Goal: Task Accomplishment & Management: Manage account settings

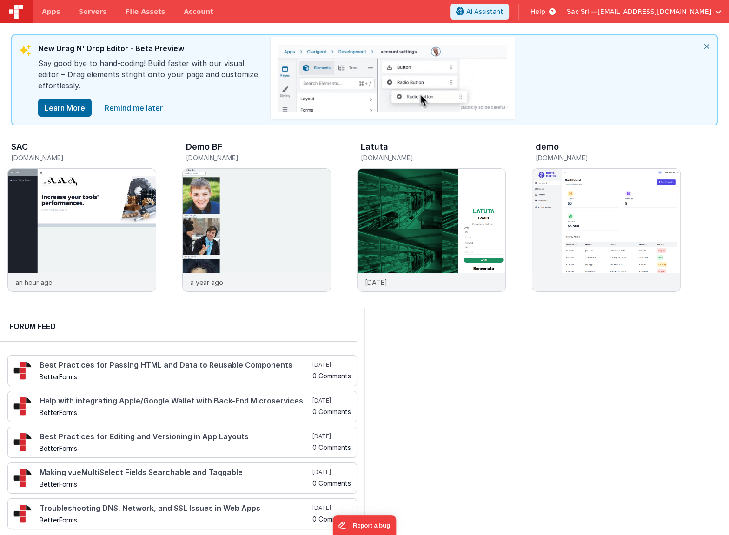
click at [653, 10] on span "[EMAIL_ADDRESS][DOMAIN_NAME]" at bounding box center [654, 11] width 114 height 9
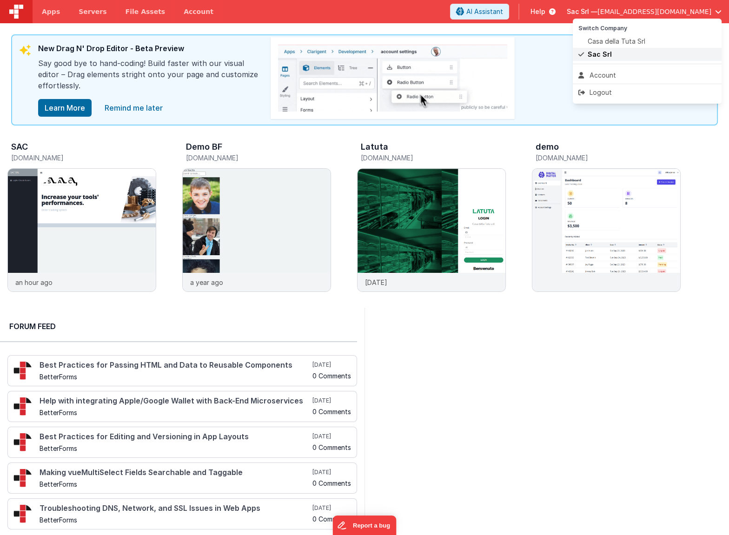
click at [595, 56] on span "Sac Srl" at bounding box center [600, 54] width 24 height 9
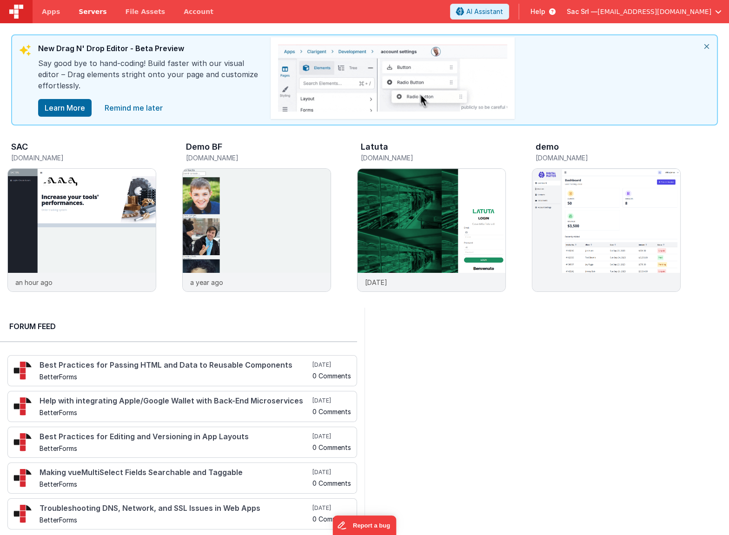
click at [78, 17] on link "Servers" at bounding box center [92, 11] width 46 height 23
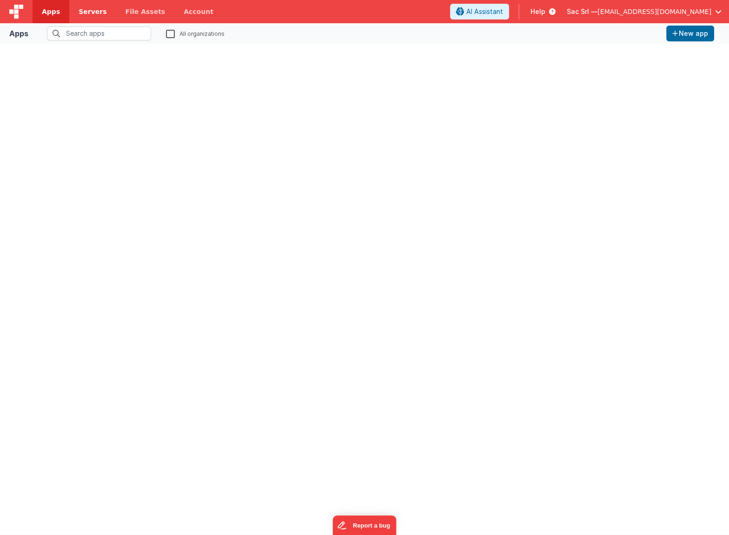
click at [89, 12] on span "Servers" at bounding box center [93, 11] width 28 height 9
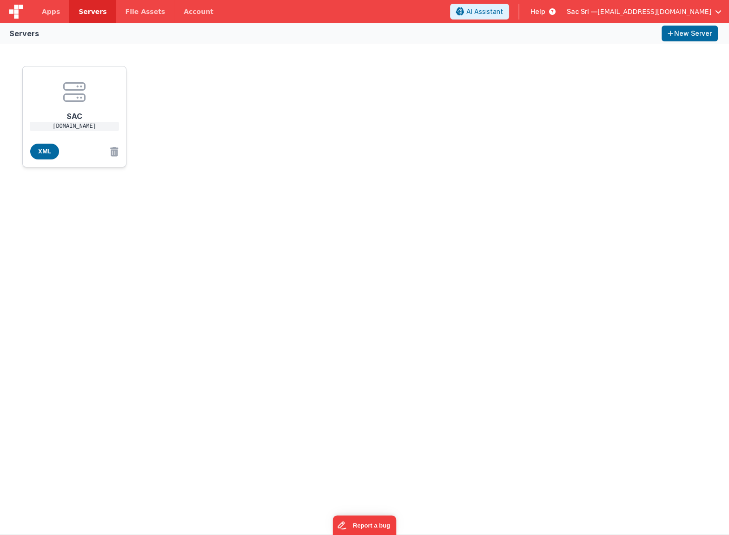
click at [73, 90] on icon at bounding box center [74, 92] width 22 height 22
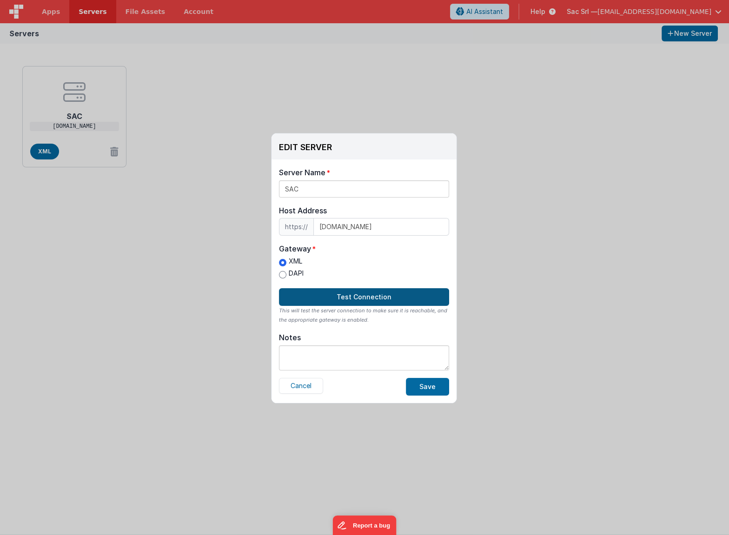
click at [359, 292] on button "Test Connection" at bounding box center [364, 297] width 170 height 18
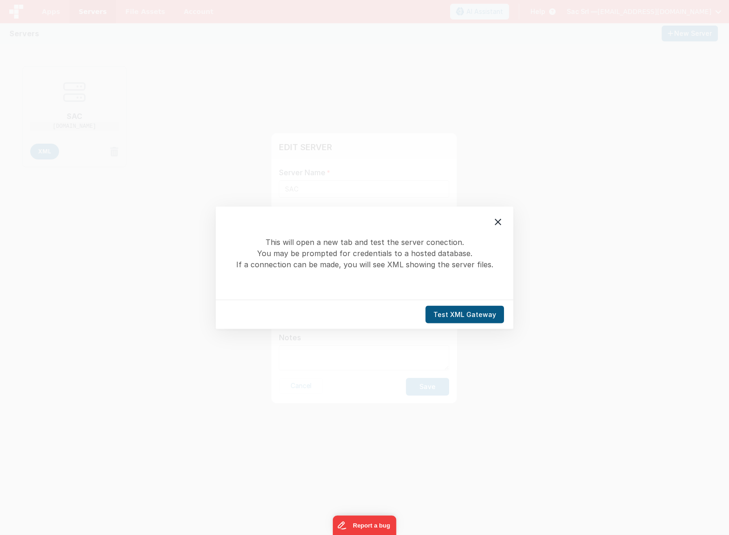
click at [451, 310] on button "Test XML Gateway" at bounding box center [464, 314] width 79 height 18
click at [495, 224] on icon at bounding box center [497, 221] width 11 height 11
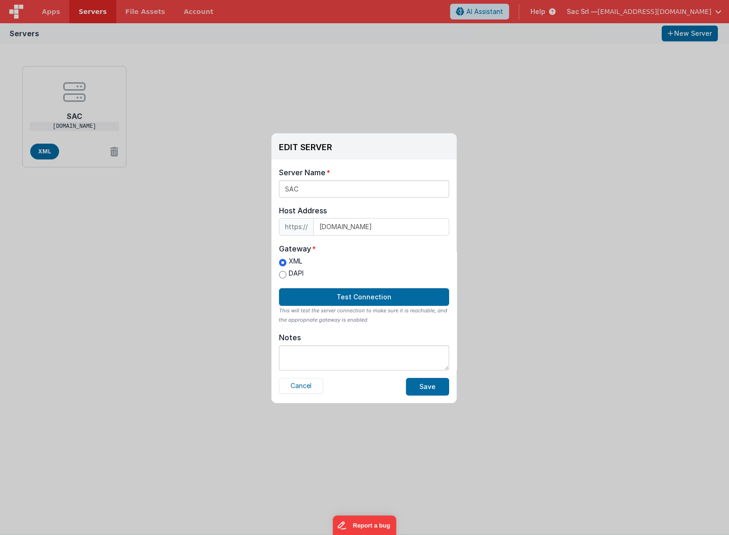
click at [495, 224] on div "EDIT SERVER Delete Server Delete Server Name SAC Host Address https:// [DOMAIN_…" at bounding box center [364, 267] width 729 height 535
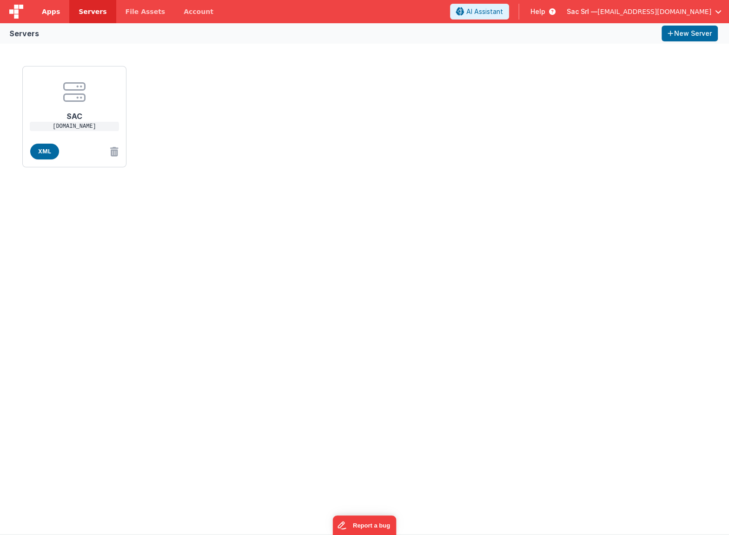
click at [51, 7] on span "Apps" at bounding box center [51, 11] width 18 height 9
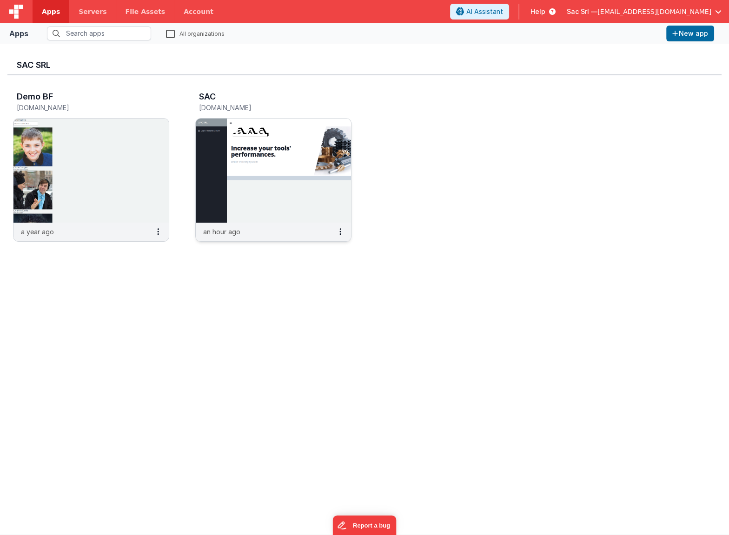
click at [285, 215] on img at bounding box center [273, 171] width 155 height 104
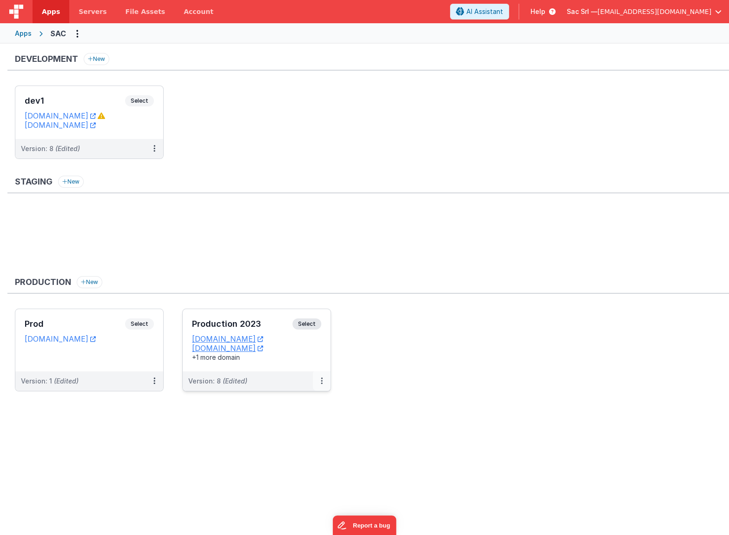
click at [324, 377] on button at bounding box center [322, 381] width 18 height 20
click at [289, 397] on link "Edit" at bounding box center [290, 402] width 82 height 17
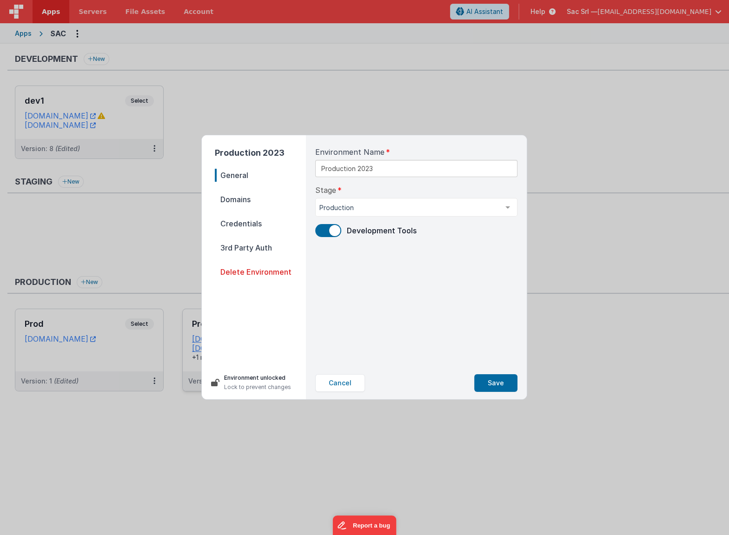
click at [247, 204] on span "Domains" at bounding box center [260, 199] width 91 height 13
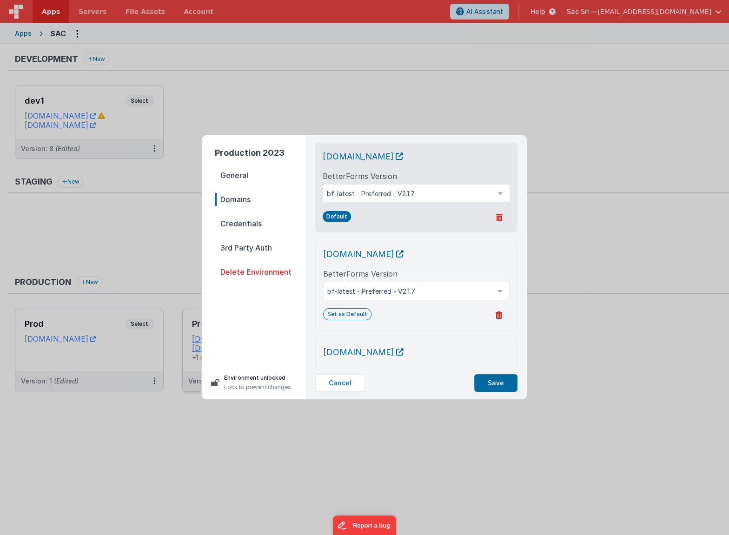
click at [253, 222] on span "Credentials" at bounding box center [260, 223] width 91 height 13
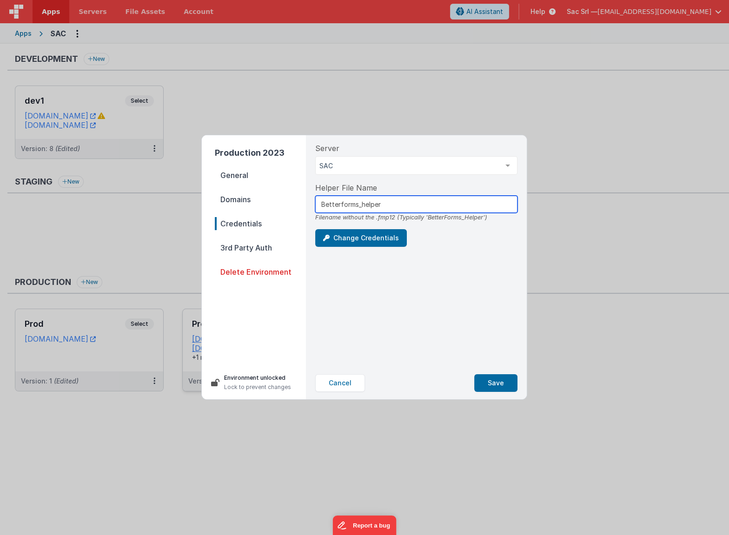
click at [412, 205] on input "Betterforms_helper" at bounding box center [416, 204] width 202 height 17
drag, startPoint x: 356, startPoint y: 203, endPoint x: 324, endPoint y: 204, distance: 32.1
click at [324, 204] on input "Betterforms_helper" at bounding box center [416, 204] width 202 height 17
type input "BF_helper"
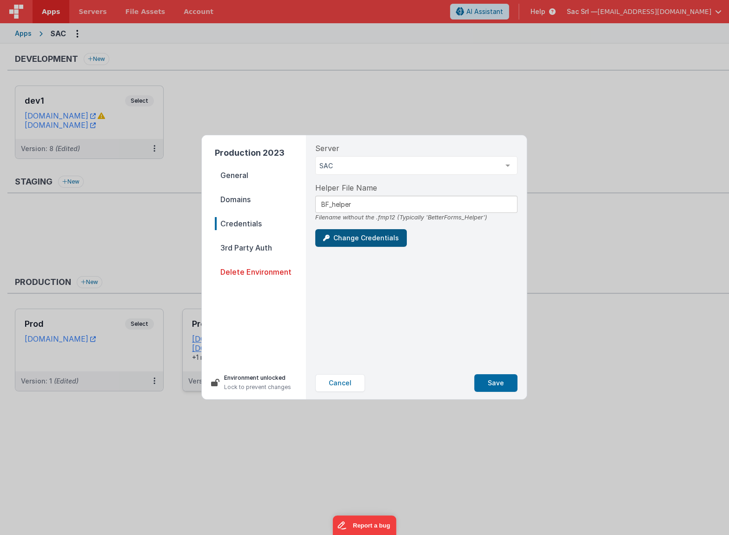
click at [362, 238] on button "Change Credentials" at bounding box center [361, 238] width 92 height 18
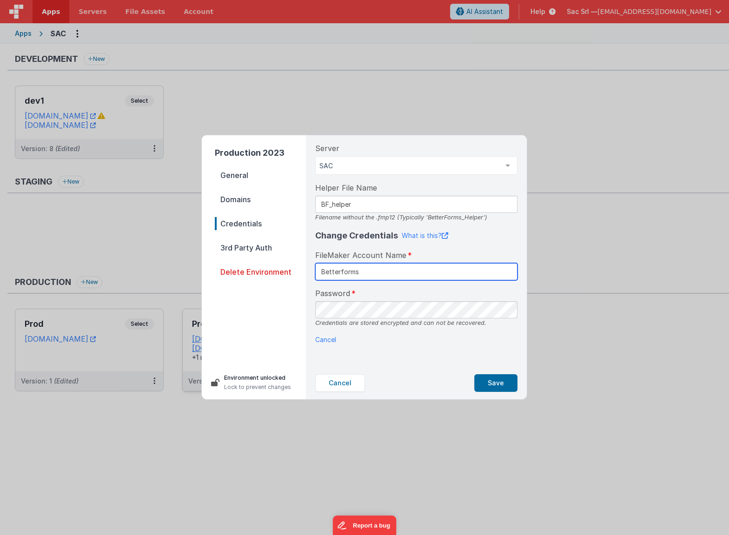
type input "Betterforms"
click at [483, 337] on p "Cancel" at bounding box center [416, 340] width 202 height 10
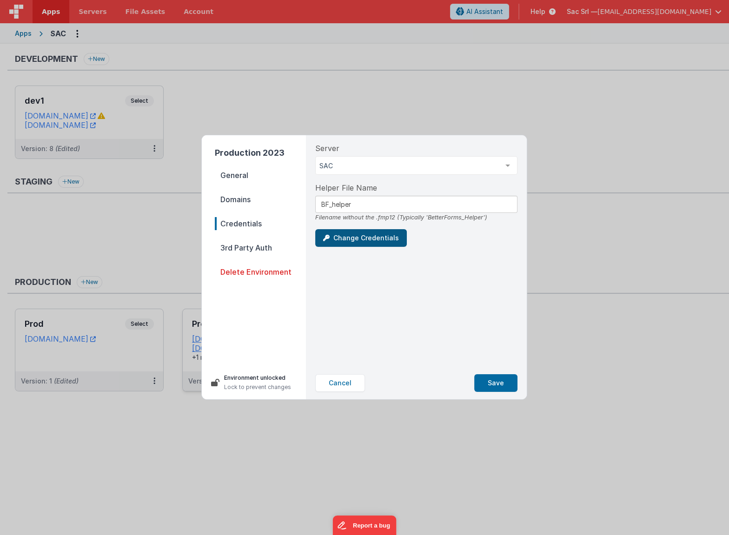
click at [360, 234] on button "Change Credentials" at bounding box center [361, 238] width 92 height 18
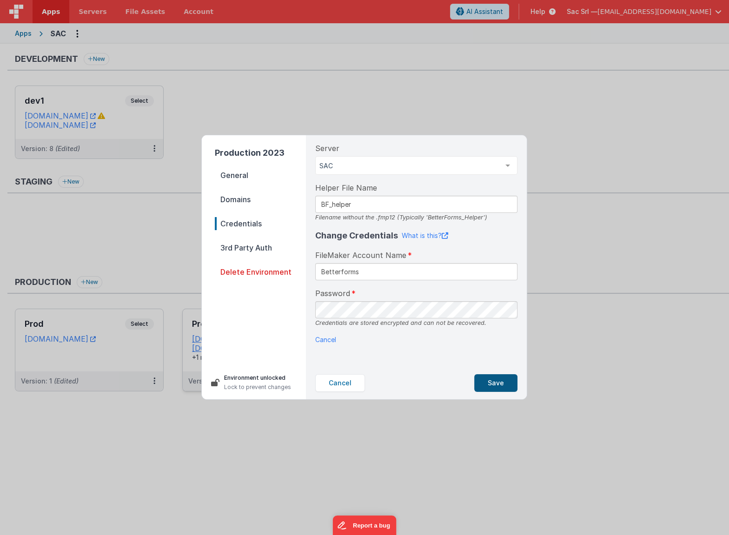
click at [495, 379] on button "Save" at bounding box center [495, 383] width 43 height 18
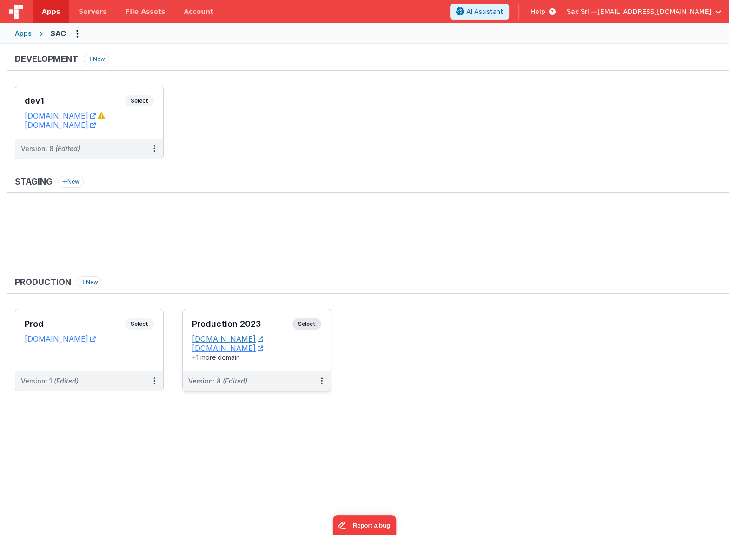
click at [252, 337] on link "[DOMAIN_NAME]" at bounding box center [227, 338] width 71 height 9
click at [18, 31] on div "Apps" at bounding box center [23, 33] width 17 height 9
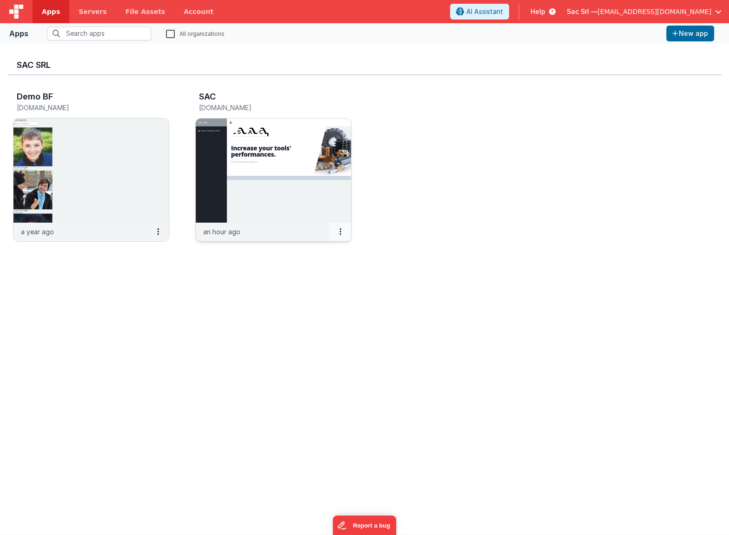
click at [342, 233] on button at bounding box center [340, 232] width 21 height 18
click at [327, 270] on link "Copy API Key" at bounding box center [319, 266] width 64 height 17
click at [91, 13] on span "Servers" at bounding box center [93, 11] width 28 height 9
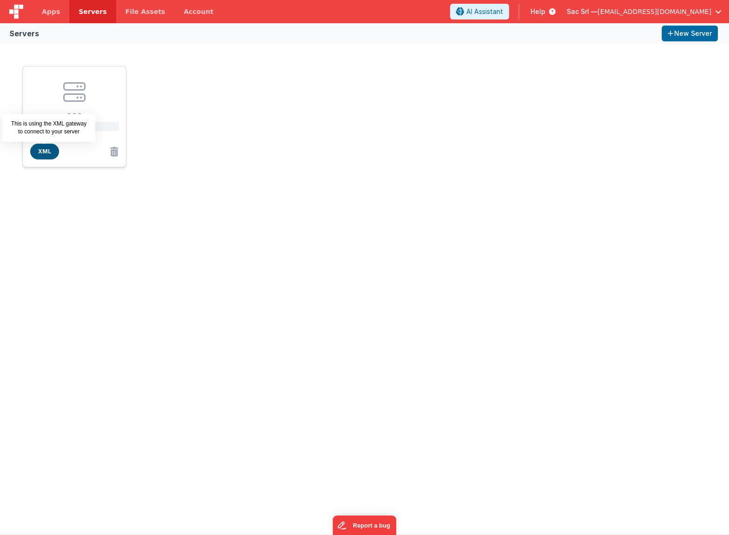
click at [45, 153] on span "XML" at bounding box center [44, 152] width 29 height 16
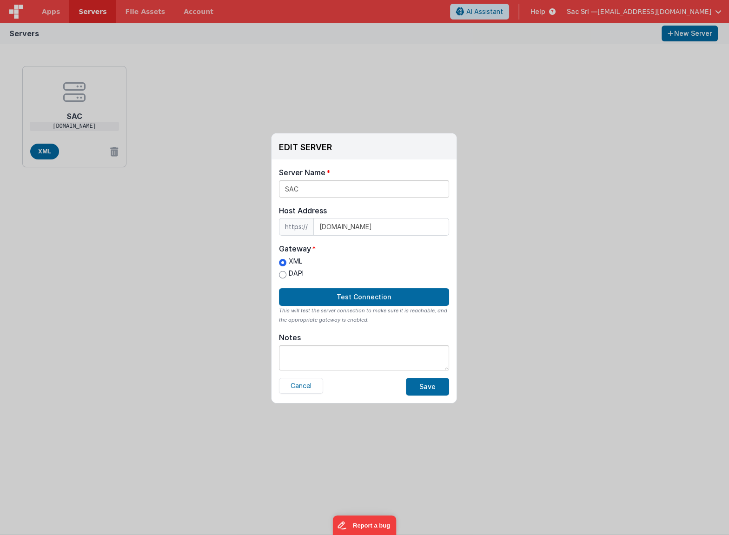
click at [286, 272] on label "DAPI" at bounding box center [291, 274] width 25 height 10
click at [286, 272] on input "DAPI" at bounding box center [282, 274] width 7 height 7
radio input "true"
click at [363, 294] on button "Test Connection" at bounding box center [364, 297] width 170 height 18
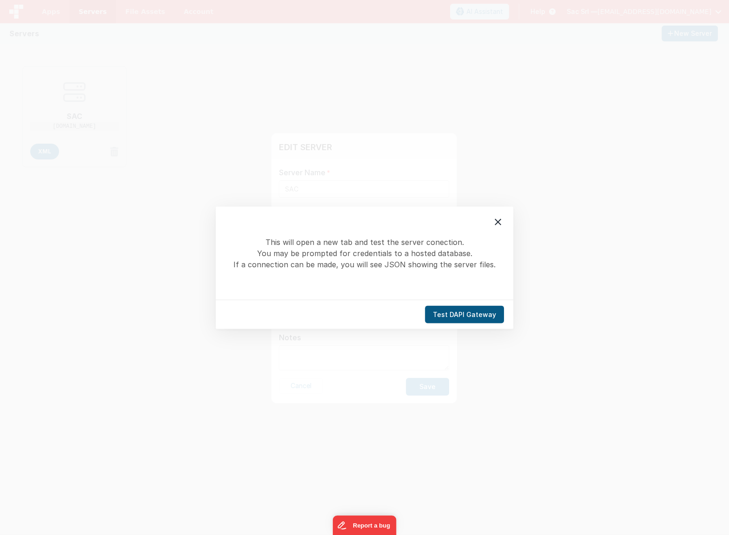
click at [466, 308] on button "Test DAPI Gateway" at bounding box center [464, 314] width 79 height 18
click at [498, 225] on icon at bounding box center [497, 221] width 11 height 11
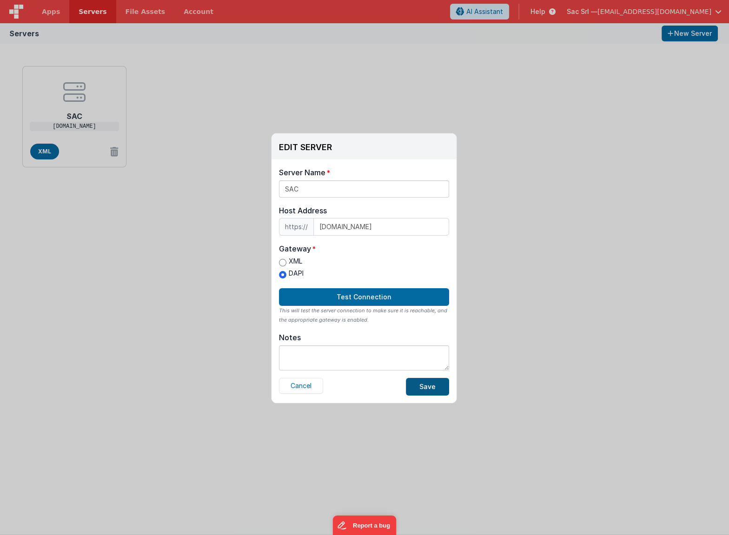
click at [441, 384] on button "Save" at bounding box center [427, 387] width 43 height 18
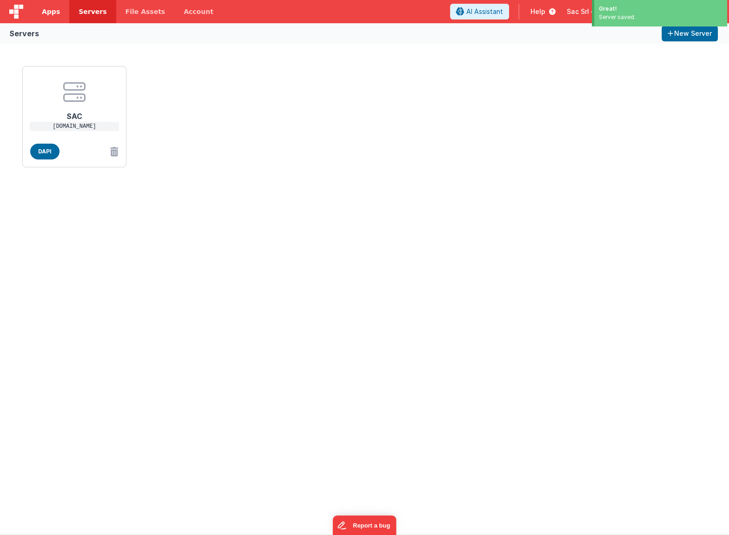
click at [54, 16] on span "Apps" at bounding box center [51, 11] width 18 height 9
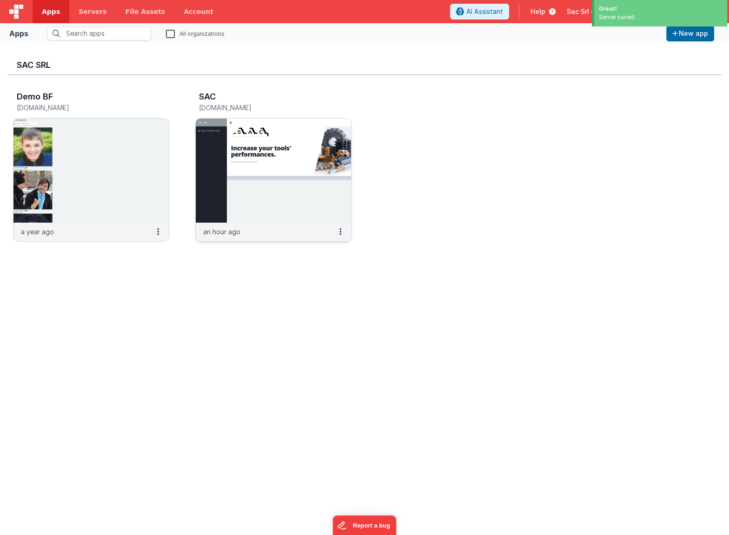
click at [302, 199] on img at bounding box center [273, 171] width 155 height 104
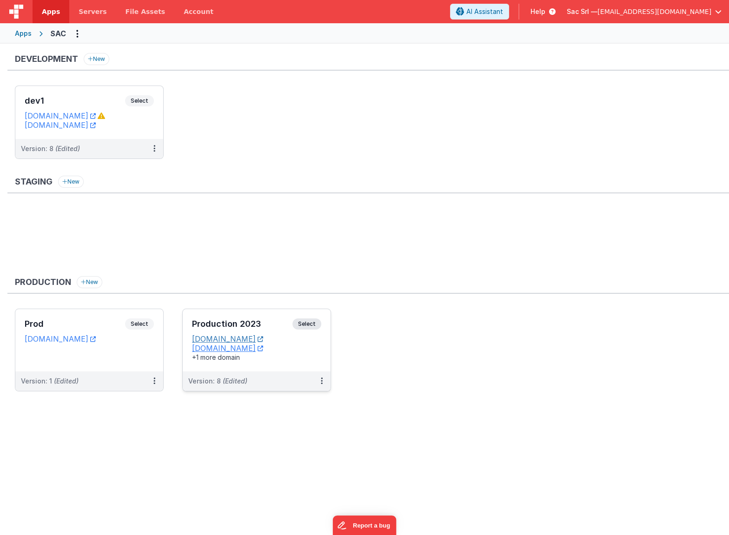
click at [263, 339] on icon at bounding box center [261, 339] width 6 height 0
click at [321, 381] on icon at bounding box center [322, 381] width 2 height 0
click at [286, 399] on link "Edit" at bounding box center [290, 402] width 82 height 17
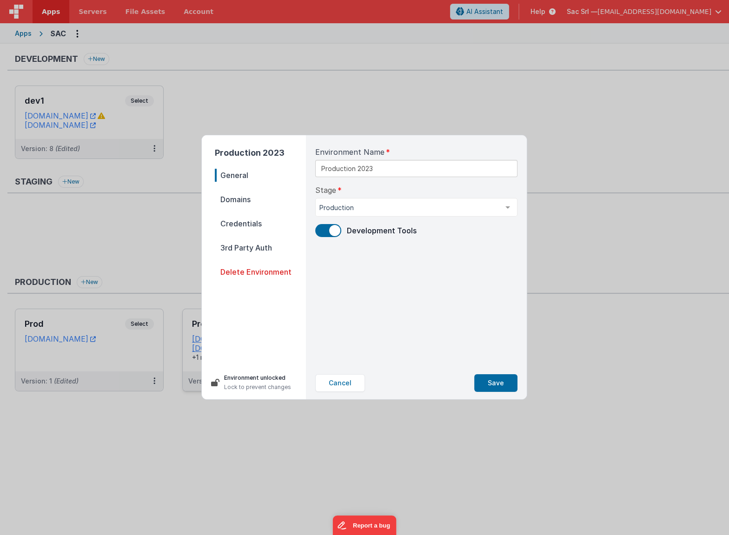
click at [258, 218] on span "Credentials" at bounding box center [260, 223] width 91 height 13
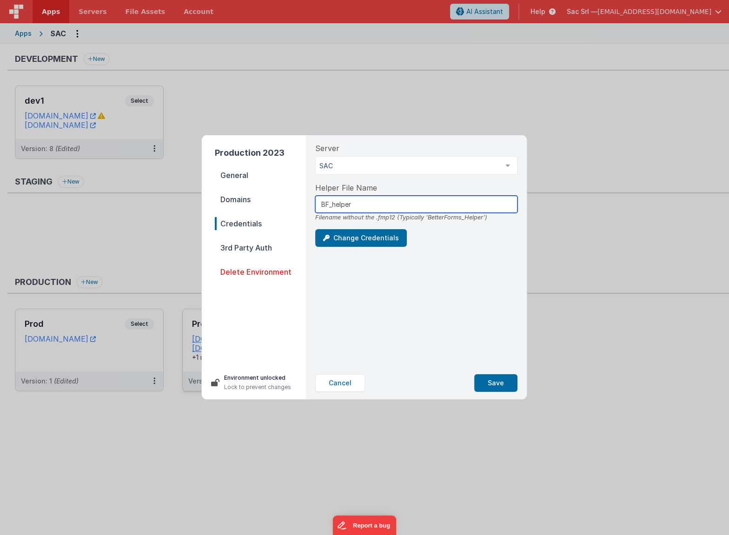
click at [335, 205] on input "BF_helper" at bounding box center [416, 204] width 202 height 17
type input "BF_Helper"
click at [435, 241] on div "Change Credentials" at bounding box center [416, 238] width 202 height 18
click at [494, 383] on button "Save" at bounding box center [495, 383] width 43 height 18
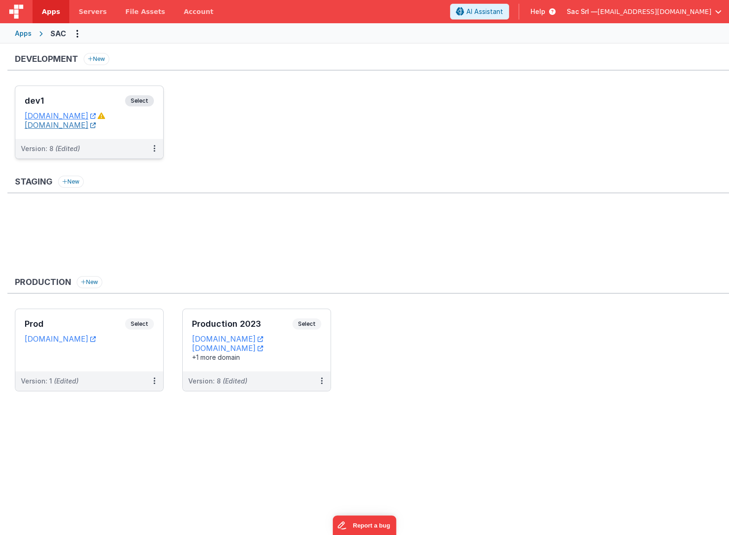
click at [96, 125] on icon at bounding box center [93, 125] width 6 height 0
click at [155, 147] on button at bounding box center [154, 149] width 18 height 20
click at [128, 170] on link "Edit" at bounding box center [122, 169] width 82 height 17
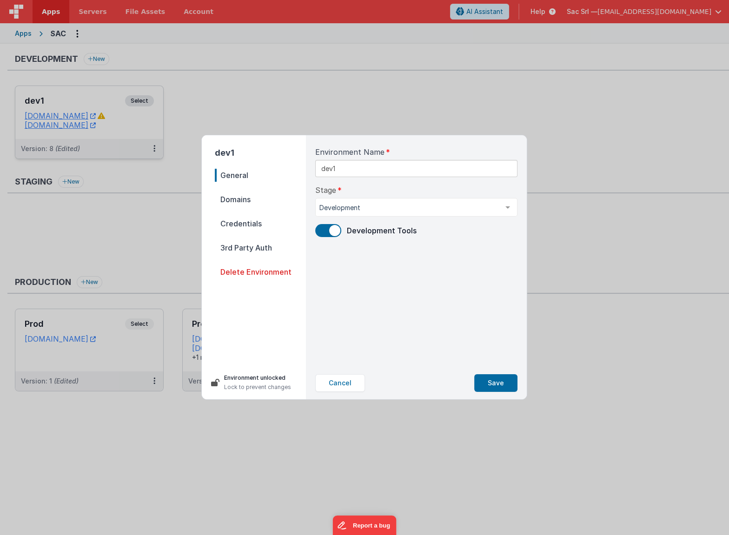
click at [236, 219] on span "Credentials" at bounding box center [260, 223] width 91 height 13
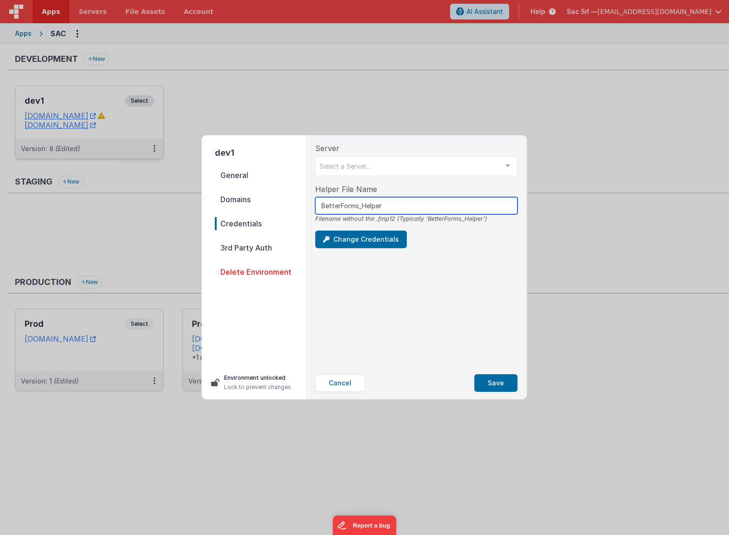
click at [339, 205] on input "BetterForms_Helper" at bounding box center [416, 205] width 202 height 17
drag, startPoint x: 324, startPoint y: 204, endPoint x: 357, endPoint y: 203, distance: 33.0
click at [357, 203] on input "BetterForms_Helper" at bounding box center [416, 205] width 202 height 17
type input "BF_Helper"
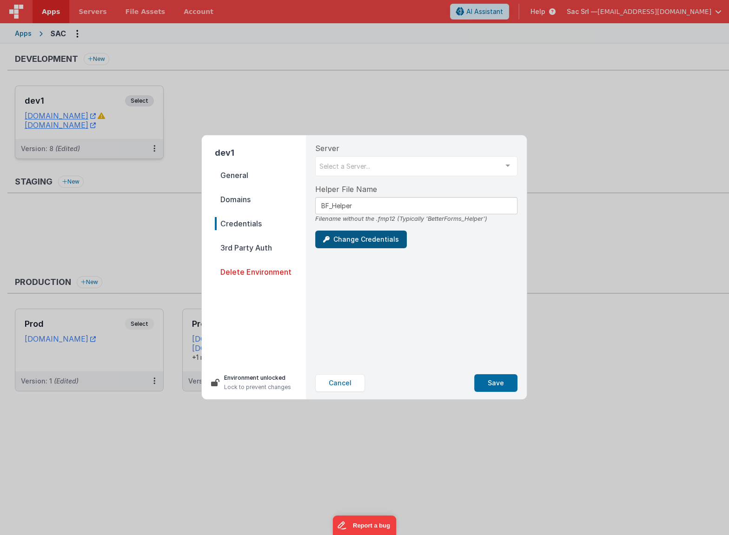
click at [356, 237] on button "Change Credentials" at bounding box center [361, 240] width 92 height 18
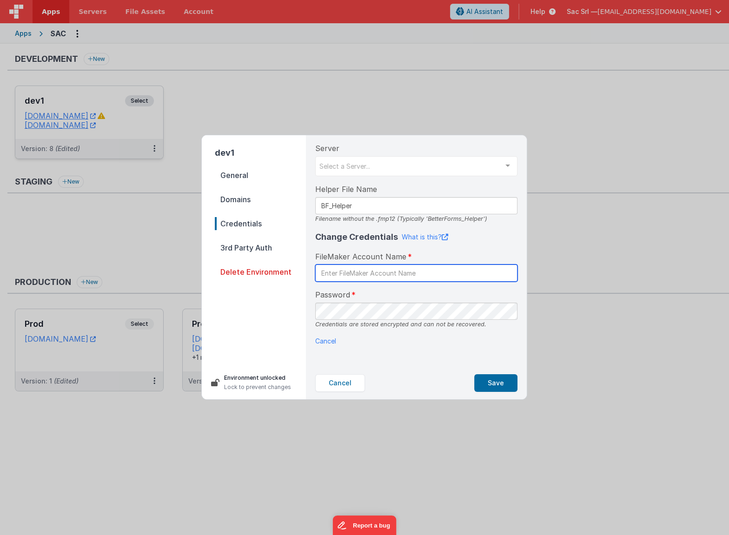
paste input "BetterForms"
type input "BetterForms"
click at [489, 357] on div "Server Select a Server... SAC List is empty. Helper File Name BF_Helper Filenam…" at bounding box center [416, 250] width 217 height 231
click at [495, 381] on button "Save" at bounding box center [495, 383] width 43 height 18
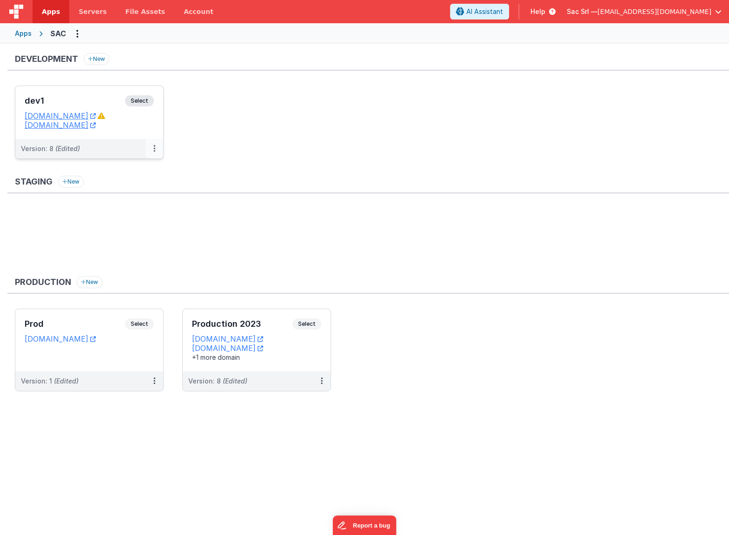
click at [153, 148] on icon at bounding box center [154, 148] width 2 height 0
click at [124, 168] on link "Edit" at bounding box center [122, 169] width 82 height 17
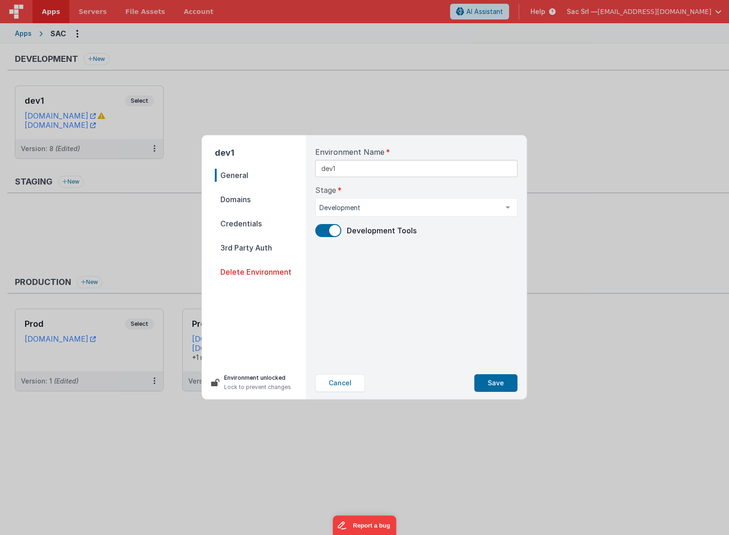
click at [267, 179] on span "General" at bounding box center [260, 175] width 91 height 13
click at [260, 198] on span "Domains" at bounding box center [260, 199] width 91 height 13
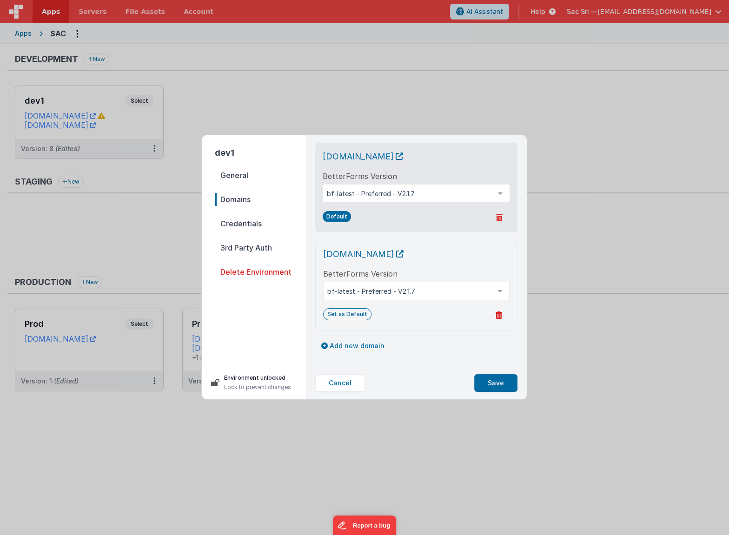
click at [266, 222] on span "Credentials" at bounding box center [260, 223] width 91 height 13
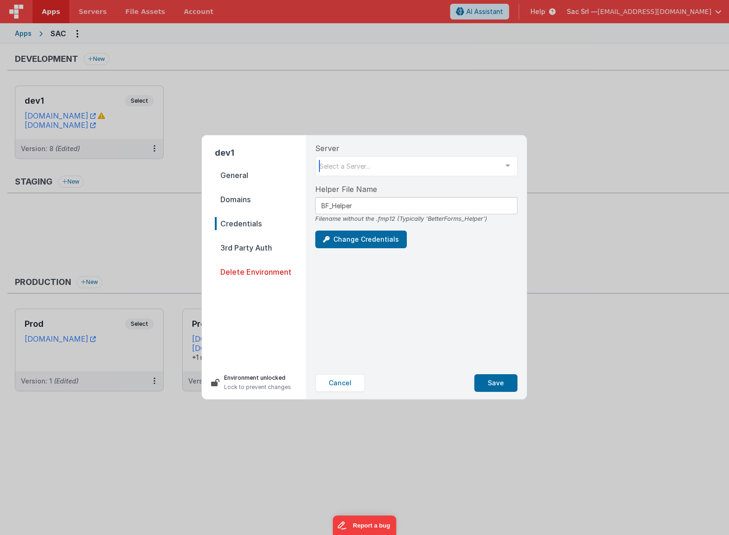
click at [508, 166] on div at bounding box center [507, 166] width 19 height 18
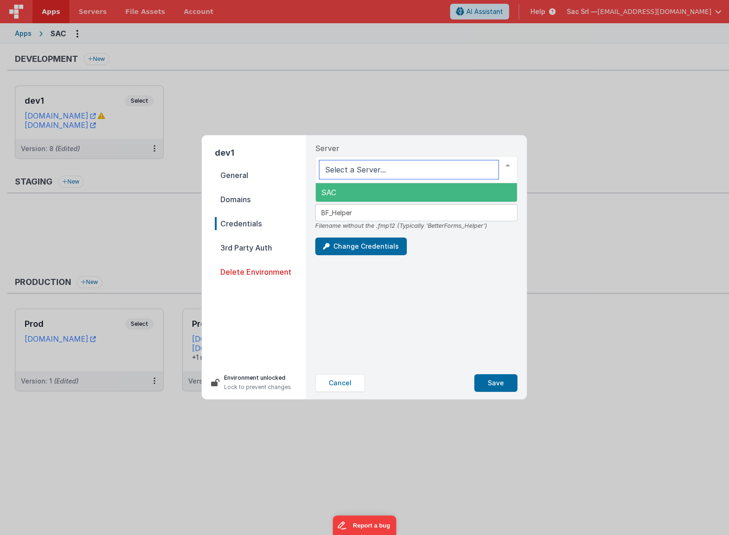
click at [337, 192] on span "SAC" at bounding box center [416, 192] width 201 height 19
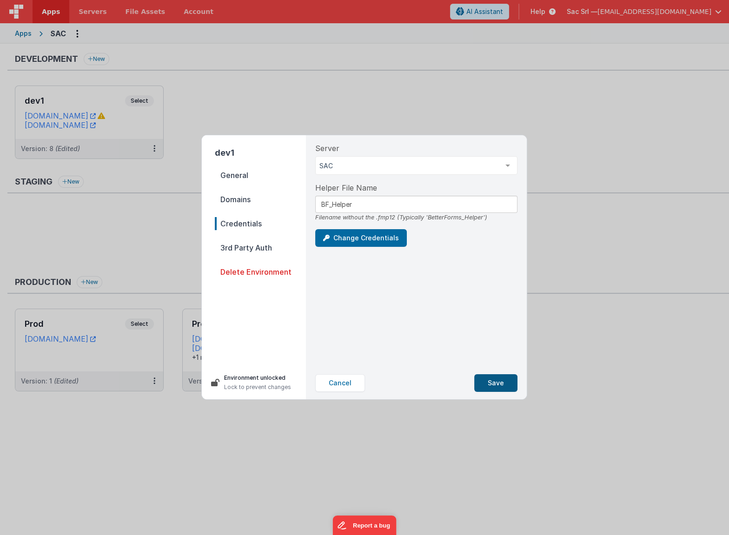
click at [497, 383] on button "Save" at bounding box center [495, 383] width 43 height 18
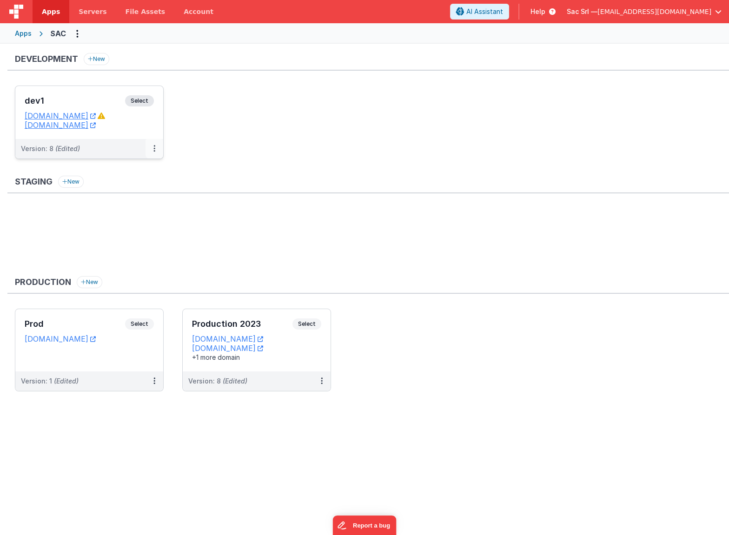
click at [153, 148] on icon at bounding box center [154, 148] width 2 height 0
drag, startPoint x: 132, startPoint y: 170, endPoint x: 128, endPoint y: 165, distance: 6.0
click at [128, 165] on link "Edit" at bounding box center [122, 169] width 82 height 17
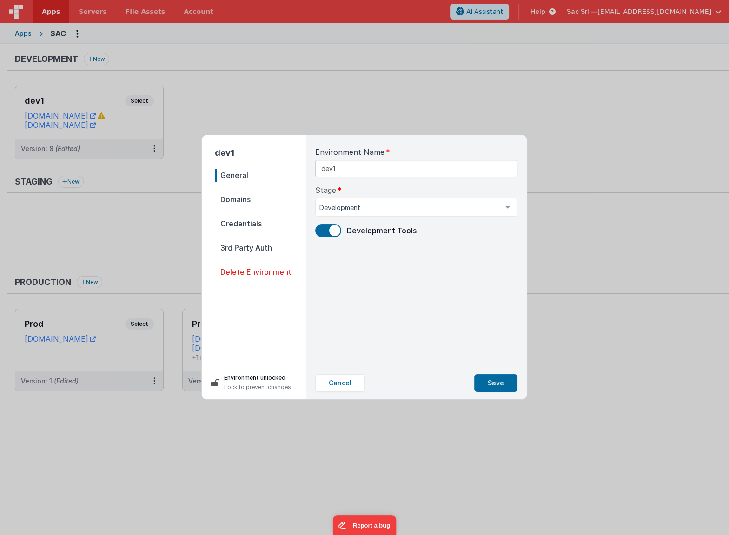
click at [238, 193] on span "Domains" at bounding box center [260, 199] width 91 height 13
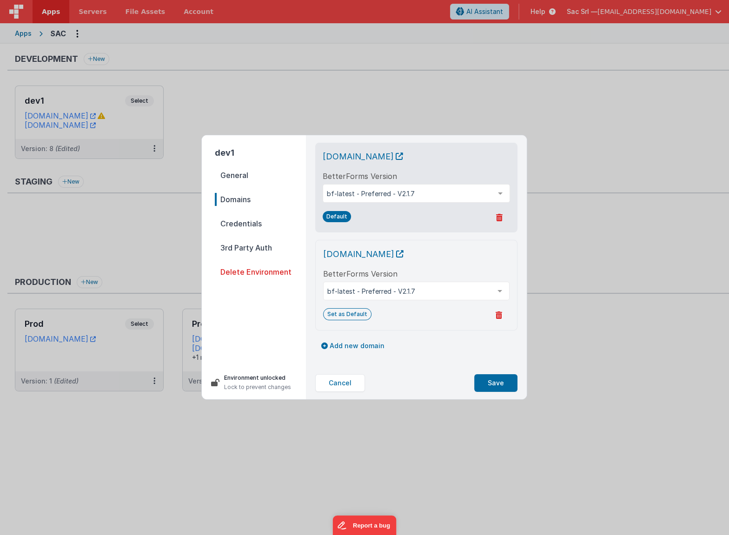
click at [246, 228] on span "Credentials" at bounding box center [260, 223] width 91 height 13
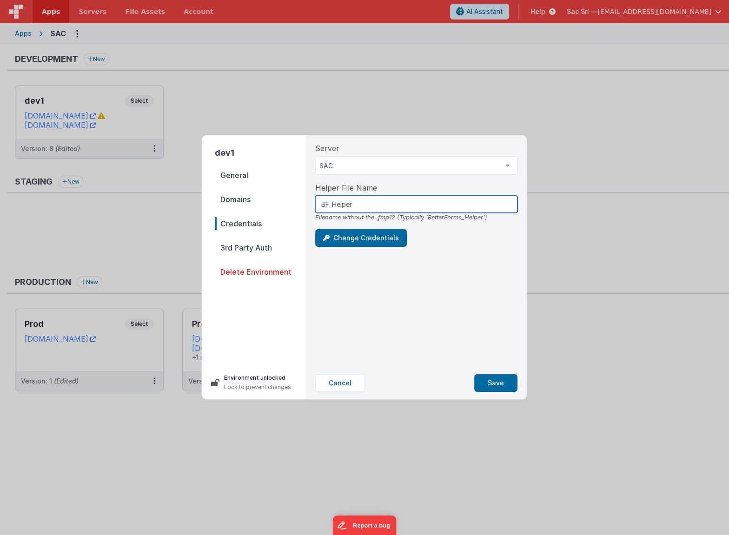
click at [390, 201] on input "BF_Helper" at bounding box center [416, 204] width 202 height 17
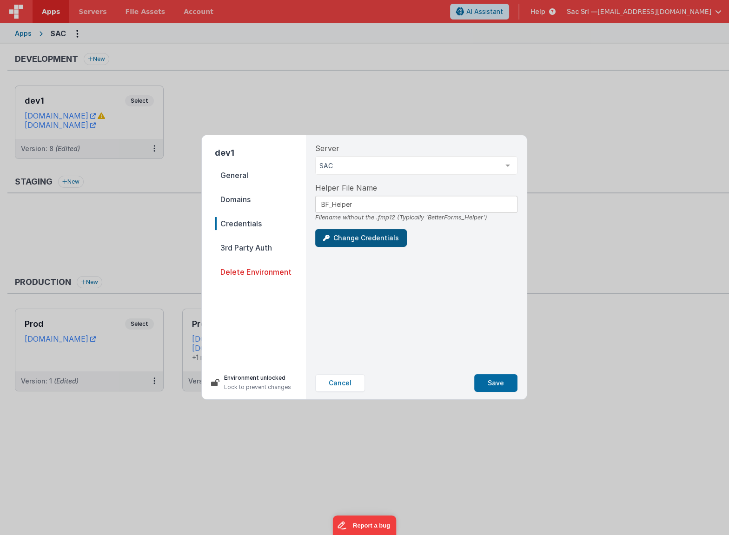
click at [363, 237] on button "Change Credentials" at bounding box center [361, 238] width 92 height 18
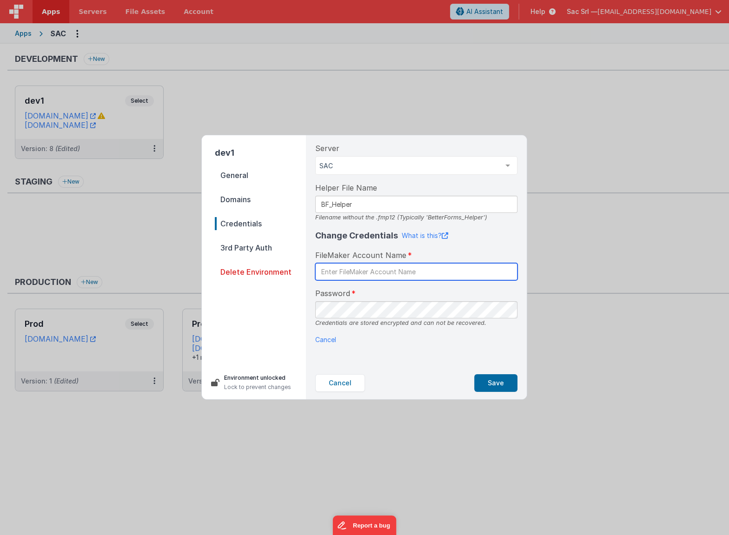
paste input "BetterForms"
type input "BetterForms"
click at [478, 330] on div "Change Credentials What is this? FileMaker Account Name BetterForms Password Cr…" at bounding box center [416, 286] width 202 height 115
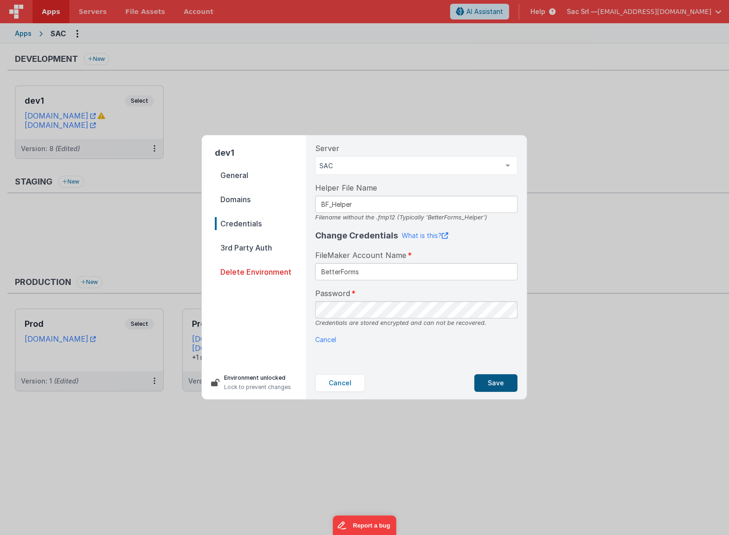
click at [500, 384] on button "Save" at bounding box center [495, 383] width 43 height 18
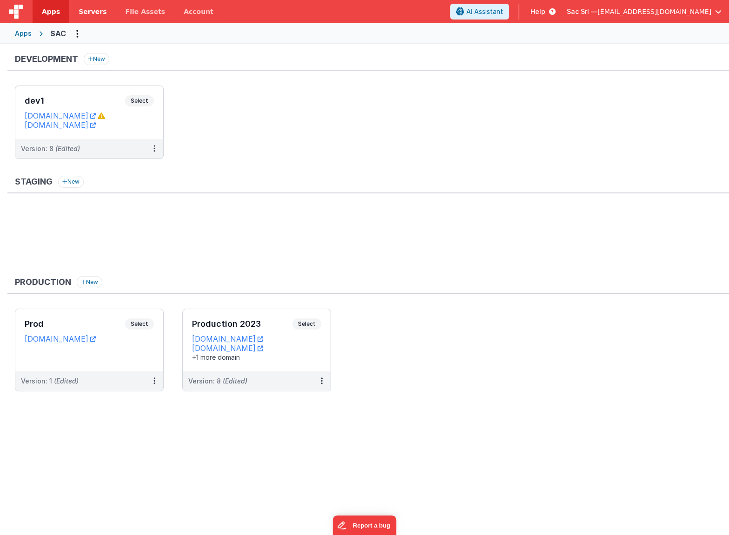
click at [82, 11] on span "Servers" at bounding box center [93, 11] width 28 height 9
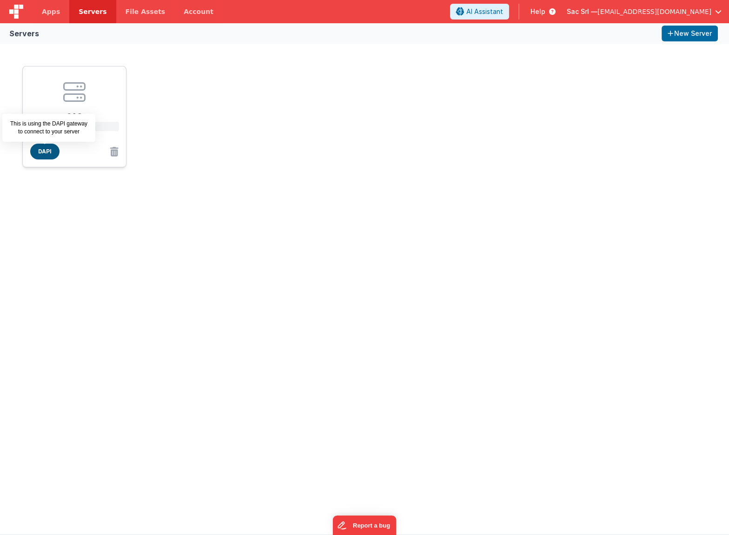
click at [47, 149] on span "DAPI" at bounding box center [44, 152] width 29 height 16
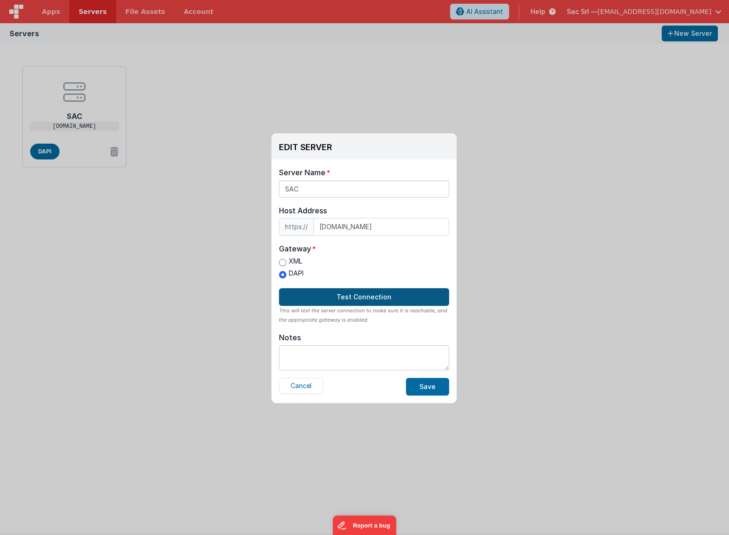
scroll to position [0, 0]
click at [365, 289] on button "Test Connection" at bounding box center [364, 297] width 170 height 18
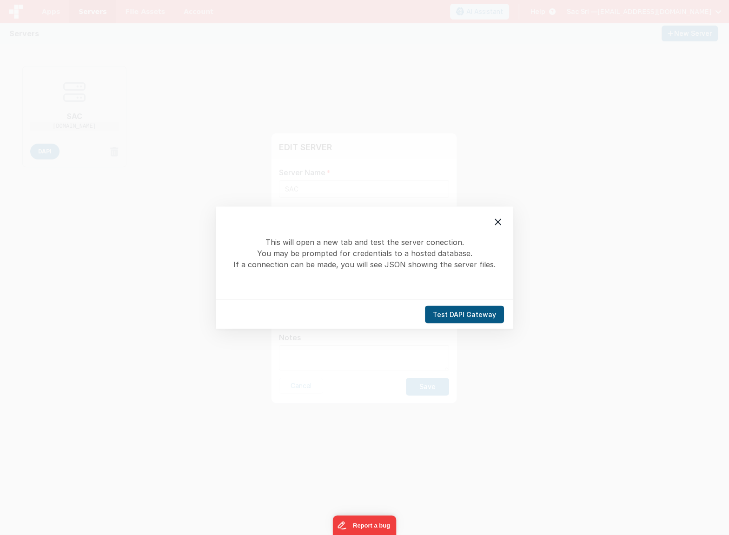
click at [480, 310] on button "Test DAPI Gateway" at bounding box center [464, 314] width 79 height 18
click at [502, 223] on icon at bounding box center [497, 221] width 11 height 11
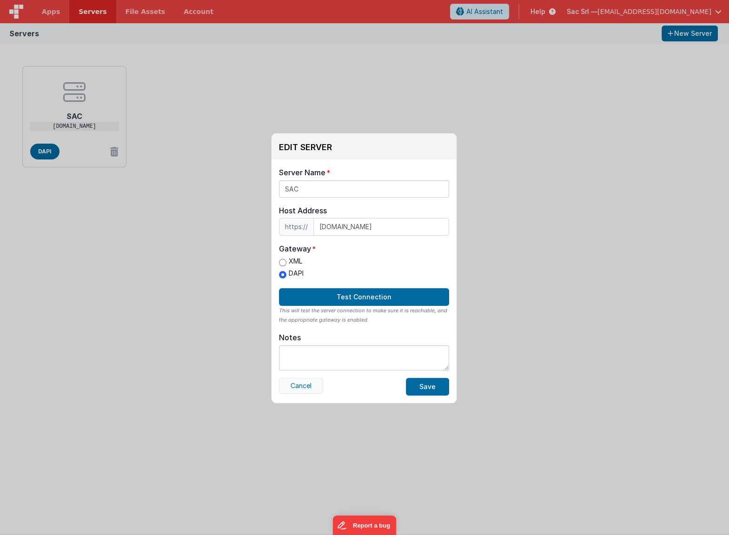
click at [295, 380] on button "Cancel" at bounding box center [301, 386] width 44 height 16
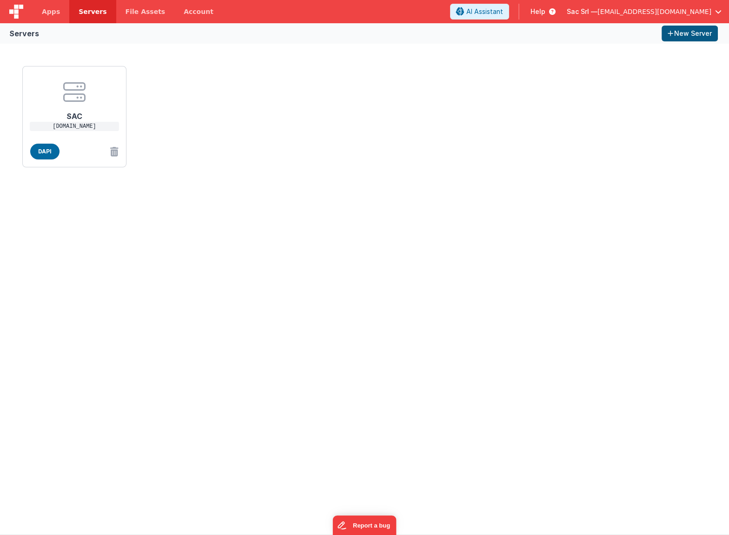
click at [693, 33] on button "New Server" at bounding box center [689, 34] width 56 height 16
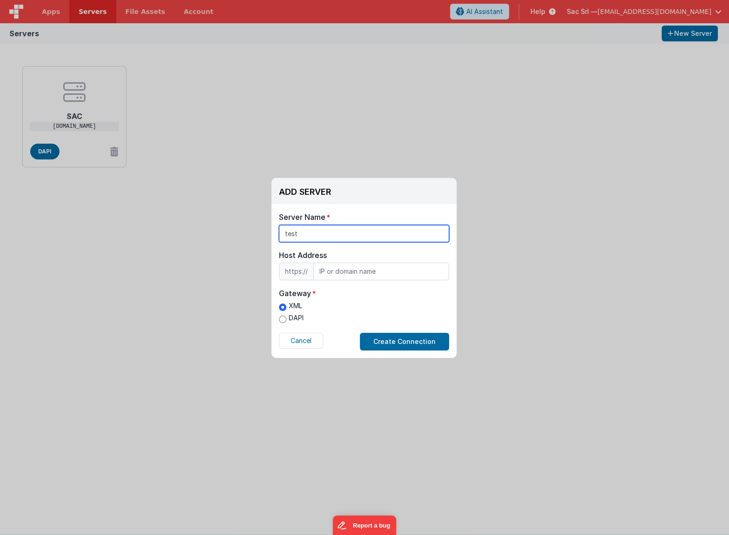
type input "test"
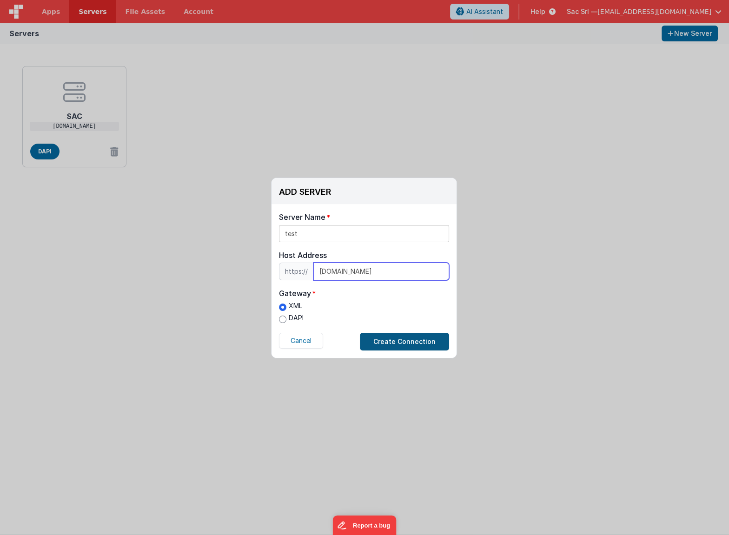
type input "interno.nodisorder.app"
click at [412, 340] on button "Create Connection" at bounding box center [404, 342] width 89 height 18
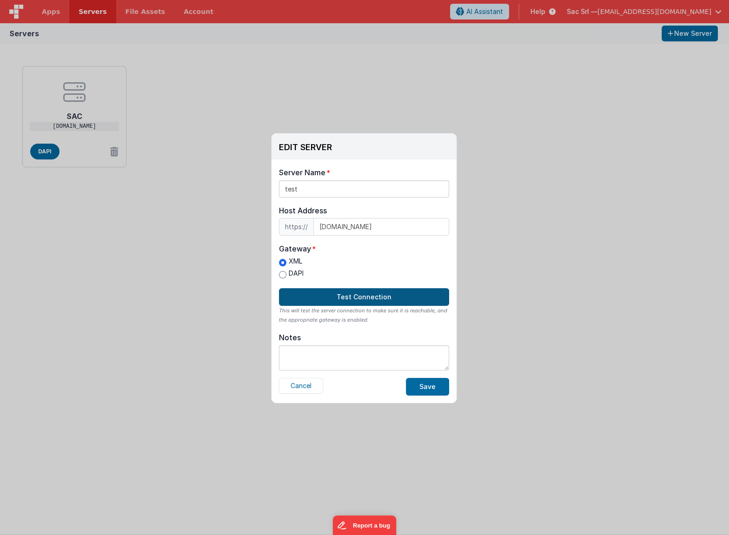
click at [346, 292] on button "Test Connection" at bounding box center [364, 297] width 170 height 18
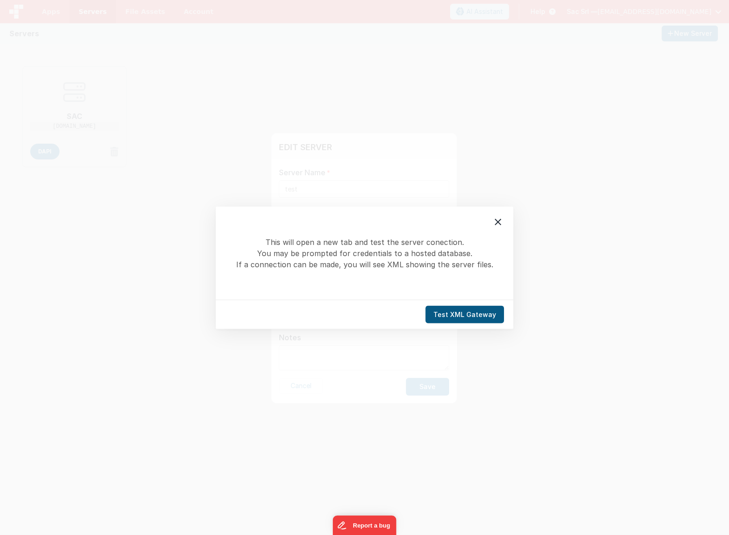
click at [464, 313] on button "Test XML Gateway" at bounding box center [464, 314] width 79 height 18
click at [522, 262] on div "This will open a new tab and test the server conection. You may be prompted for…" at bounding box center [364, 267] width 729 height 535
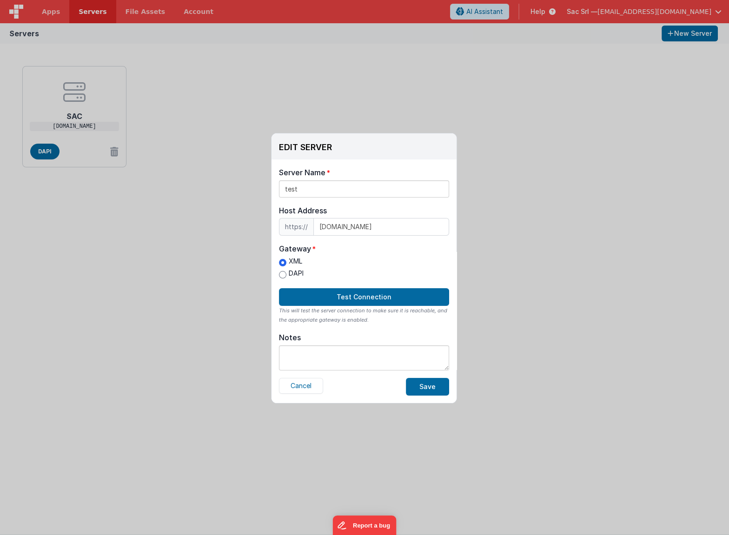
click at [522, 262] on div "This will open a new tab and test the server conection. You may be prompted for…" at bounding box center [364, 267] width 729 height 535
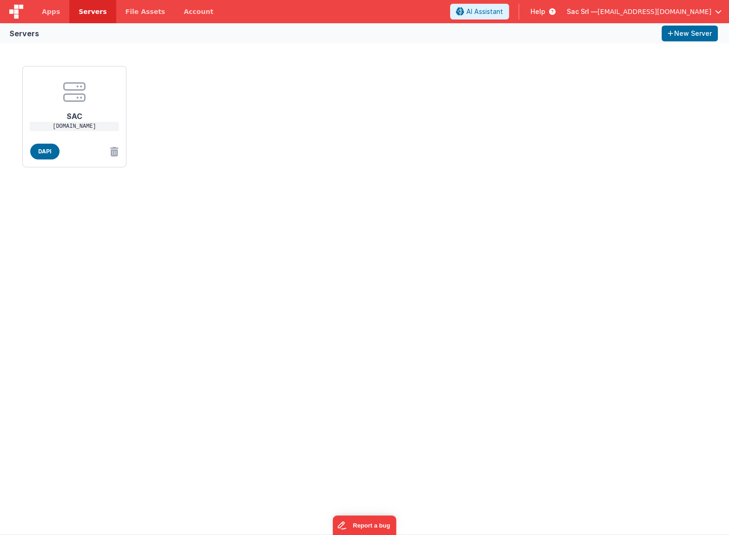
click at [510, 263] on div "EDIT SERVER Delete Server Delete Server Name test Host Address https:// interno…" at bounding box center [364, 267] width 729 height 535
click at [56, 8] on span "Apps" at bounding box center [51, 11] width 18 height 9
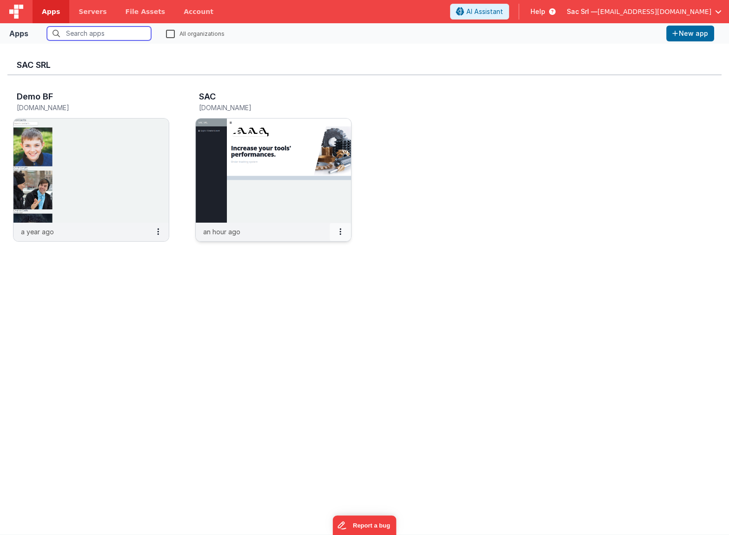
scroll to position [5, 0]
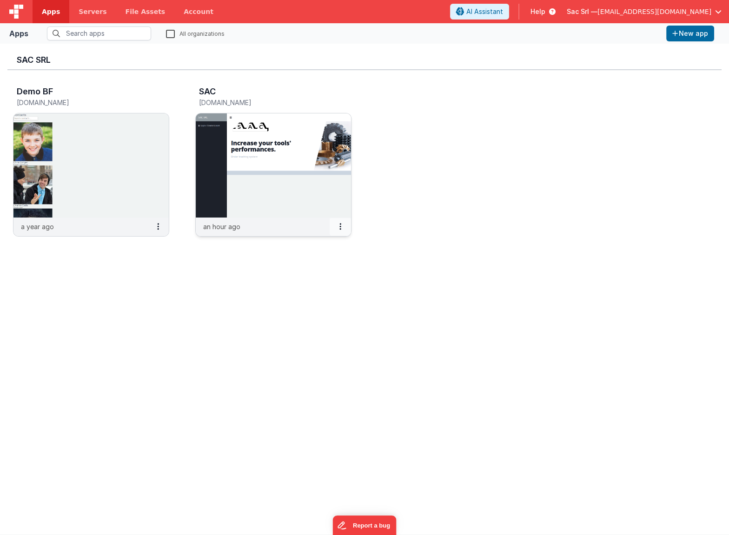
click at [341, 229] on button at bounding box center [340, 227] width 21 height 18
click at [318, 211] on div at bounding box center [364, 267] width 729 height 535
click at [314, 207] on img at bounding box center [273, 165] width 155 height 104
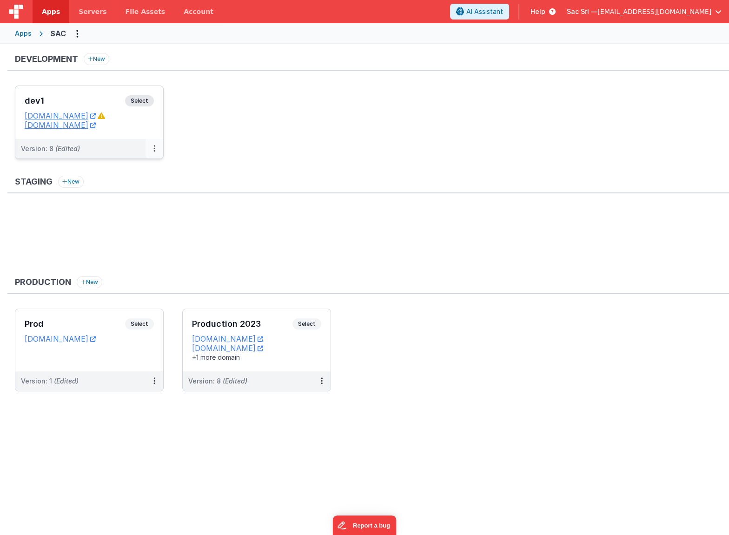
click at [150, 149] on button at bounding box center [154, 149] width 18 height 20
click at [124, 170] on link "Edit" at bounding box center [122, 169] width 82 height 17
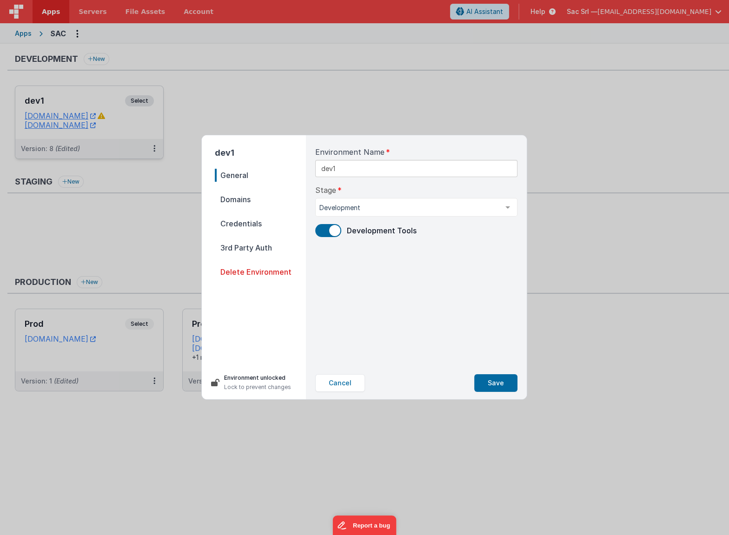
click at [257, 200] on span "Domains" at bounding box center [260, 199] width 91 height 13
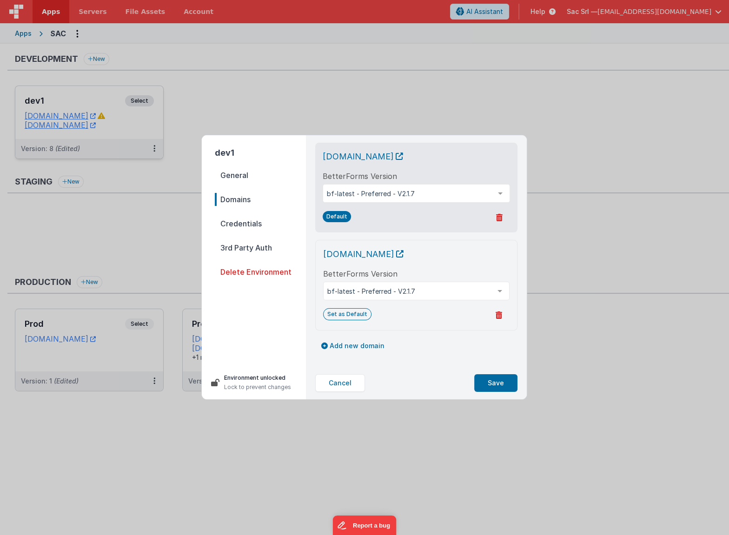
click at [257, 219] on span "Credentials" at bounding box center [260, 223] width 91 height 13
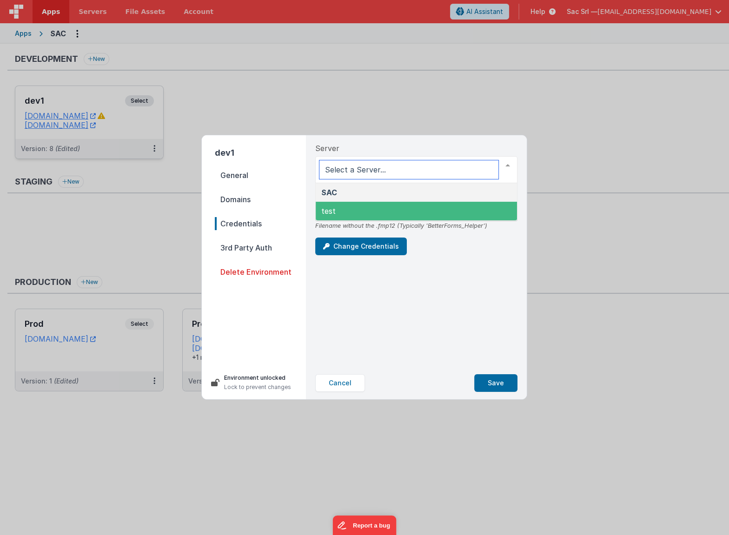
click at [363, 209] on span "test" at bounding box center [416, 211] width 201 height 19
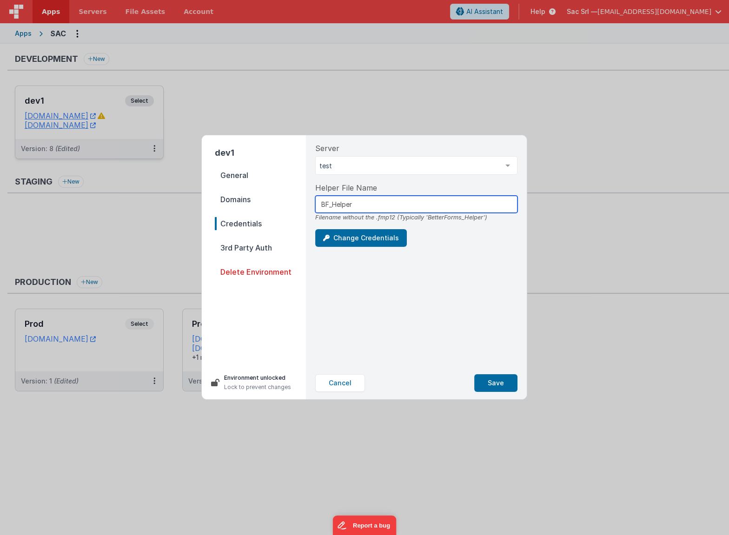
click at [369, 209] on input "BF_Helper" at bounding box center [416, 204] width 202 height 17
click at [325, 204] on input "BF_Helper" at bounding box center [416, 204] width 202 height 17
type input "BetterForms_Helper"
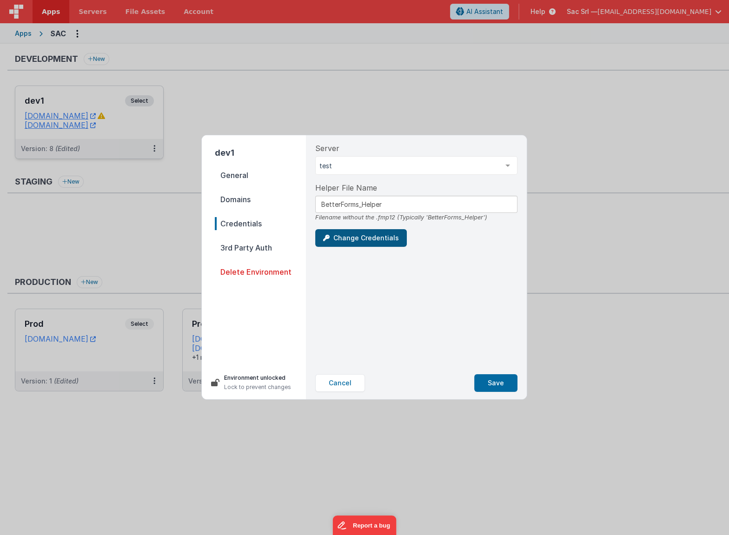
click at [350, 238] on button "Change Credentials" at bounding box center [361, 238] width 92 height 18
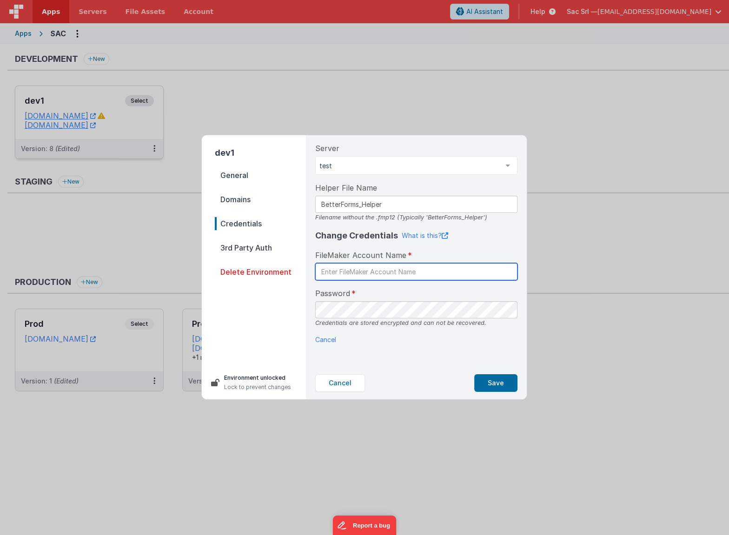
paste input "Betterforms"
type input "Betterforms"
click at [483, 339] on p "Cancel" at bounding box center [416, 340] width 202 height 10
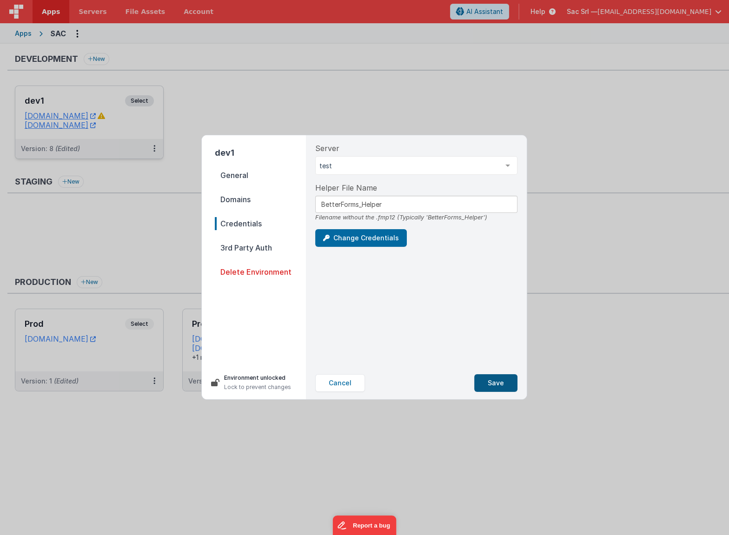
click at [500, 382] on button "Save" at bounding box center [495, 383] width 43 height 18
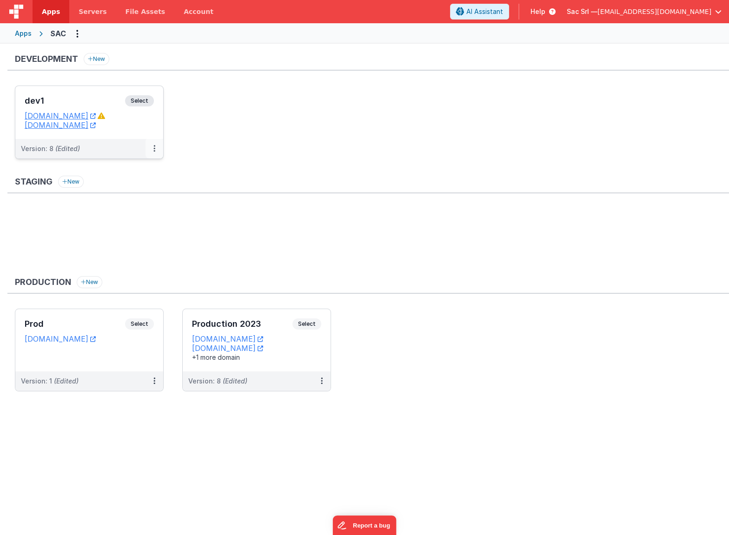
click at [152, 145] on button at bounding box center [154, 149] width 18 height 20
click at [137, 138] on div at bounding box center [364, 267] width 729 height 535
click at [151, 150] on button at bounding box center [154, 149] width 18 height 20
click at [124, 173] on link "Edit" at bounding box center [122, 169] width 82 height 17
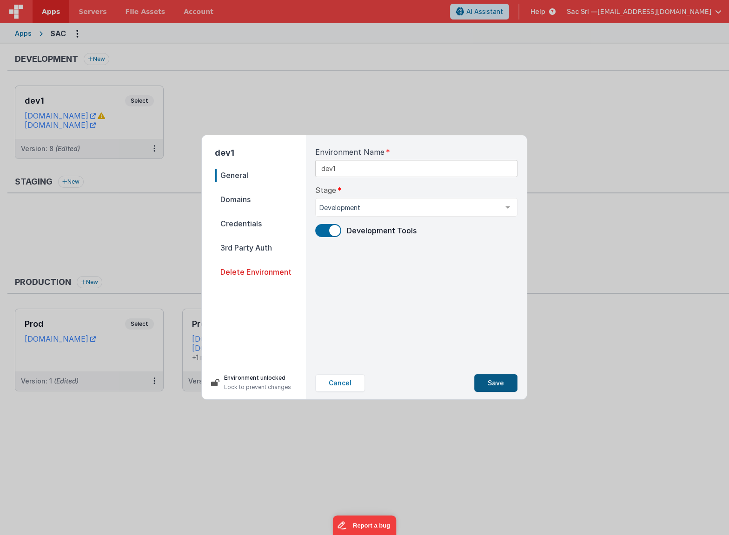
click at [496, 381] on button "Save" at bounding box center [495, 383] width 43 height 18
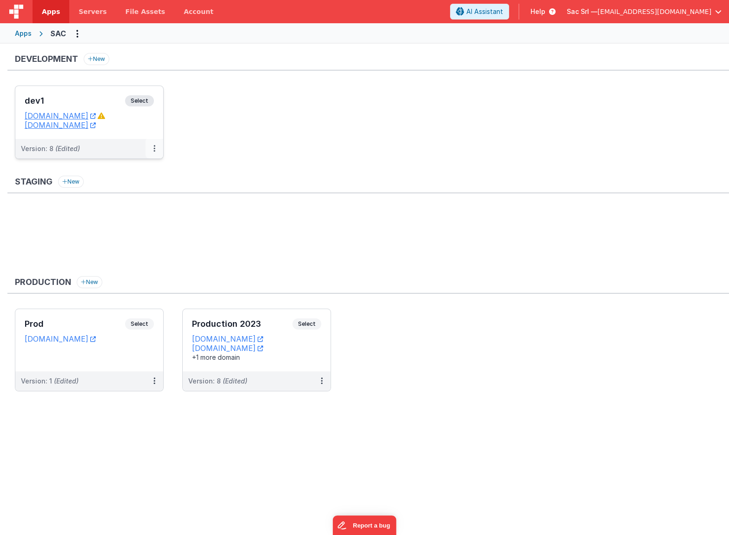
click at [153, 148] on icon at bounding box center [154, 148] width 2 height 0
click at [156, 136] on div at bounding box center [364, 267] width 729 height 535
click at [96, 123] on link "[DOMAIN_NAME]" at bounding box center [60, 124] width 71 height 9
click at [321, 381] on icon at bounding box center [322, 381] width 2 height 0
click at [288, 398] on link "Edit" at bounding box center [290, 402] width 82 height 17
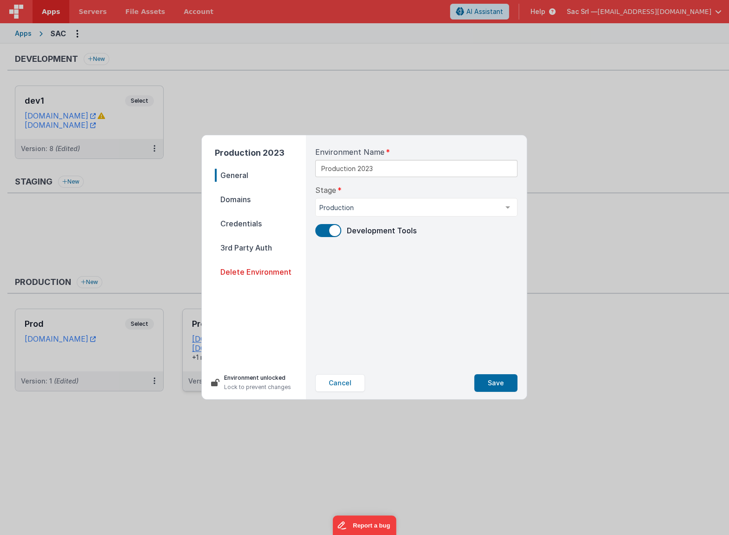
click at [258, 199] on span "Domains" at bounding box center [260, 199] width 91 height 13
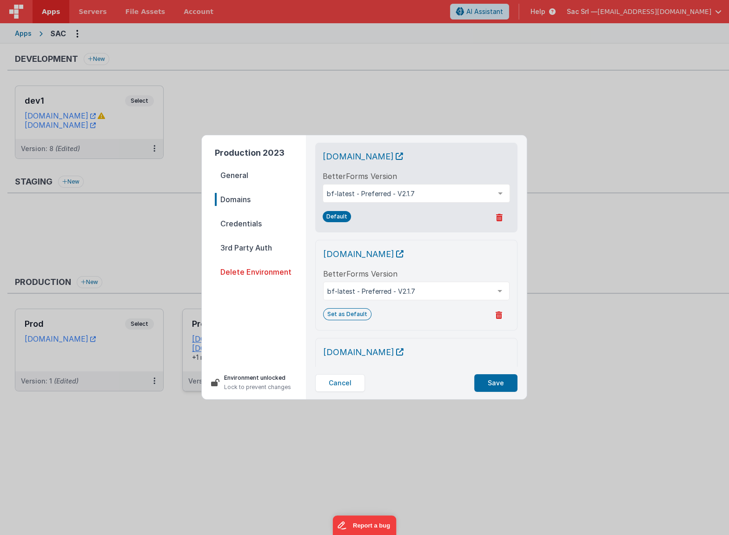
click at [499, 316] on icon at bounding box center [498, 314] width 7 height 7
click at [462, 316] on button "Yes, Delete" at bounding box center [453, 316] width 53 height 16
click at [497, 384] on button "Save" at bounding box center [495, 383] width 43 height 18
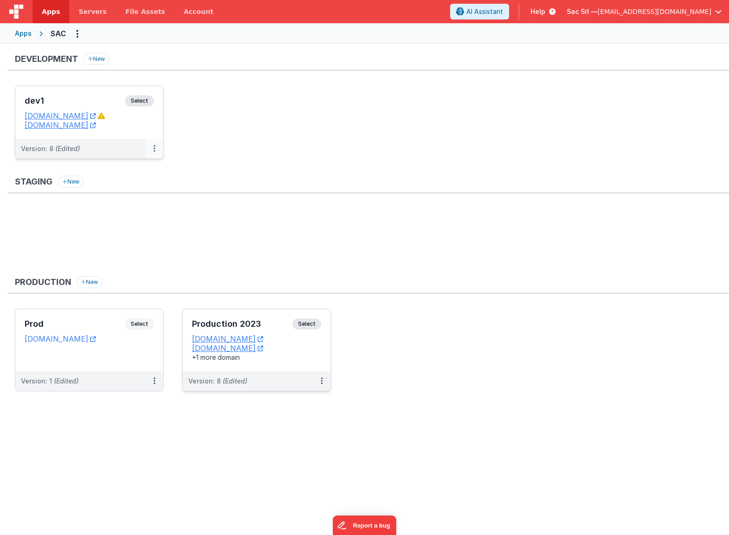
click at [150, 150] on button at bounding box center [154, 149] width 18 height 20
click at [132, 167] on link "Edit" at bounding box center [122, 169] width 82 height 17
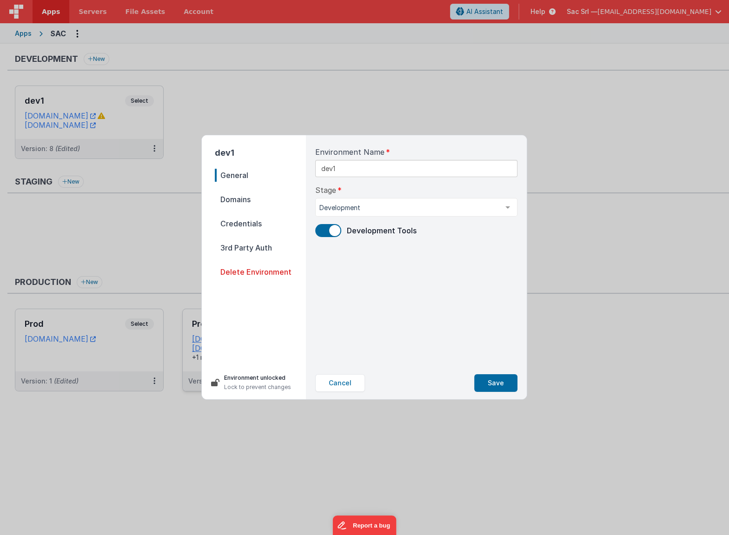
click at [269, 199] on span "Domains" at bounding box center [260, 199] width 91 height 13
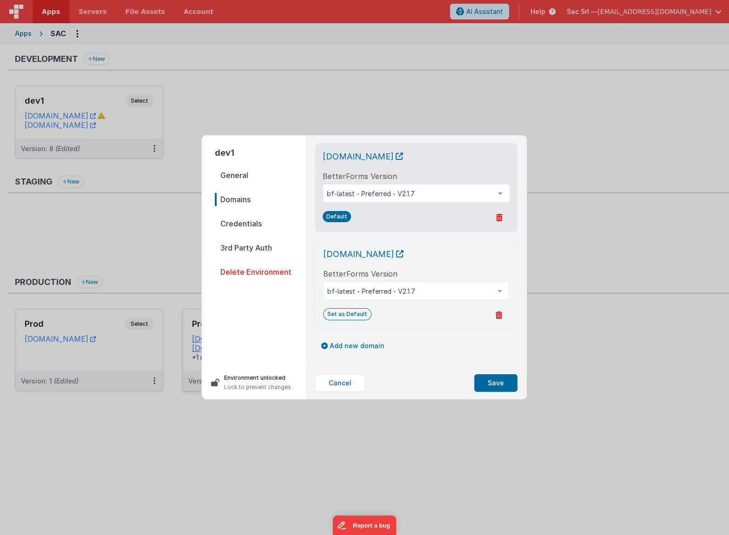
click at [268, 221] on span "Credentials" at bounding box center [260, 223] width 91 height 13
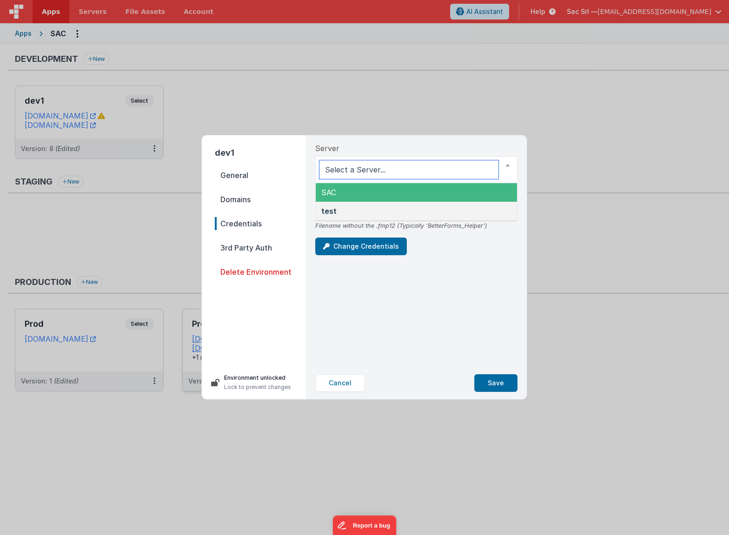
click at [369, 192] on span "SAC" at bounding box center [416, 192] width 201 height 19
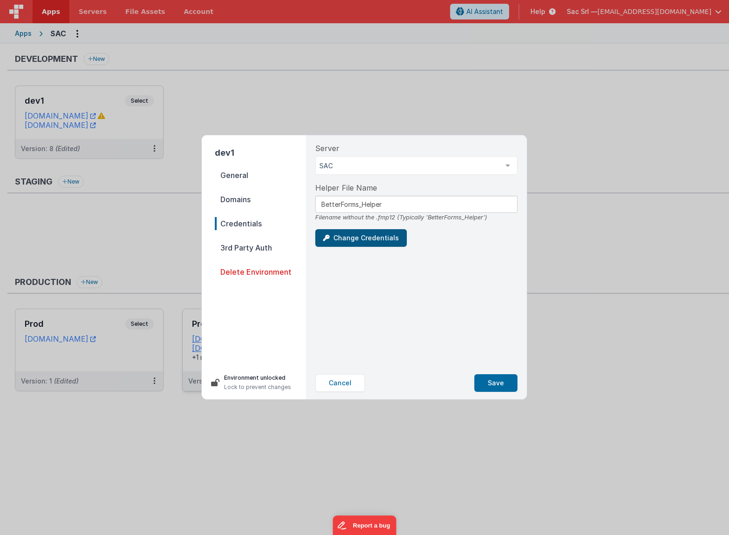
click at [343, 235] on button "Change Credentials" at bounding box center [361, 238] width 92 height 18
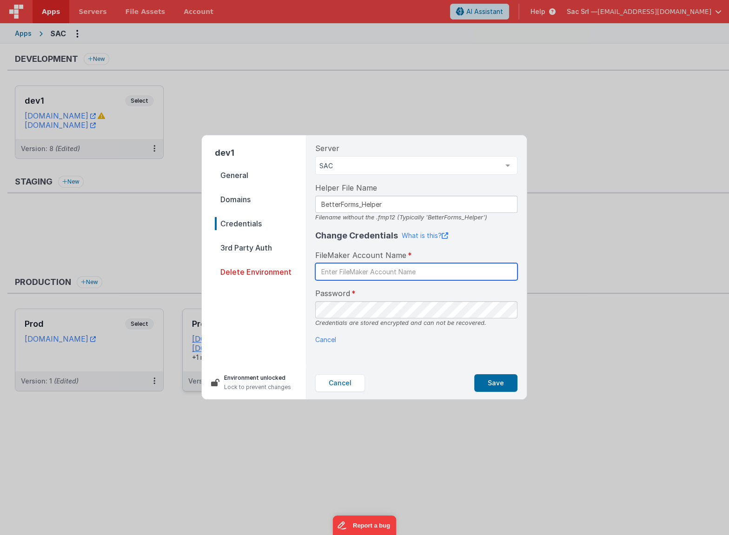
paste input "BetterForms"
type input "BetterForms"
click at [499, 385] on button "Save" at bounding box center [495, 383] width 43 height 18
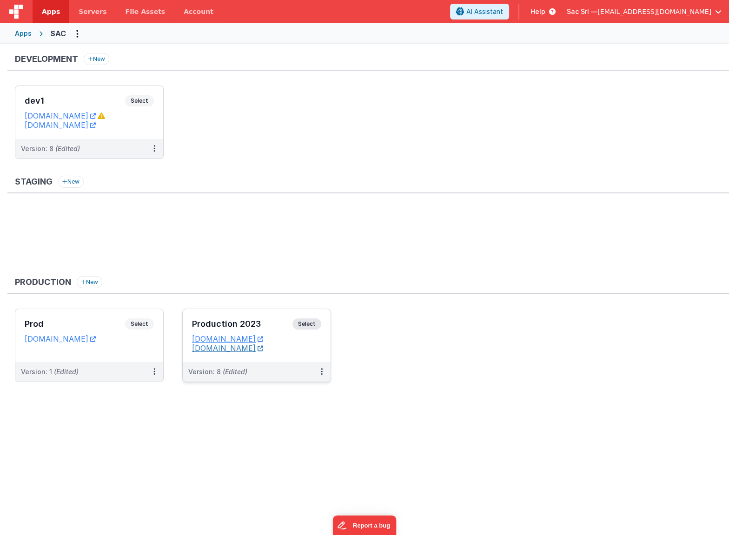
click at [263, 348] on icon at bounding box center [261, 348] width 6 height 0
click at [84, 11] on span "Servers" at bounding box center [93, 11] width 28 height 9
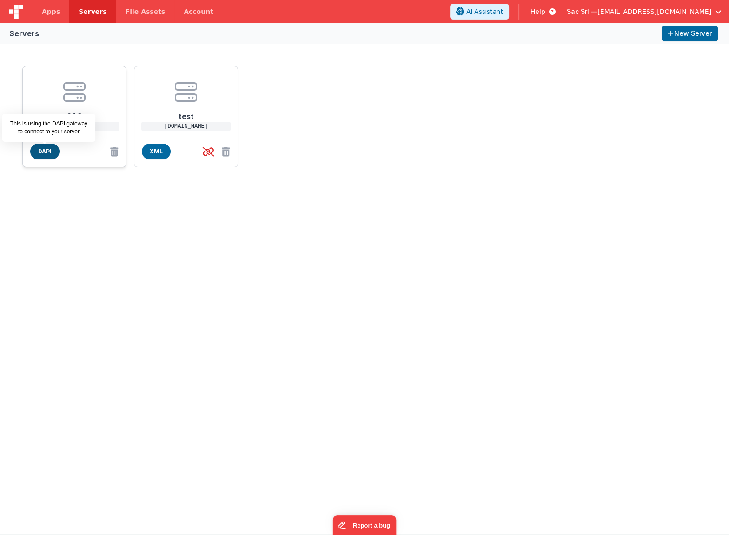
click at [46, 152] on span "DAPI" at bounding box center [44, 152] width 29 height 16
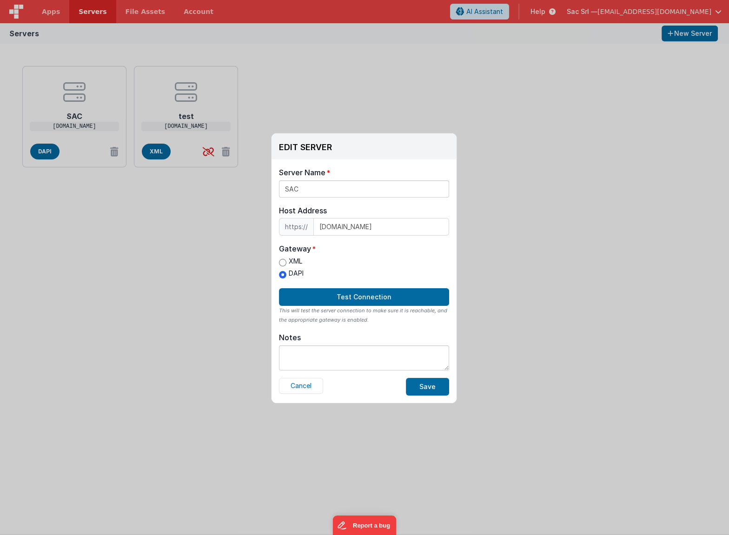
click at [292, 257] on label "XML" at bounding box center [291, 262] width 25 height 10
click at [286, 259] on input "XML" at bounding box center [282, 262] width 7 height 7
radio input "true"
click at [356, 291] on button "Test Connection" at bounding box center [364, 297] width 170 height 18
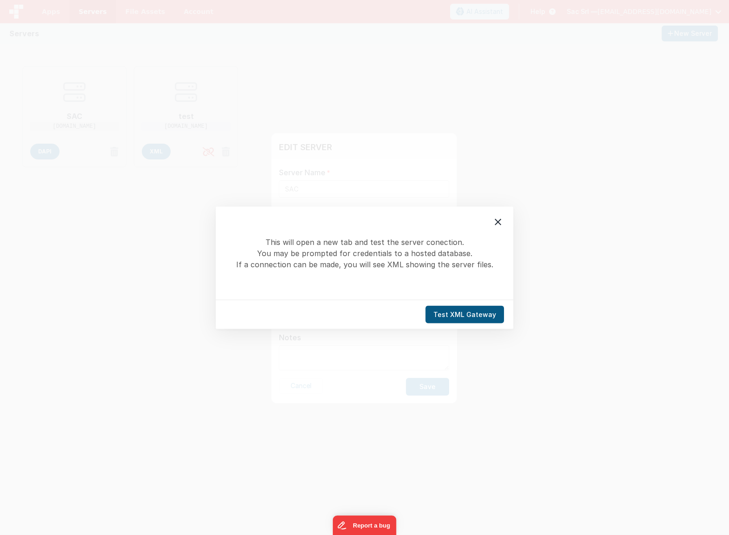
click at [449, 307] on button "Test XML Gateway" at bounding box center [464, 314] width 79 height 18
click at [497, 218] on icon at bounding box center [497, 221] width 11 height 11
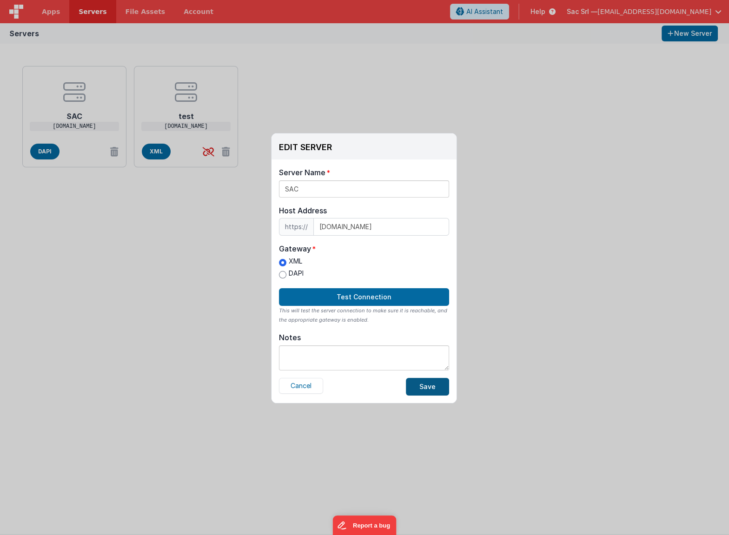
click at [429, 384] on button "Save" at bounding box center [427, 387] width 43 height 18
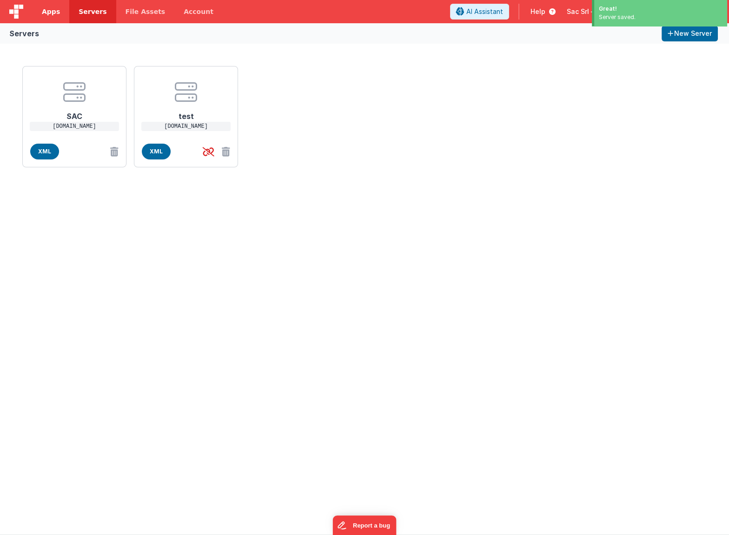
click at [54, 12] on span "Apps" at bounding box center [51, 11] width 18 height 9
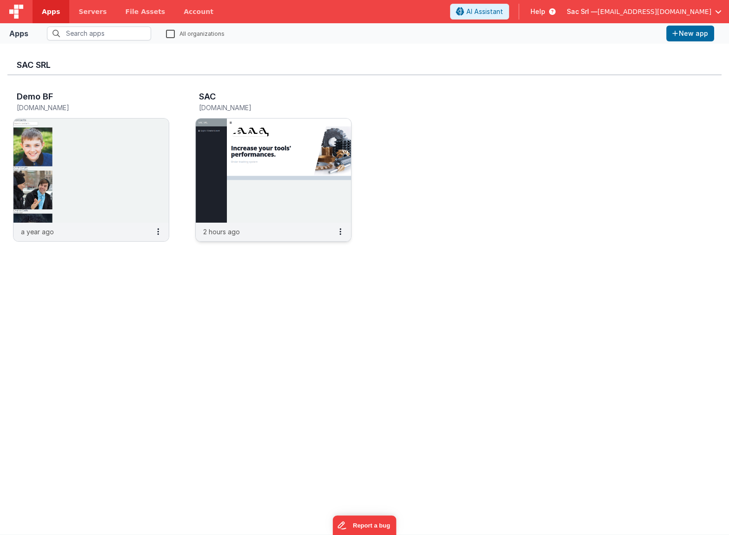
click at [277, 172] on img at bounding box center [273, 171] width 155 height 104
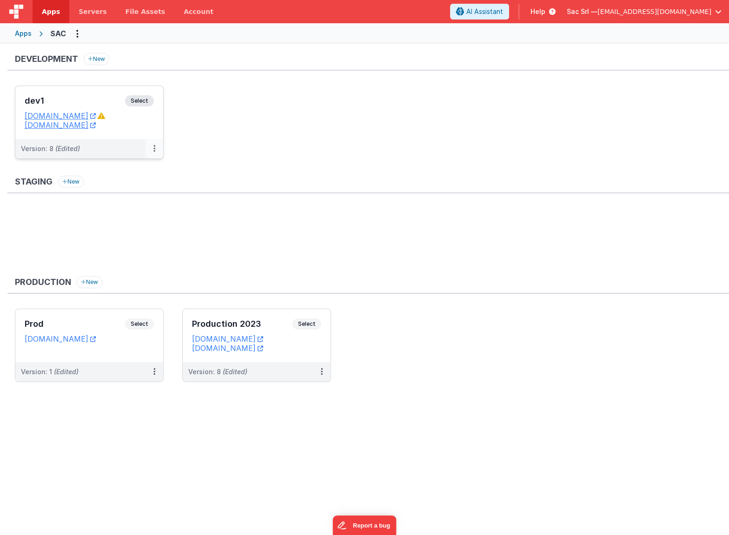
click at [154, 148] on icon at bounding box center [154, 148] width 2 height 0
click at [147, 170] on link "Edit" at bounding box center [122, 169] width 82 height 17
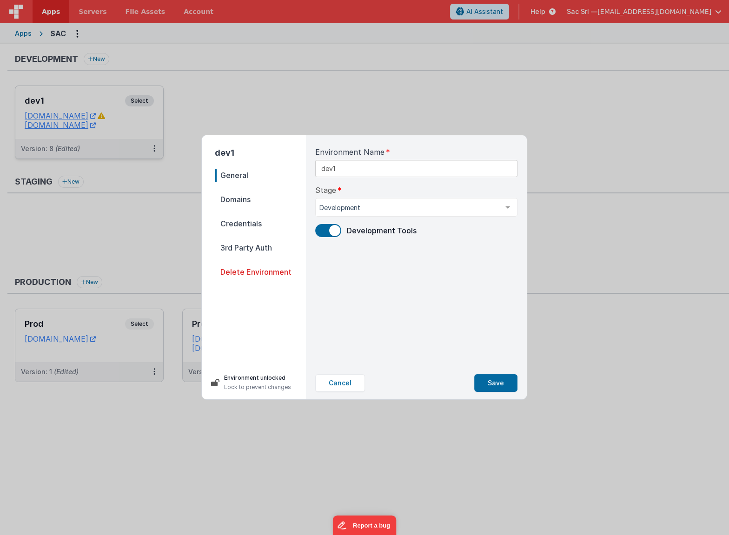
click at [261, 200] on span "Domains" at bounding box center [260, 199] width 91 height 13
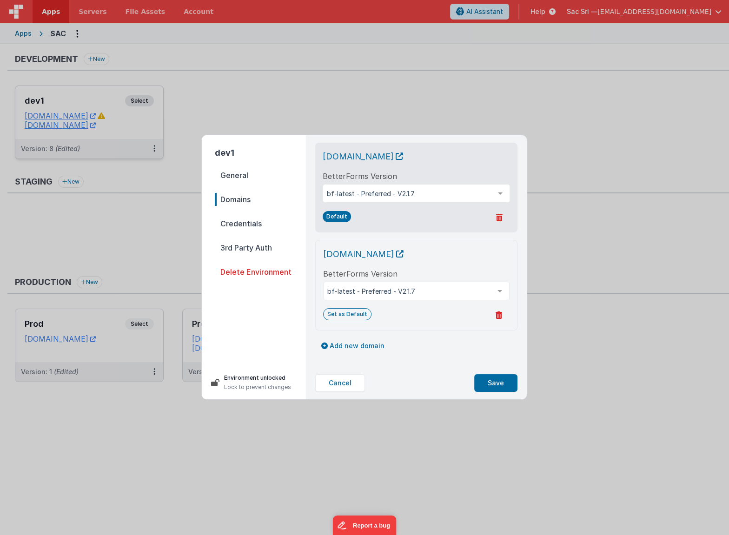
click at [281, 228] on span "Credentials" at bounding box center [260, 223] width 91 height 13
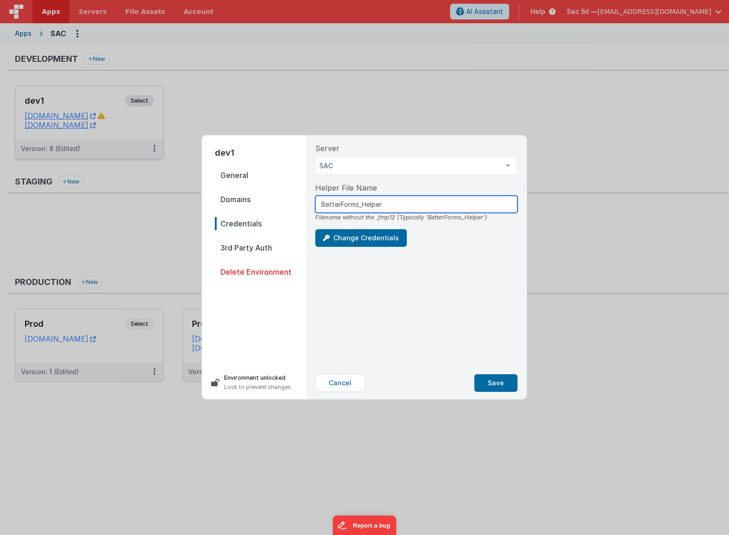
drag, startPoint x: 454, startPoint y: 202, endPoint x: 304, endPoint y: 197, distance: 149.8
click at [304, 197] on div "dev1 General Domains Credentials 3rd Party Auth Delete Environment Environment …" at bounding box center [364, 267] width 325 height 264
drag, startPoint x: 499, startPoint y: 383, endPoint x: 478, endPoint y: 380, distance: 21.6
click at [478, 380] on button "Save" at bounding box center [495, 383] width 43 height 18
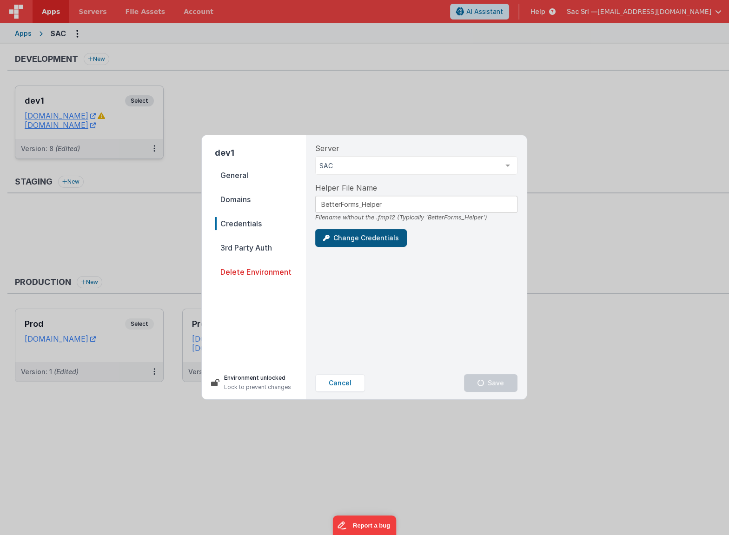
click at [360, 239] on button "Change Credentials" at bounding box center [361, 238] width 92 height 18
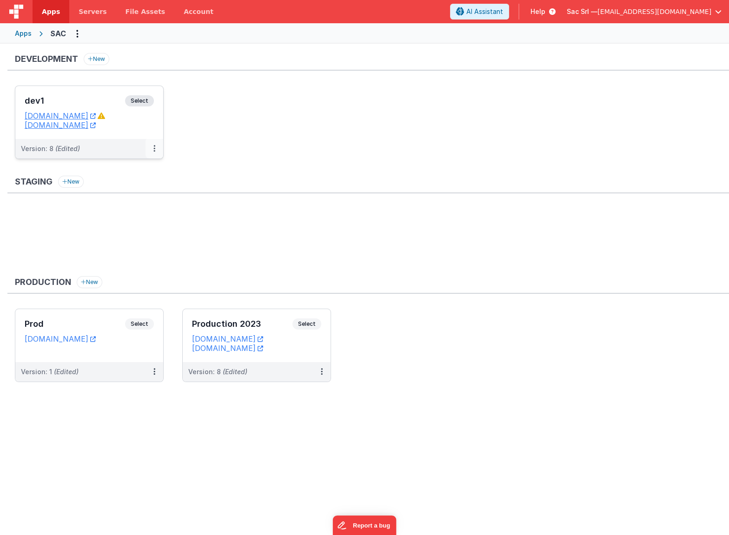
click at [155, 148] on icon at bounding box center [154, 148] width 2 height 0
click at [147, 170] on link "Edit" at bounding box center [122, 169] width 82 height 17
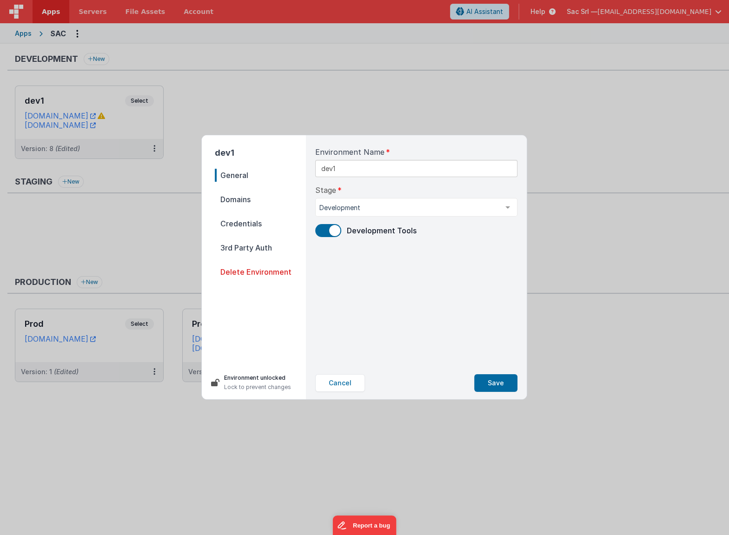
click at [266, 219] on span "Credentials" at bounding box center [260, 223] width 91 height 13
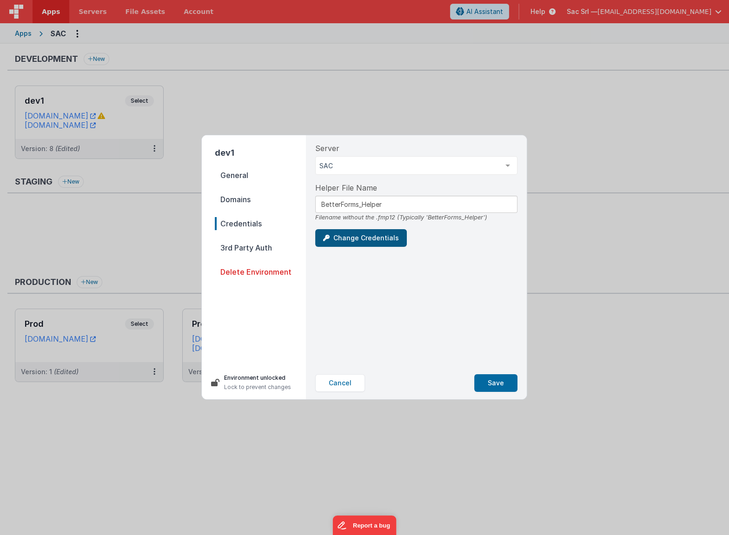
click at [358, 231] on button "Change Credentials" at bounding box center [361, 238] width 92 height 18
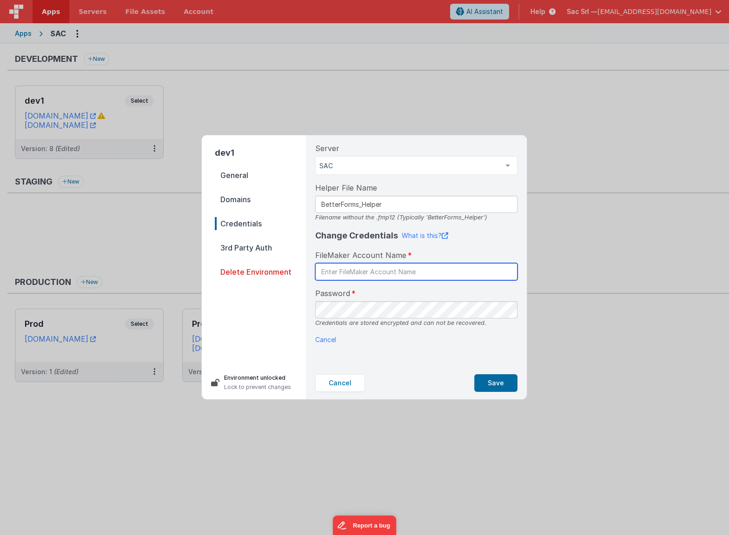
paste input "BetterForms"
type input "BetterForms"
click at [448, 294] on div "Password Credentials are stored encrypted and can not be recovered." at bounding box center [416, 308] width 202 height 40
click at [500, 382] on button "Save" at bounding box center [495, 383] width 43 height 18
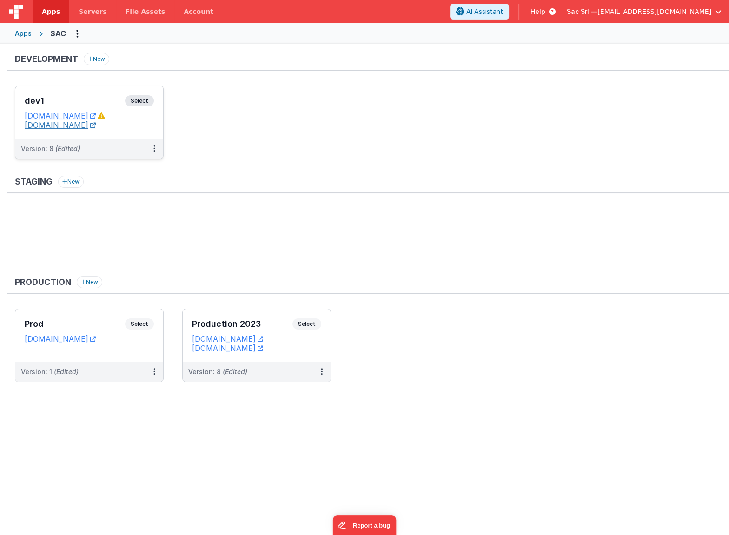
click at [96, 125] on link "[DOMAIN_NAME]" at bounding box center [60, 124] width 71 height 9
click at [321, 371] on icon at bounding box center [322, 371] width 2 height 0
click at [305, 391] on link "Edit" at bounding box center [290, 392] width 82 height 17
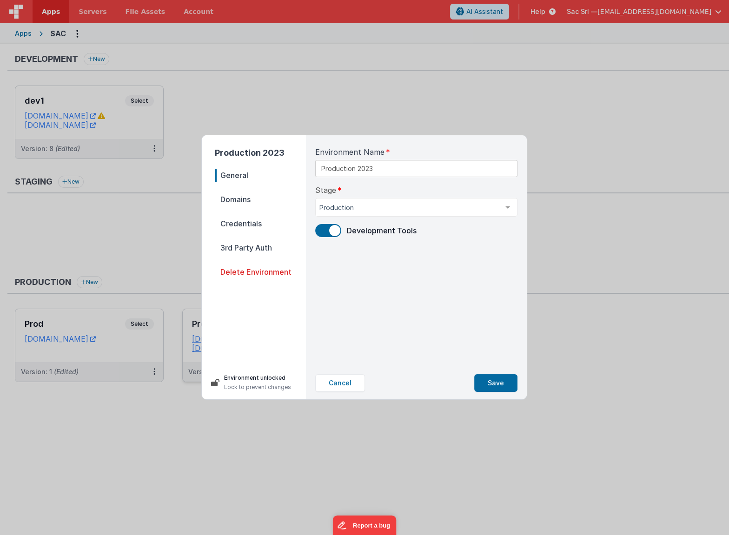
click at [258, 205] on span "Domains" at bounding box center [260, 199] width 91 height 13
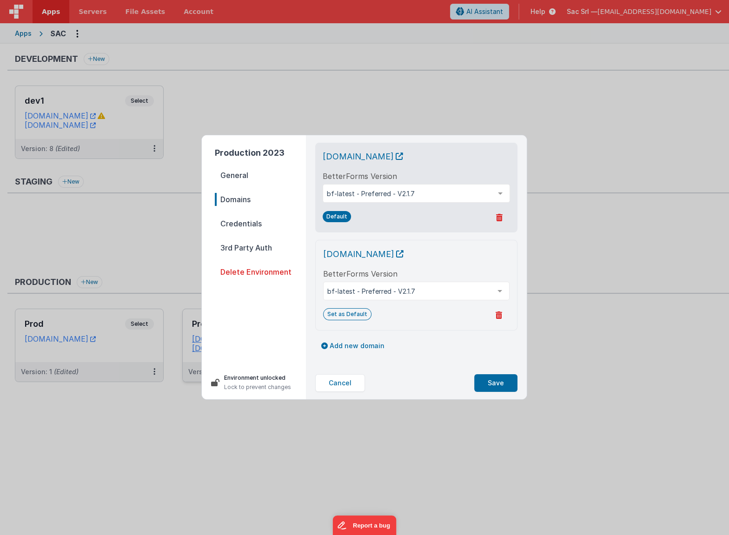
click at [260, 221] on span "Credentials" at bounding box center [260, 223] width 91 height 13
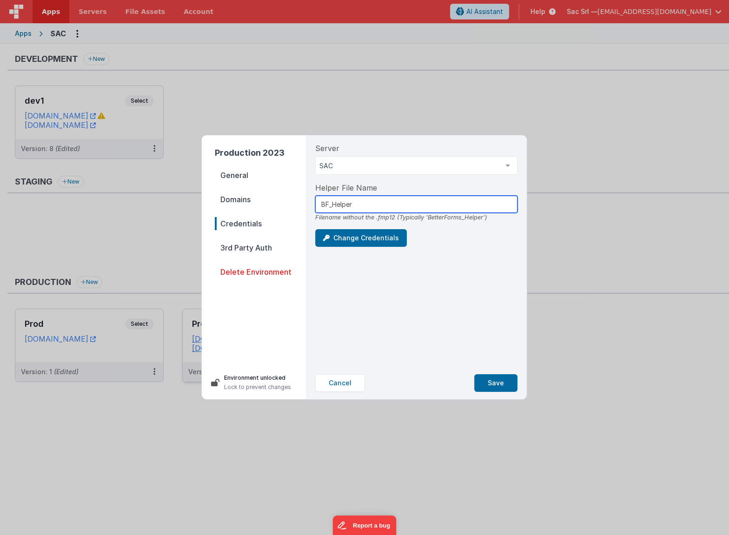
click at [325, 204] on input "BF_Helper" at bounding box center [416, 204] width 202 height 17
type input "BetterForms_Helper"
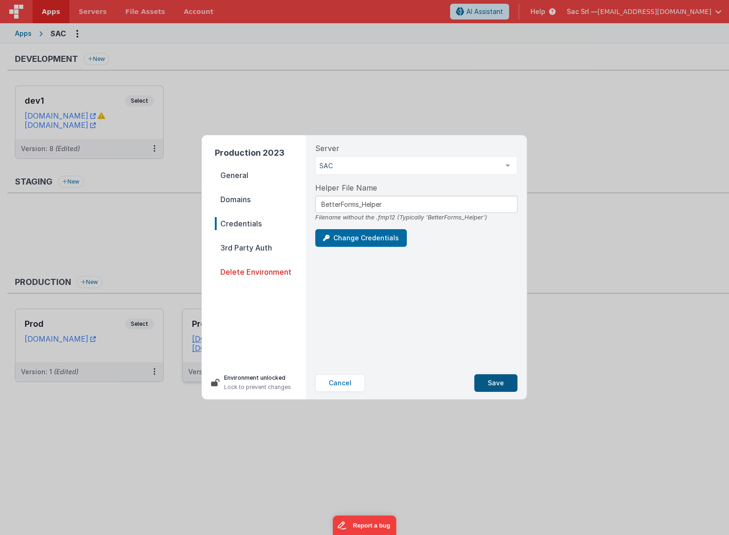
click at [495, 381] on button "Save" at bounding box center [495, 383] width 43 height 18
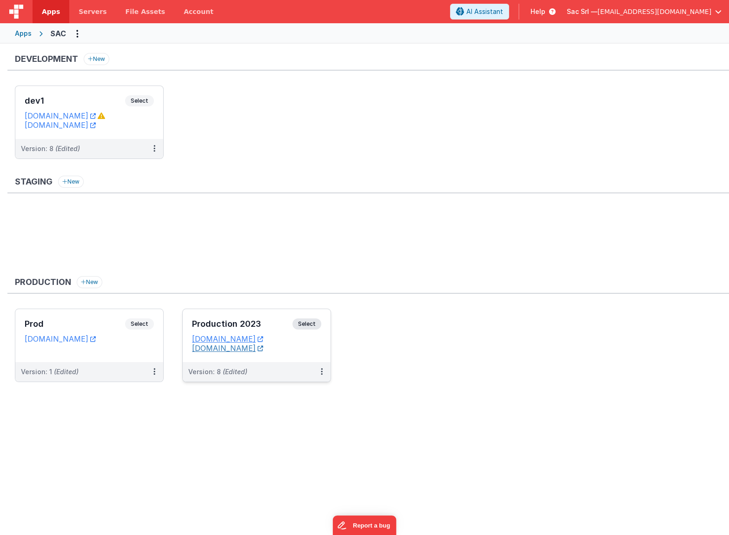
click at [263, 348] on icon at bounding box center [261, 348] width 6 height 0
click at [96, 116] on icon at bounding box center [93, 116] width 6 height 0
click at [310, 343] on dd "[DOMAIN_NAME]" at bounding box center [256, 347] width 129 height 9
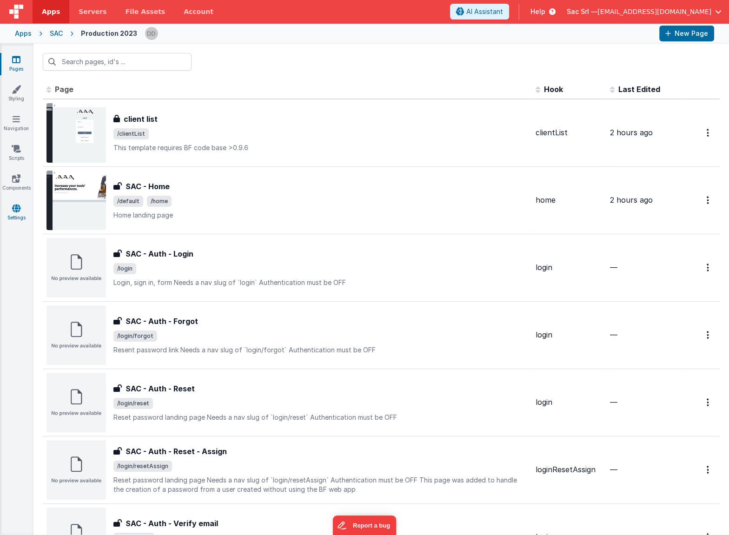
click at [17, 206] on icon at bounding box center [16, 208] width 8 height 9
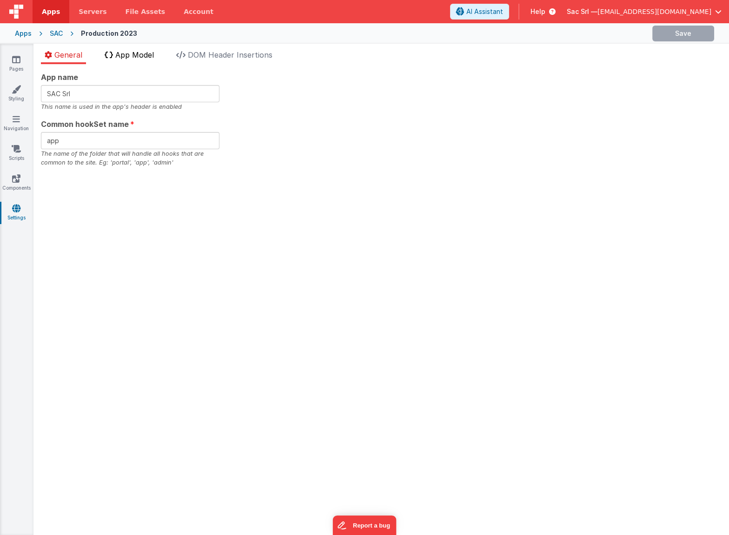
click at [137, 49] on li "App Model" at bounding box center [129, 56] width 57 height 15
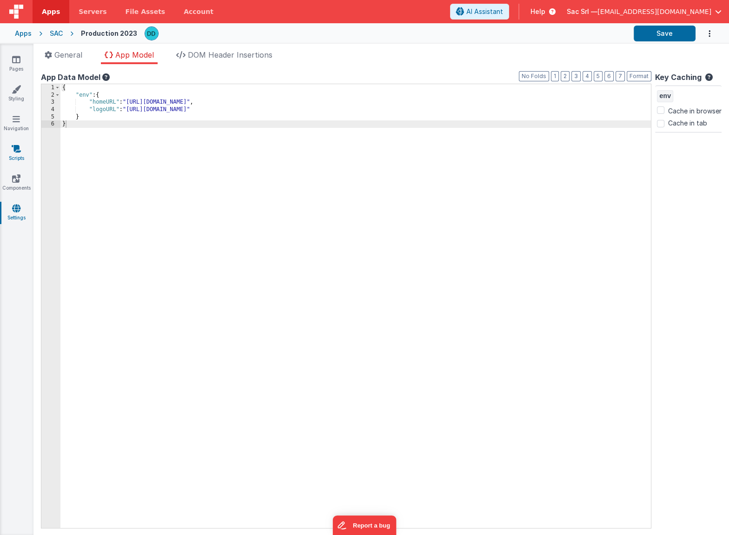
click at [13, 152] on icon at bounding box center [16, 148] width 9 height 9
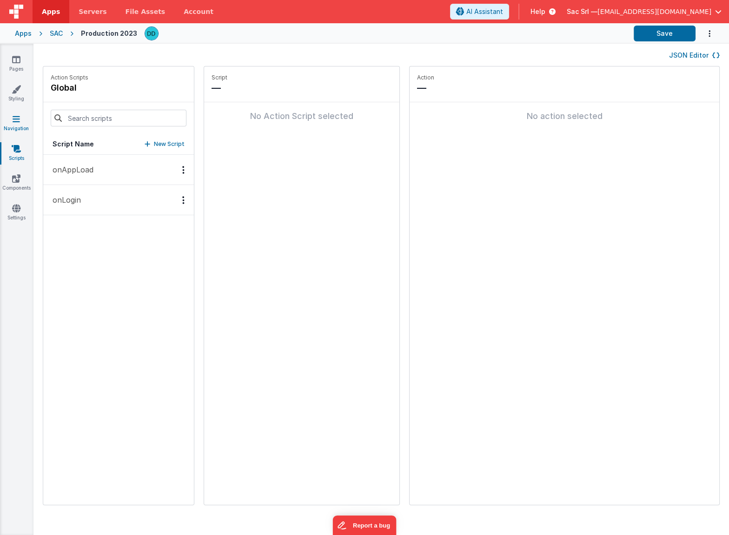
click at [21, 126] on link "Navigation" at bounding box center [16, 123] width 33 height 19
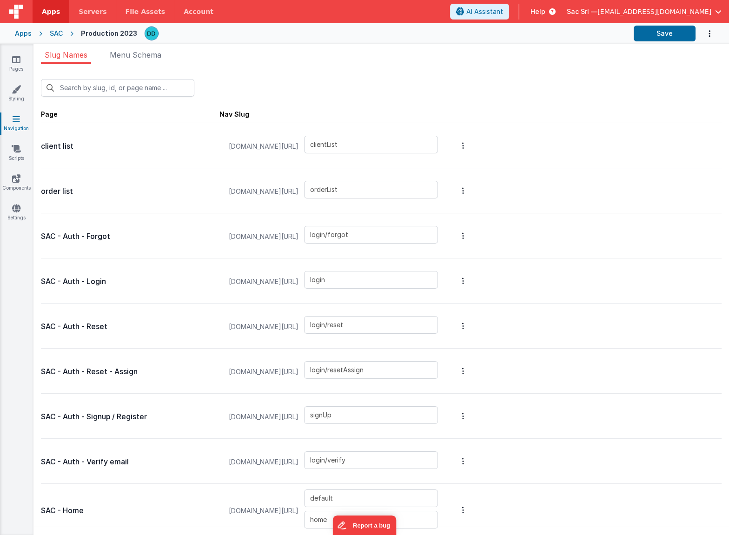
click at [177, 281] on p "SAC - Auth - Login" at bounding box center [130, 281] width 178 height 13
click at [464, 279] on icon "Options" at bounding box center [463, 280] width 2 height 7
click at [449, 210] on link "Edit Page" at bounding box center [413, 213] width 81 height 17
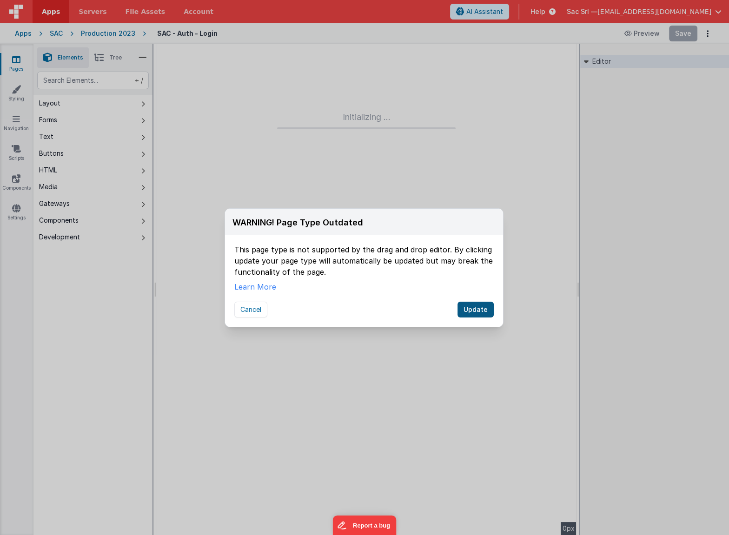
click at [481, 310] on button "Update" at bounding box center [475, 310] width 36 height 16
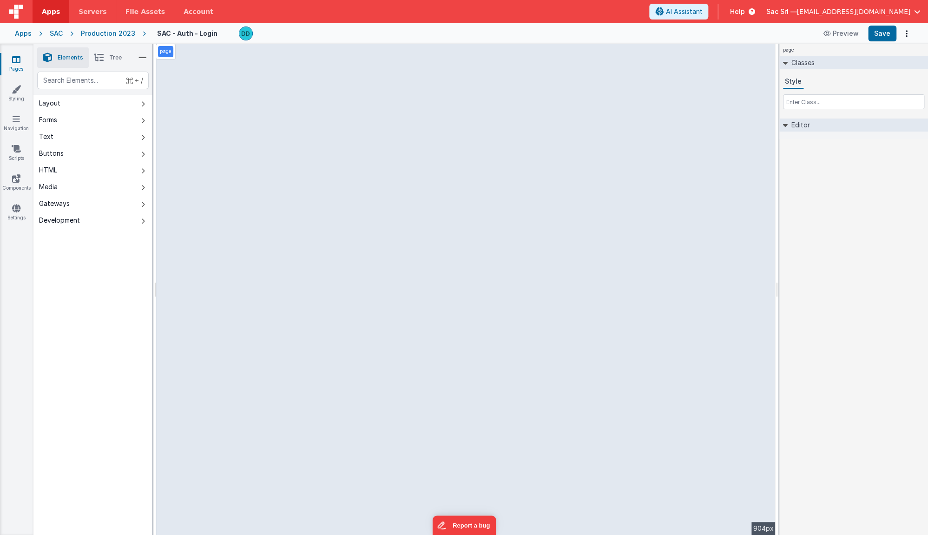
click at [110, 58] on span "Tree" at bounding box center [115, 57] width 13 height 7
click at [63, 57] on span "Elements" at bounding box center [71, 57] width 26 height 7
click at [22, 59] on link "Pages" at bounding box center [16, 64] width 33 height 19
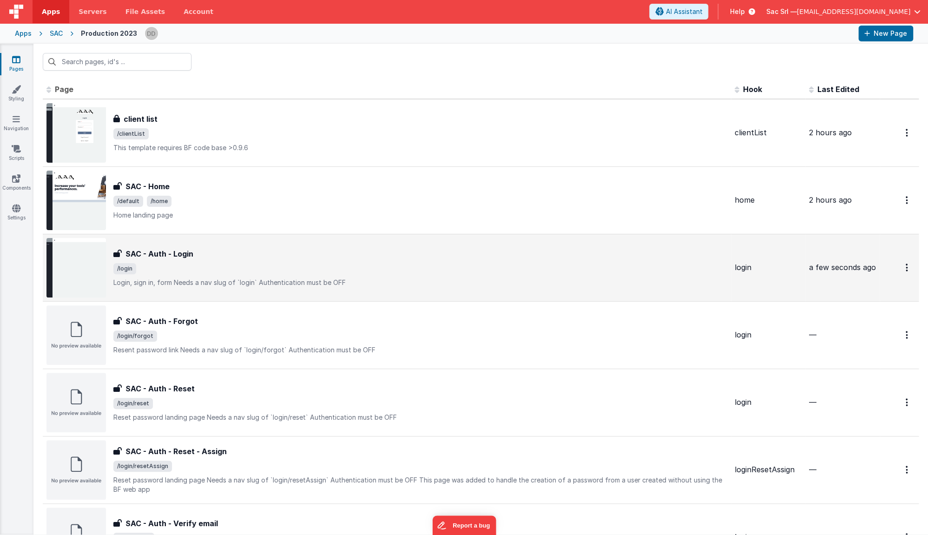
click at [463, 267] on span "/login" at bounding box center [420, 268] width 614 height 11
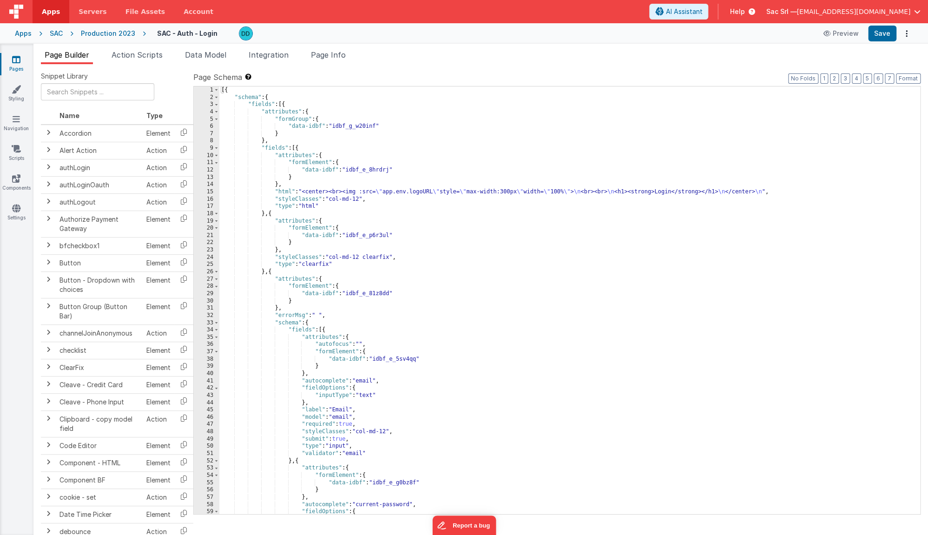
scroll to position [0, 3]
click at [205, 60] on li "Data Model" at bounding box center [205, 56] width 49 height 15
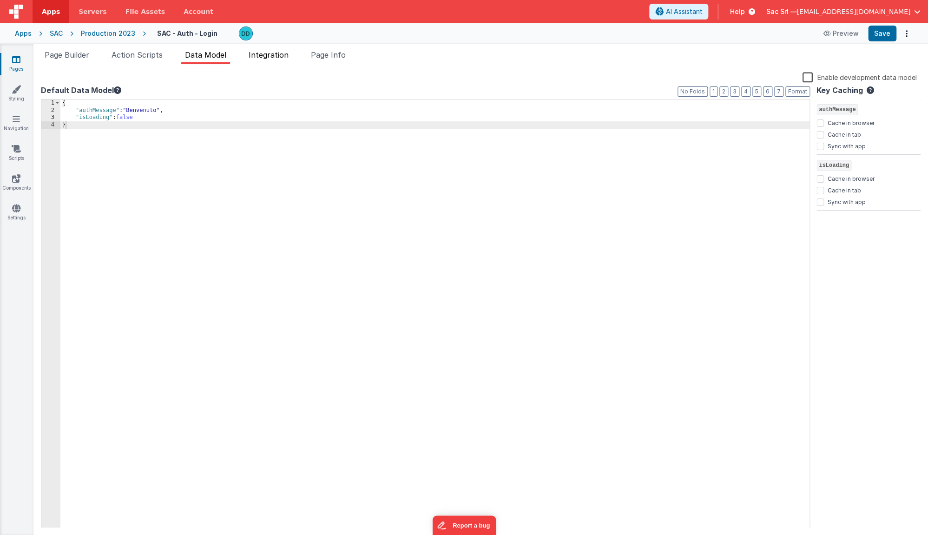
click at [276, 53] on span "Integration" at bounding box center [269, 54] width 40 height 9
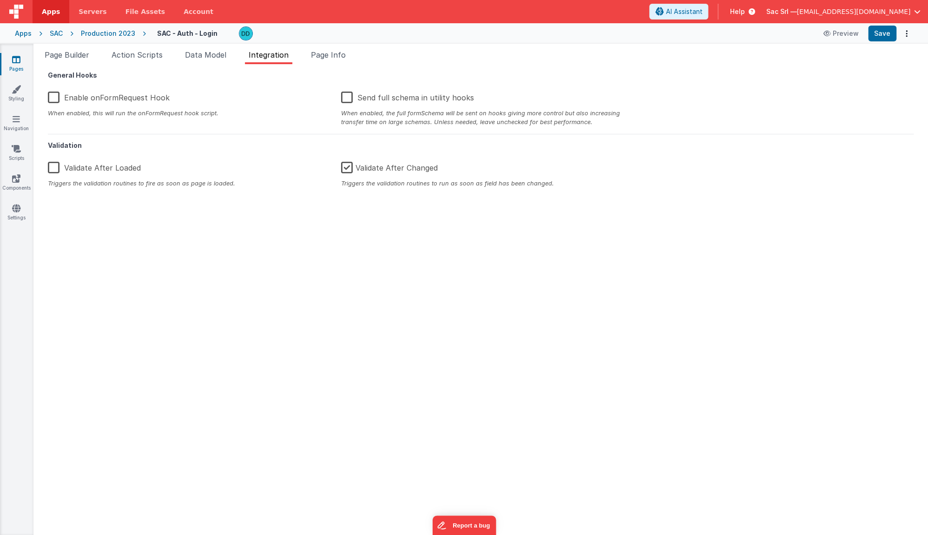
click at [353, 166] on label "Validate After Changed" at bounding box center [389, 166] width 97 height 20
click at [0, 0] on input "Validate After Changed" at bounding box center [0, 0] width 0 height 0
click at [728, 32] on button "Save" at bounding box center [882, 34] width 28 height 16
click at [347, 167] on label "Validate After Changed" at bounding box center [390, 166] width 99 height 20
click at [0, 0] on input "Validate After Changed" at bounding box center [0, 0] width 0 height 0
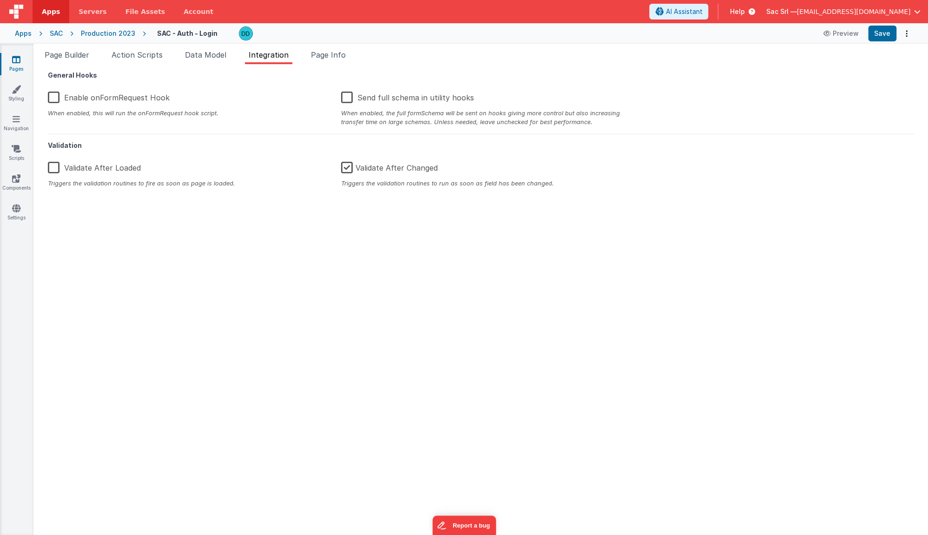
click at [351, 167] on label "Validate After Changed" at bounding box center [389, 166] width 97 height 20
click at [0, 0] on input "Validate After Changed" at bounding box center [0, 0] width 0 height 0
click at [60, 166] on label "Validate After Loaded" at bounding box center [94, 166] width 93 height 20
click at [0, 0] on input "Validate After Loaded" at bounding box center [0, 0] width 0 height 0
click at [728, 32] on button "Save" at bounding box center [882, 34] width 28 height 16
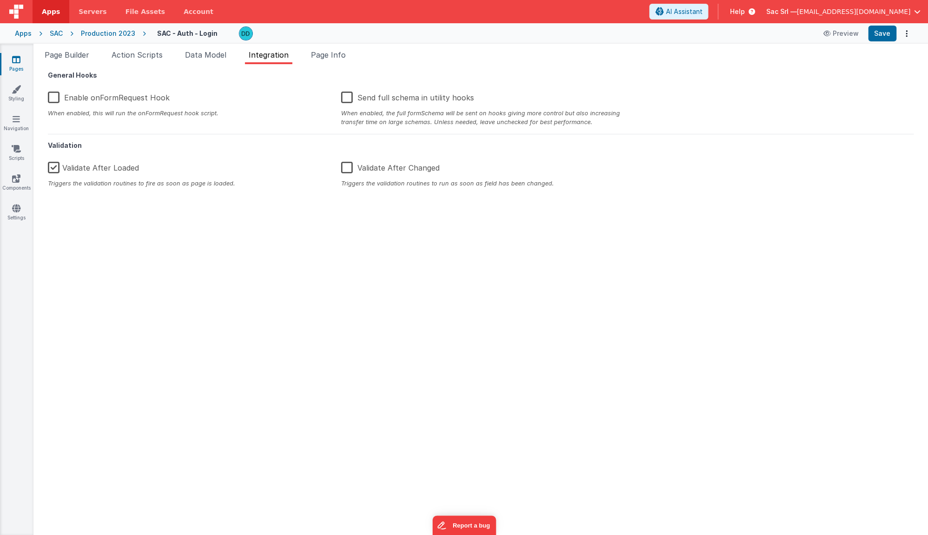
click at [89, 179] on div "Triggers the validation routines to fire as soon as page is loaded." at bounding box center [187, 183] width 279 height 9
click at [99, 170] on label "Validate After Loaded" at bounding box center [93, 166] width 91 height 20
click at [0, 0] on input "Validate After Loaded" at bounding box center [0, 0] width 0 height 0
click at [372, 164] on label "Validate After Changed" at bounding box center [390, 166] width 99 height 20
click at [0, 0] on input "Validate After Changed" at bounding box center [0, 0] width 0 height 0
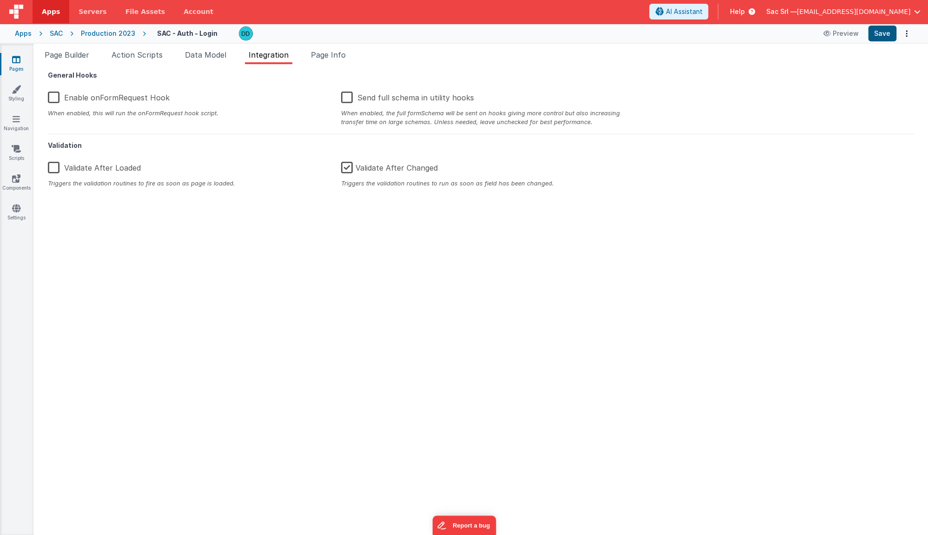
click at [728, 36] on button "Save" at bounding box center [882, 34] width 28 height 16
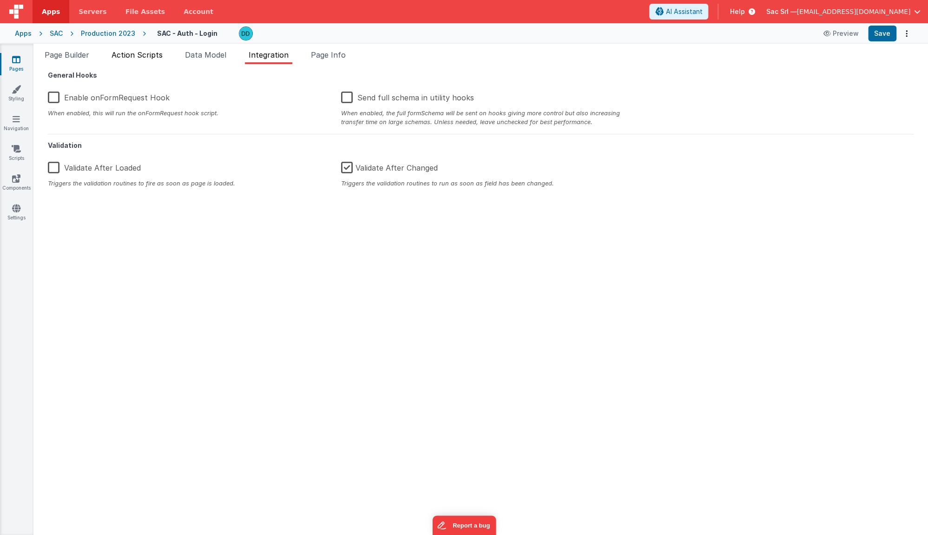
click at [136, 61] on li "Action Scripts" at bounding box center [137, 56] width 59 height 15
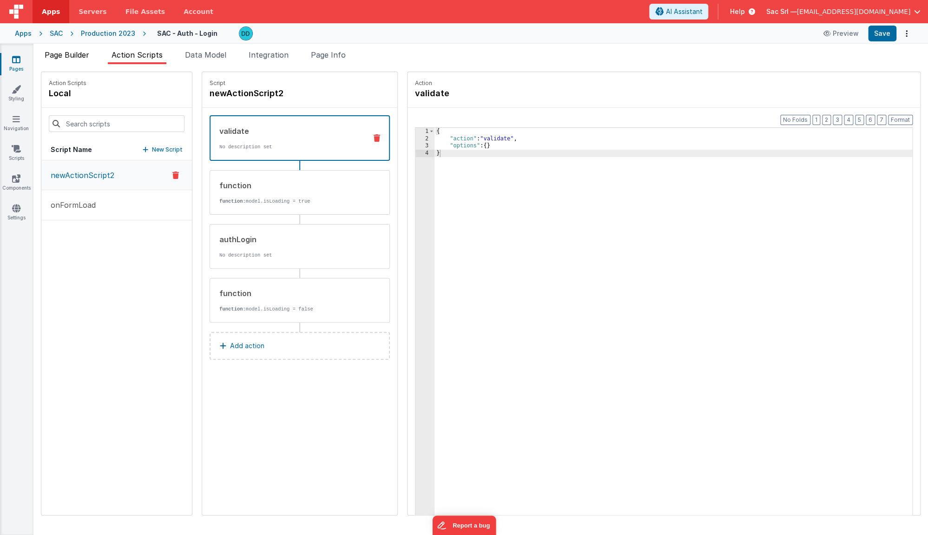
click at [76, 52] on span "Page Builder" at bounding box center [67, 54] width 45 height 9
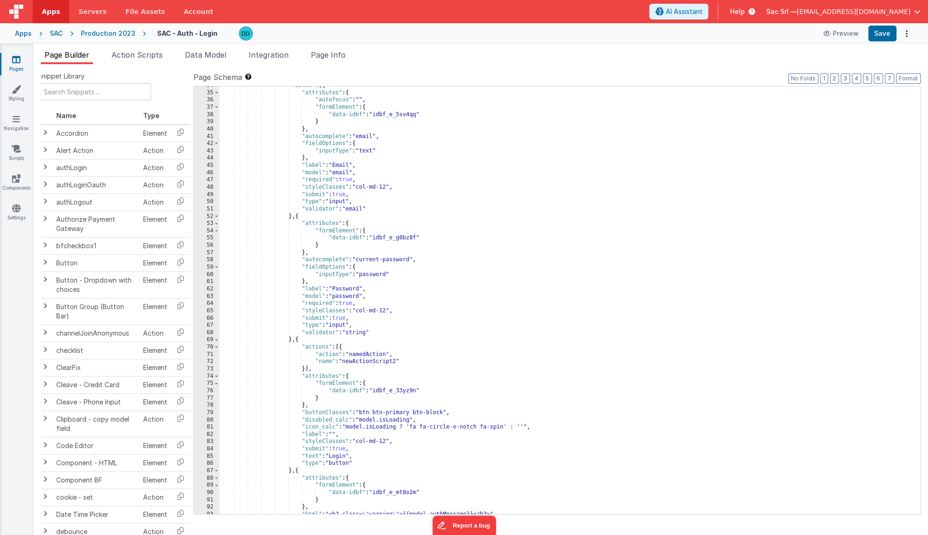
scroll to position [248, 0]
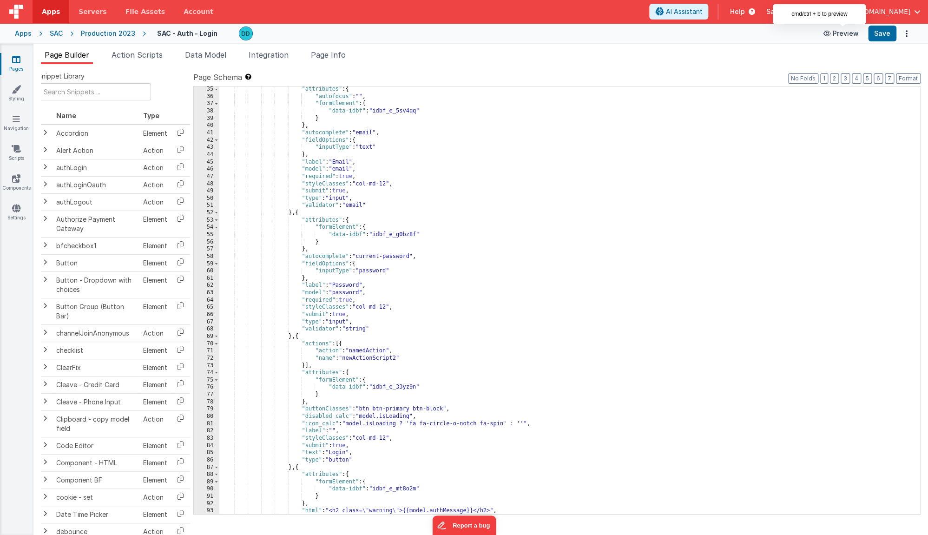
click at [728, 36] on button "Preview" at bounding box center [841, 33] width 46 height 15
click at [154, 56] on span "Action Scripts" at bounding box center [137, 54] width 51 height 9
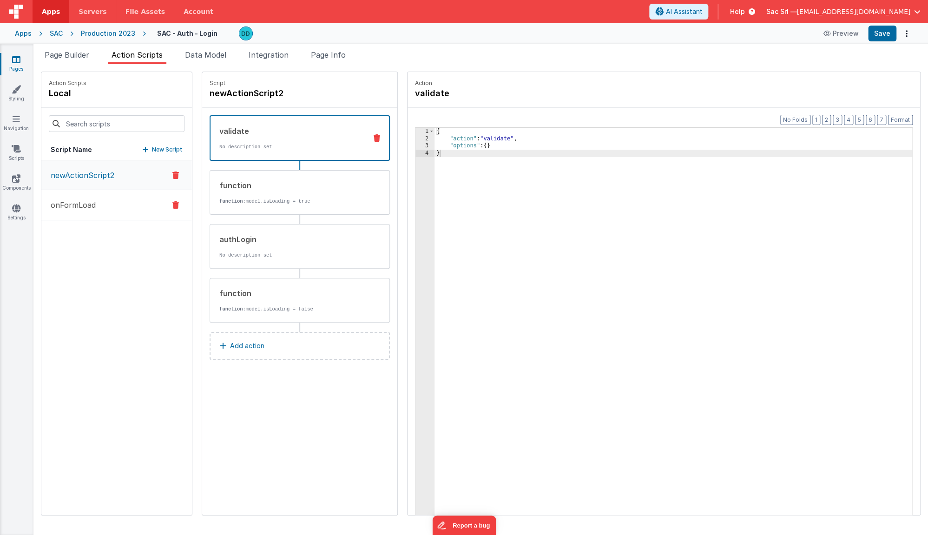
click at [124, 205] on button "onFormLoad" at bounding box center [116, 205] width 151 height 30
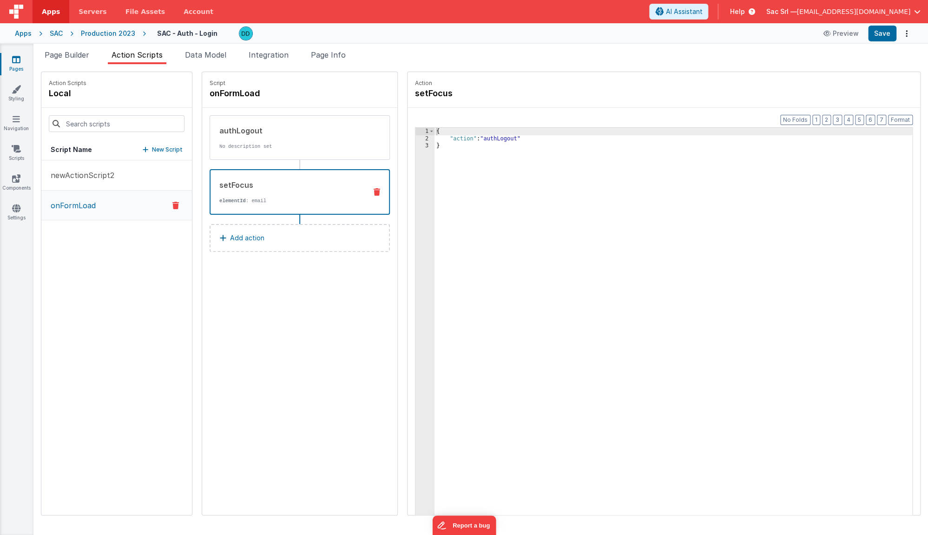
click at [304, 187] on div "setFocus" at bounding box center [289, 184] width 140 height 11
click at [206, 51] on span "Data Model" at bounding box center [205, 54] width 41 height 9
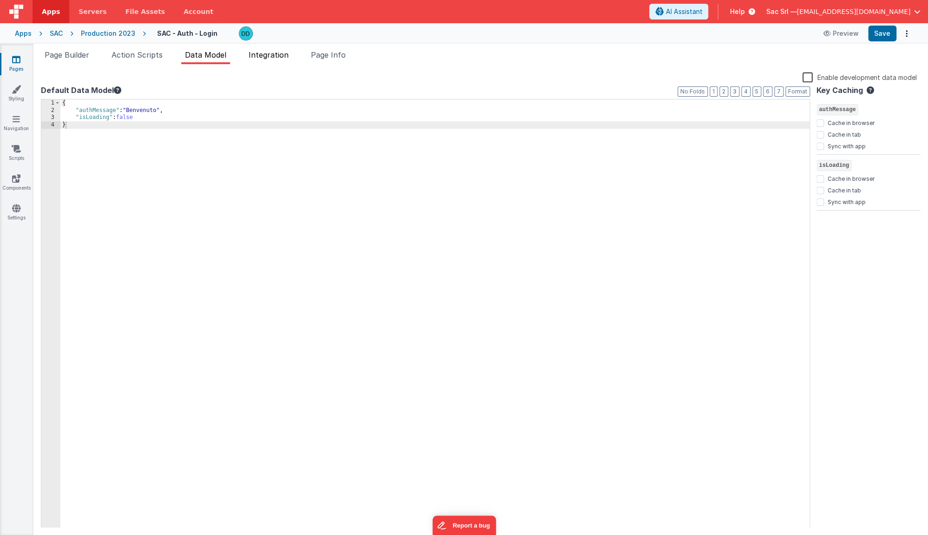
click at [276, 57] on span "Integration" at bounding box center [269, 54] width 40 height 9
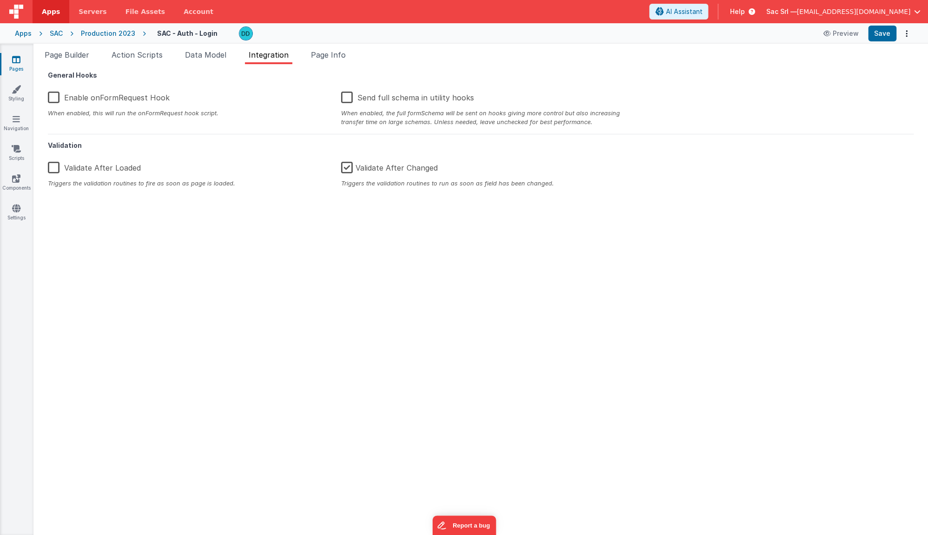
click at [386, 172] on label "Validate After Changed" at bounding box center [389, 166] width 97 height 20
click at [0, 0] on input "Validate After Changed" at bounding box center [0, 0] width 0 height 0
click at [390, 167] on label "Validate After Changed" at bounding box center [390, 166] width 99 height 20
click at [0, 0] on input "Validate After Changed" at bounding box center [0, 0] width 0 height 0
click at [387, 168] on label "Validate After Changed" at bounding box center [389, 166] width 97 height 20
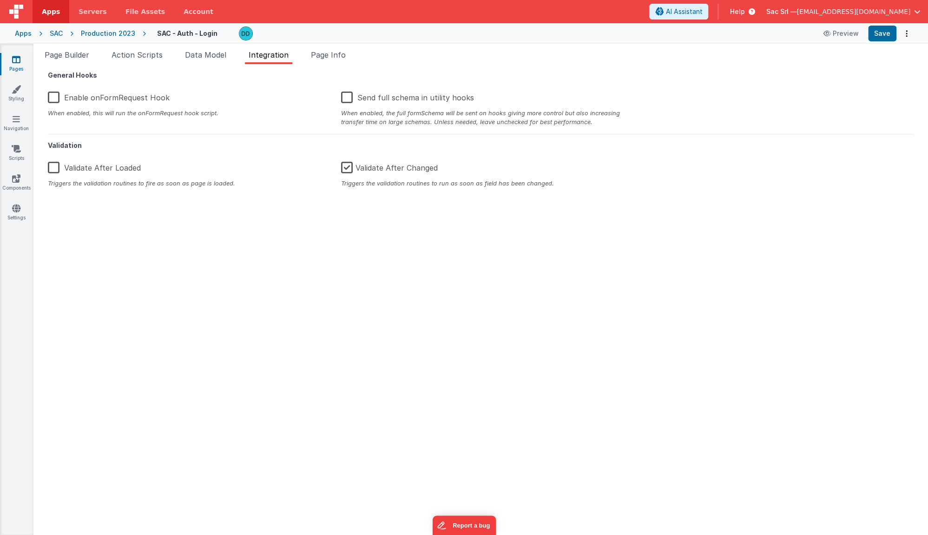
click at [0, 0] on input "Validate After Changed" at bounding box center [0, 0] width 0 height 0
click at [728, 32] on button "Save" at bounding box center [882, 34] width 28 height 16
click at [728, 34] on button "Options" at bounding box center [906, 33] width 13 height 13
click at [728, 33] on button at bounding box center [464, 267] width 928 height 535
click at [98, 33] on div "Production 2023" at bounding box center [108, 33] width 54 height 9
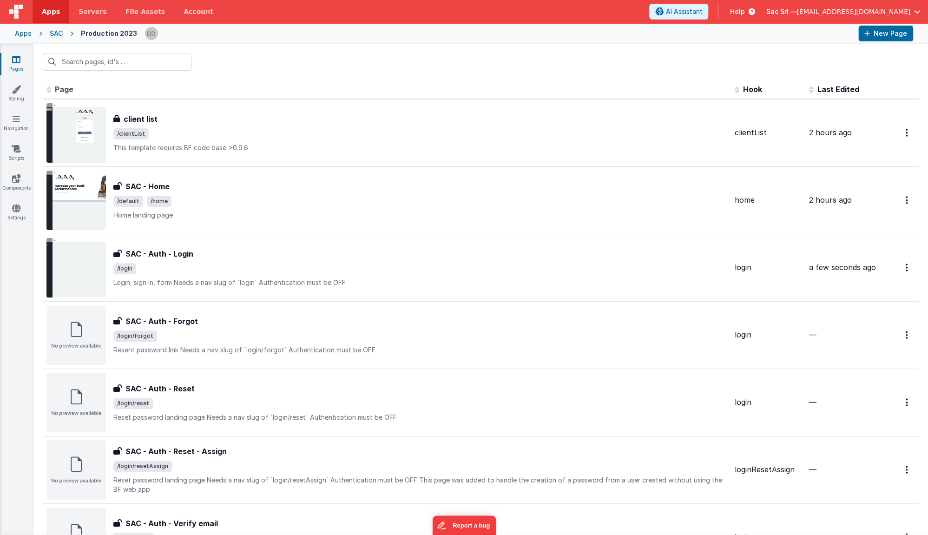
click at [57, 31] on div "SAC" at bounding box center [56, 33] width 13 height 9
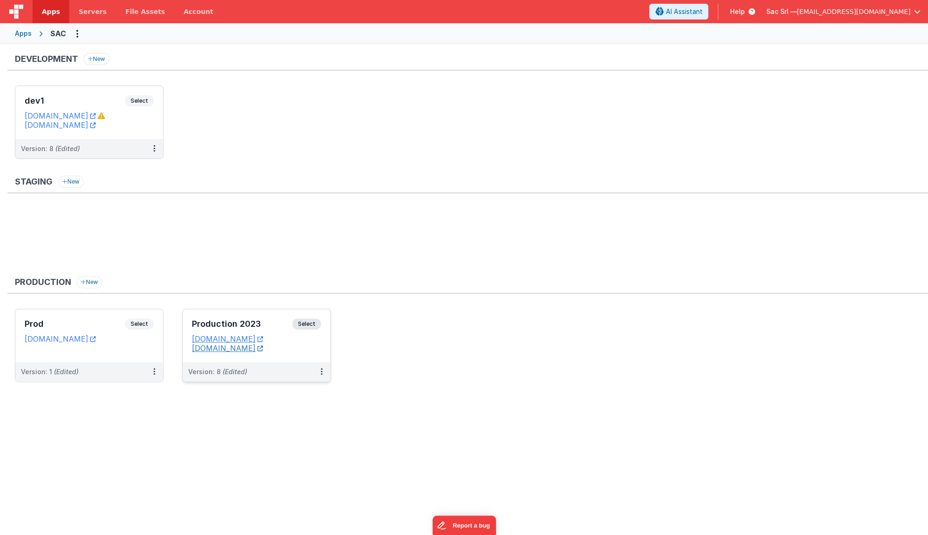
click at [256, 349] on link "[DOMAIN_NAME]" at bounding box center [227, 347] width 71 height 9
click at [318, 350] on dd "[DOMAIN_NAME]" at bounding box center [256, 347] width 129 height 9
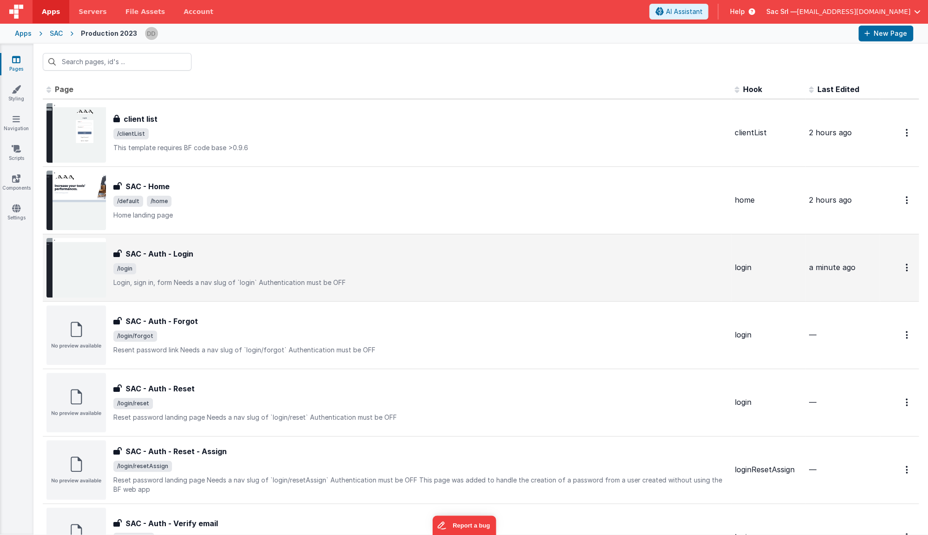
click at [389, 258] on div "SAC - Auth - Login" at bounding box center [420, 253] width 614 height 11
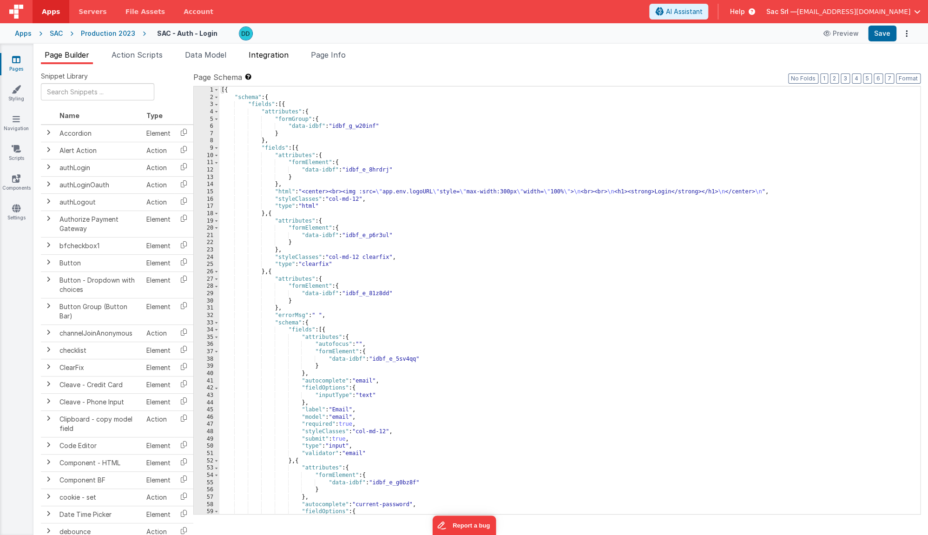
click at [274, 52] on span "Integration" at bounding box center [269, 54] width 40 height 9
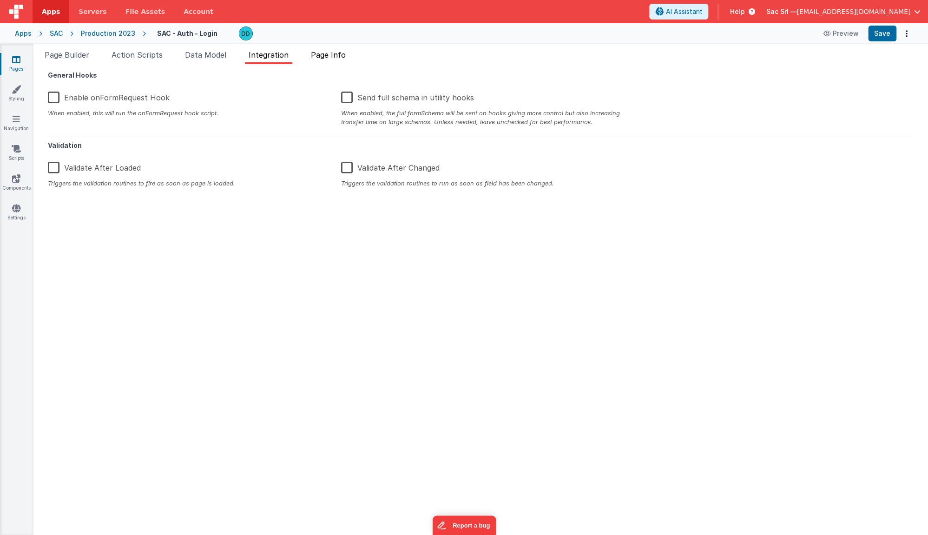
click at [339, 56] on span "Page Info" at bounding box center [328, 54] width 35 height 9
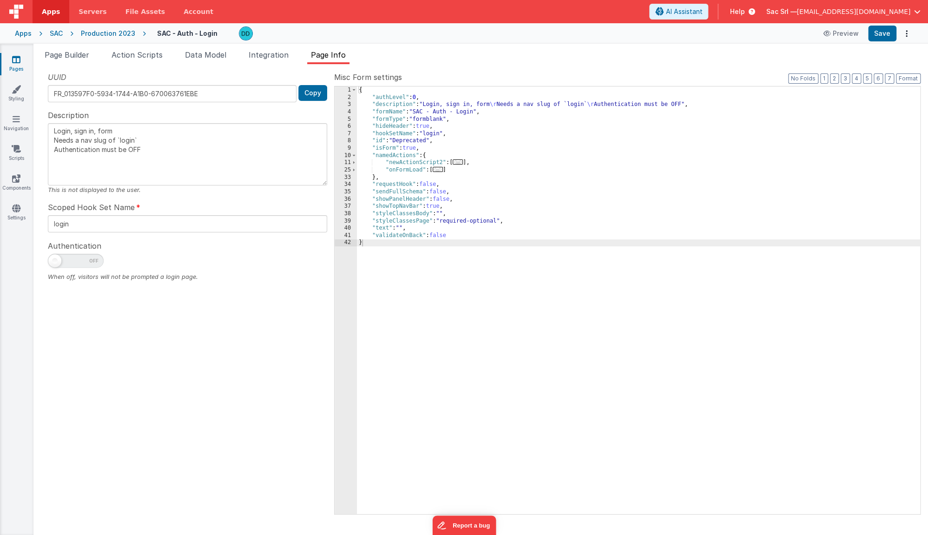
click at [95, 55] on ul "Page Builder Action Scripts Data Model Integration Page Info" at bounding box center [480, 56] width 895 height 15
click at [92, 55] on li "Page Builder" at bounding box center [67, 56] width 52 height 15
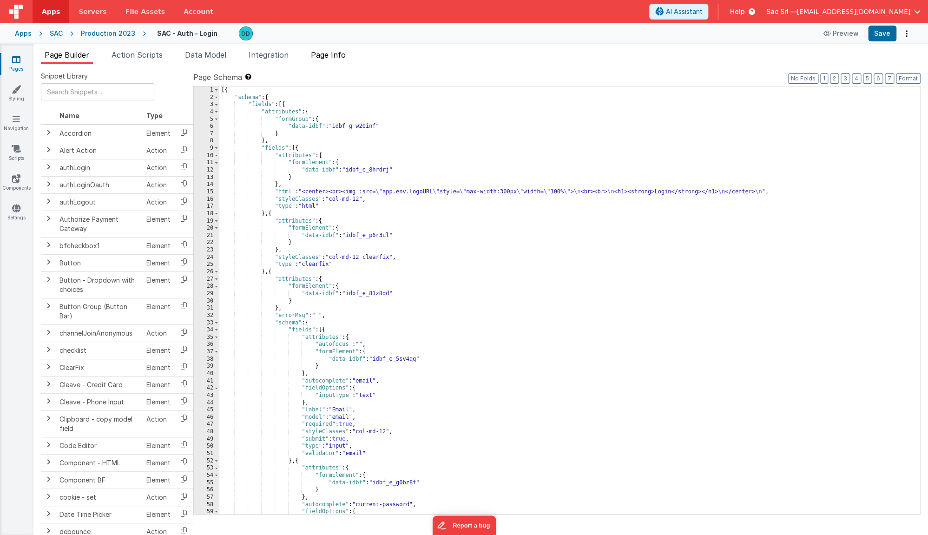
click at [310, 62] on li "Page Info" at bounding box center [328, 56] width 42 height 15
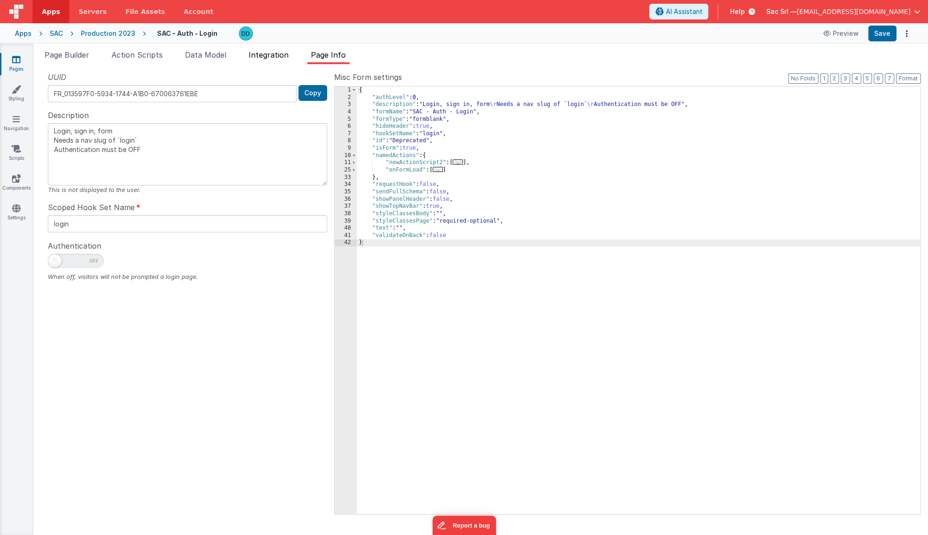
click at [283, 58] on span "Integration" at bounding box center [269, 54] width 40 height 9
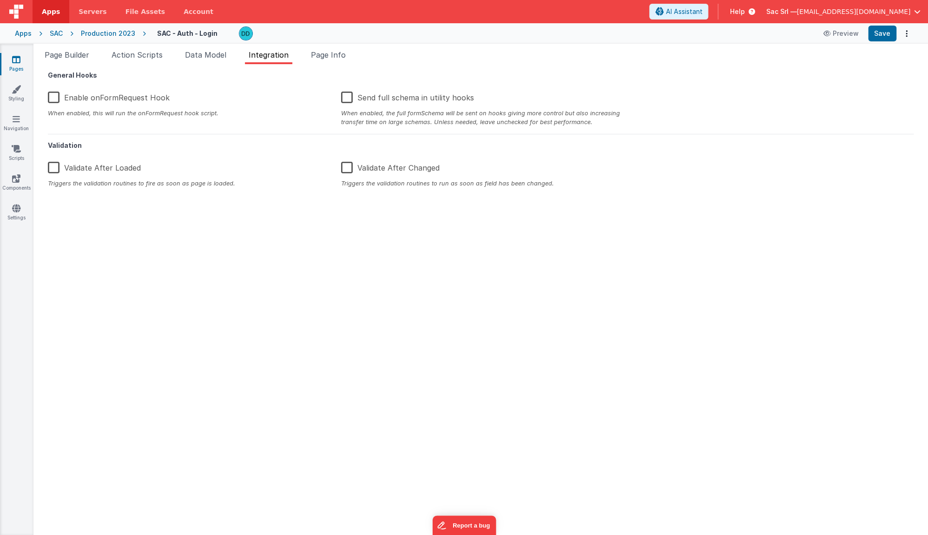
click at [349, 169] on label "Validate After Changed" at bounding box center [390, 166] width 99 height 20
click at [0, 0] on input "Validate After Changed" at bounding box center [0, 0] width 0 height 0
click at [377, 157] on label "Validate After Changed" at bounding box center [389, 166] width 97 height 20
click at [0, 0] on input "Validate After Changed" at bounding box center [0, 0] width 0 height 0
click at [341, 163] on label "Validate After Changed" at bounding box center [390, 166] width 99 height 20
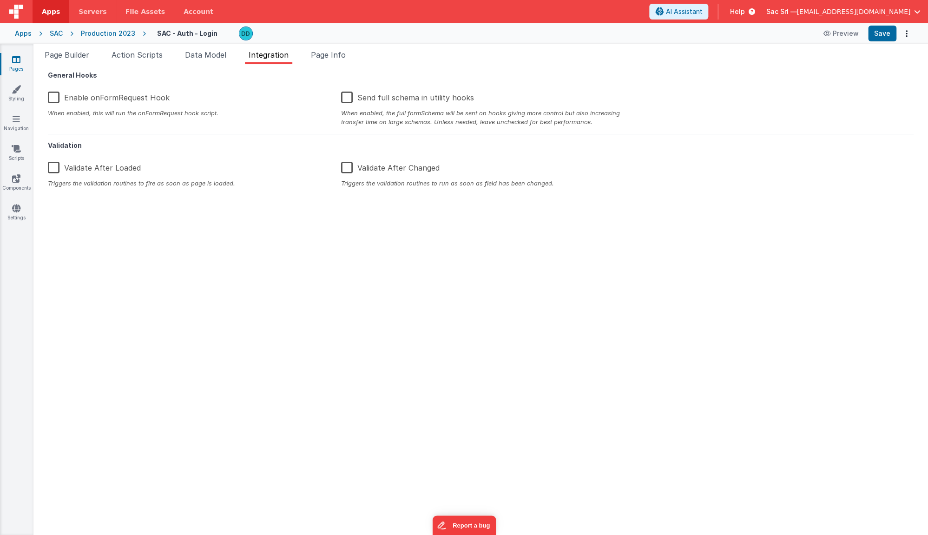
click at [0, 0] on input "Validate After Changed" at bounding box center [0, 0] width 0 height 0
click at [214, 58] on span "Data Model" at bounding box center [205, 54] width 41 height 9
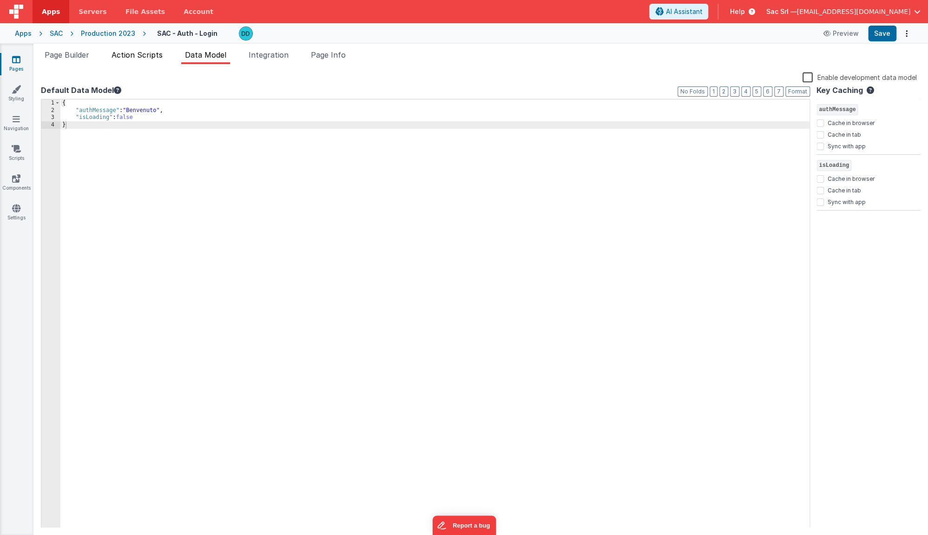
click at [139, 56] on span "Action Scripts" at bounding box center [137, 54] width 51 height 9
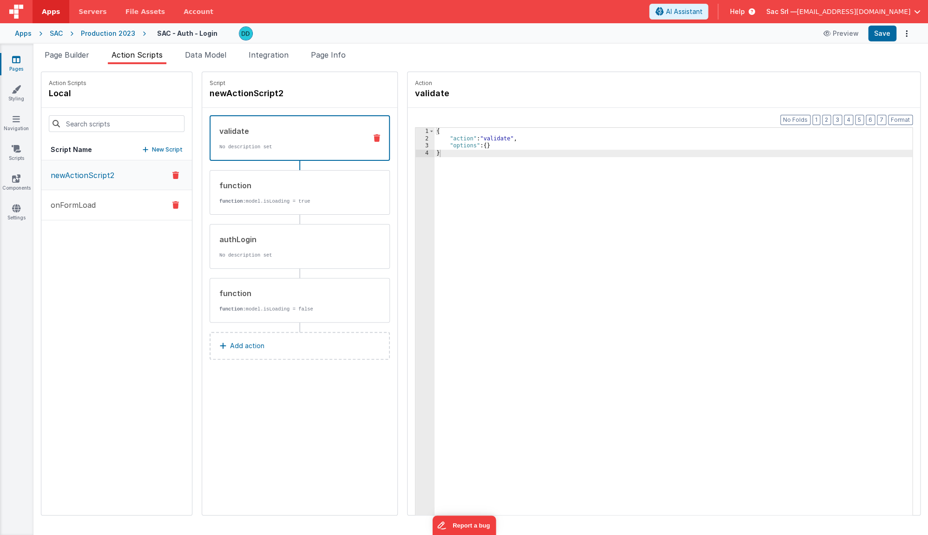
click at [110, 201] on button "onFormLoad" at bounding box center [116, 205] width 151 height 30
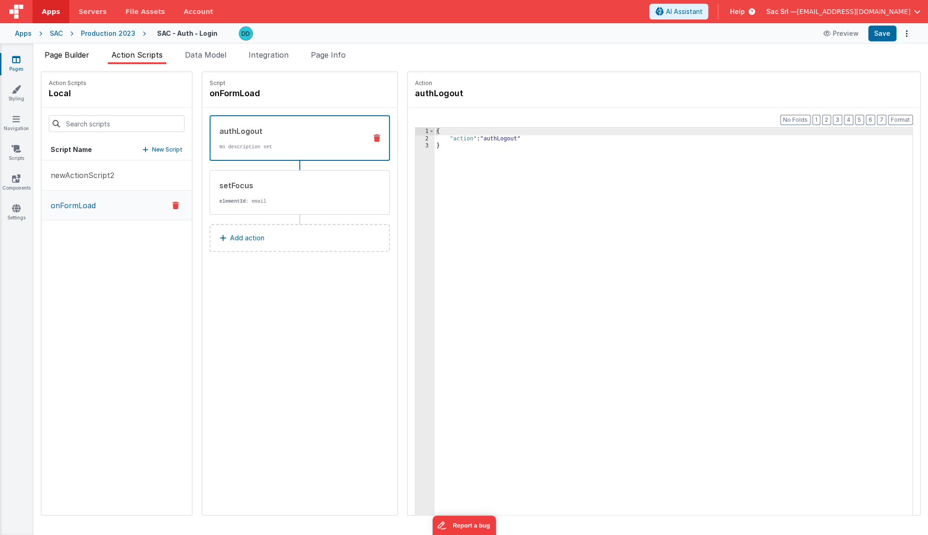
click at [82, 59] on li "Page Builder" at bounding box center [67, 56] width 52 height 15
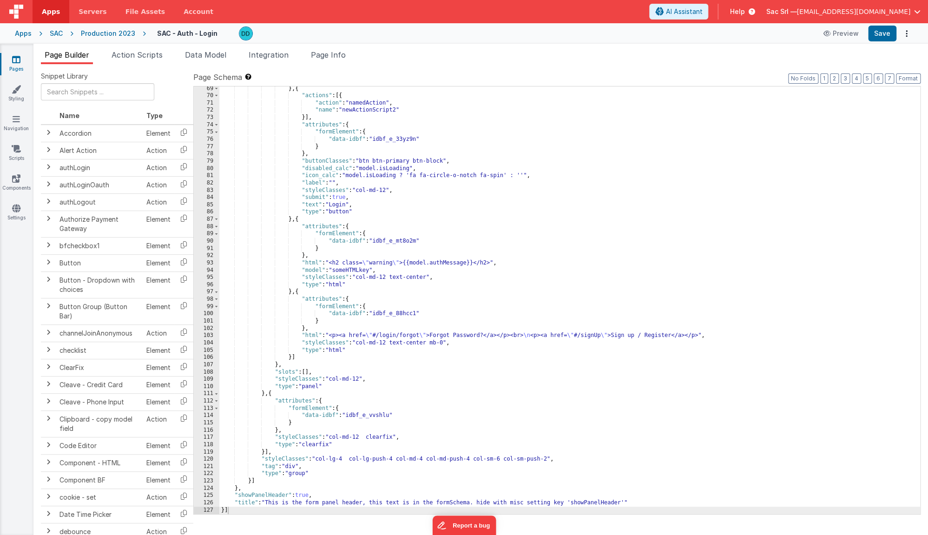
scroll to position [496, 0]
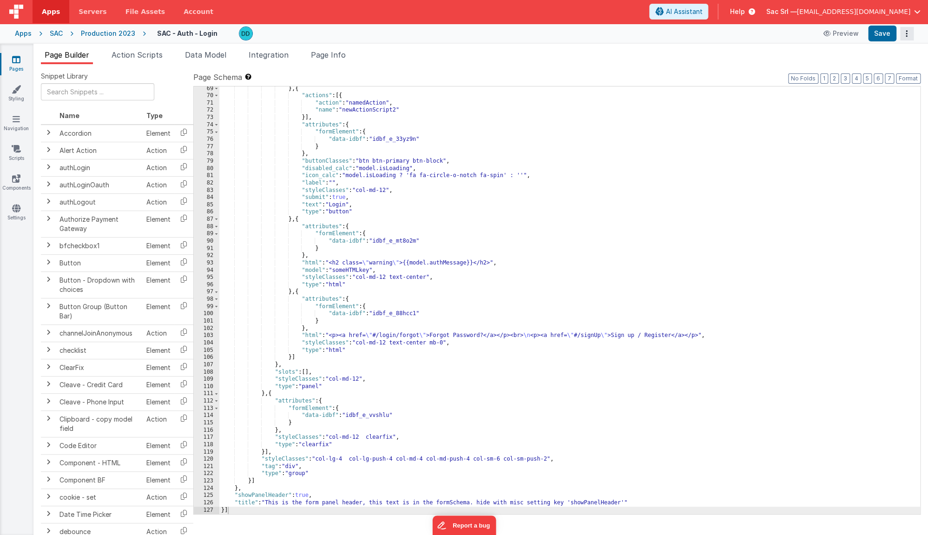
click at [728, 33] on icon "Options" at bounding box center [906, 33] width 13 height 0
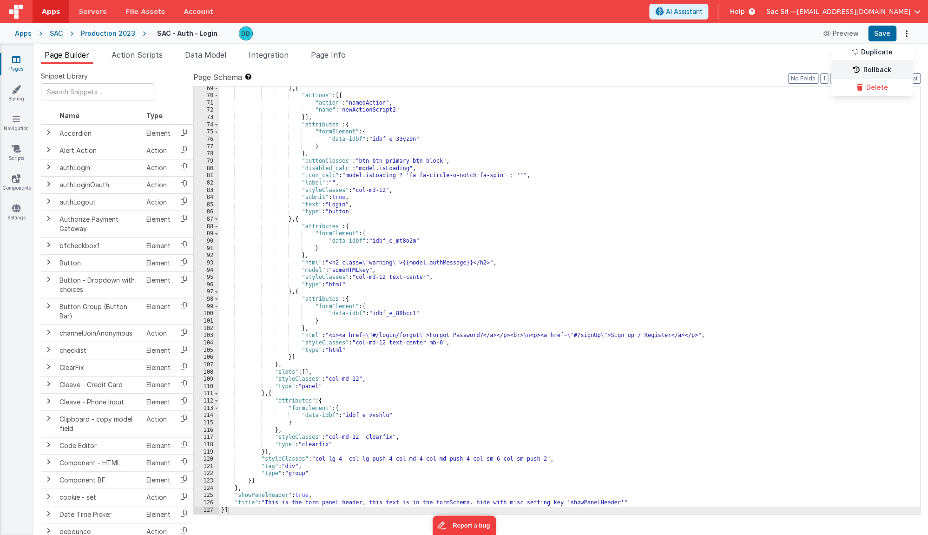
click at [728, 72] on link "Rollback" at bounding box center [873, 70] width 82 height 18
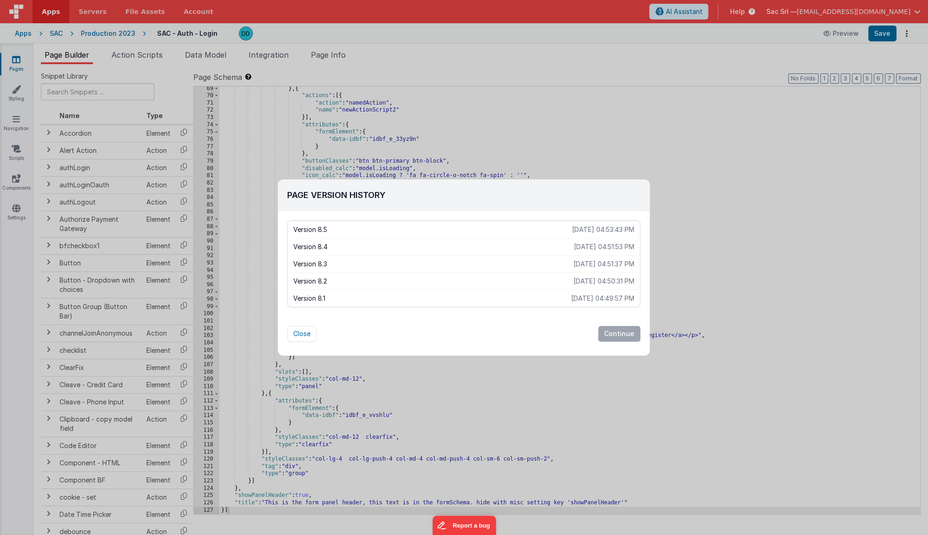
scroll to position [1, 0]
click at [357, 297] on p "Version 8.1" at bounding box center [432, 298] width 278 height 9
click at [617, 333] on button "Continue" at bounding box center [619, 334] width 42 height 16
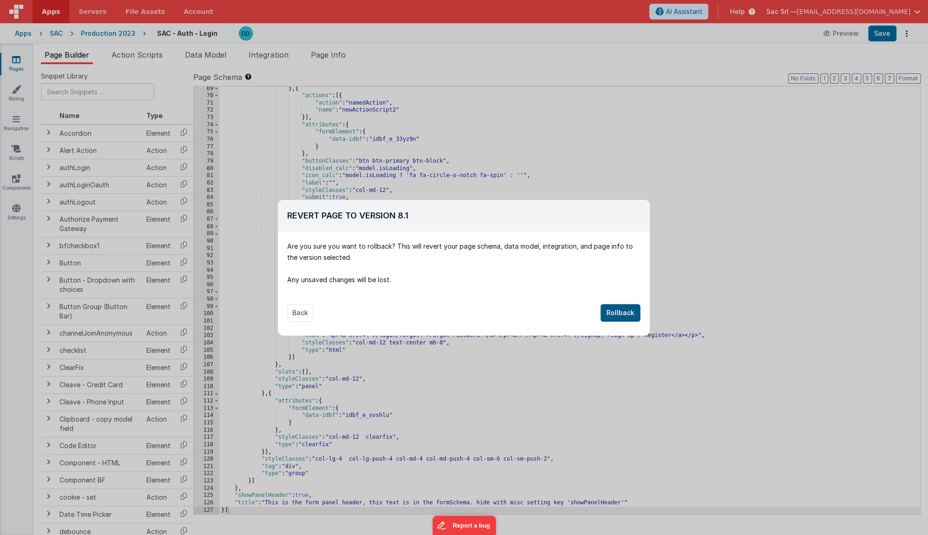
click at [622, 308] on button "Rollback" at bounding box center [621, 313] width 40 height 18
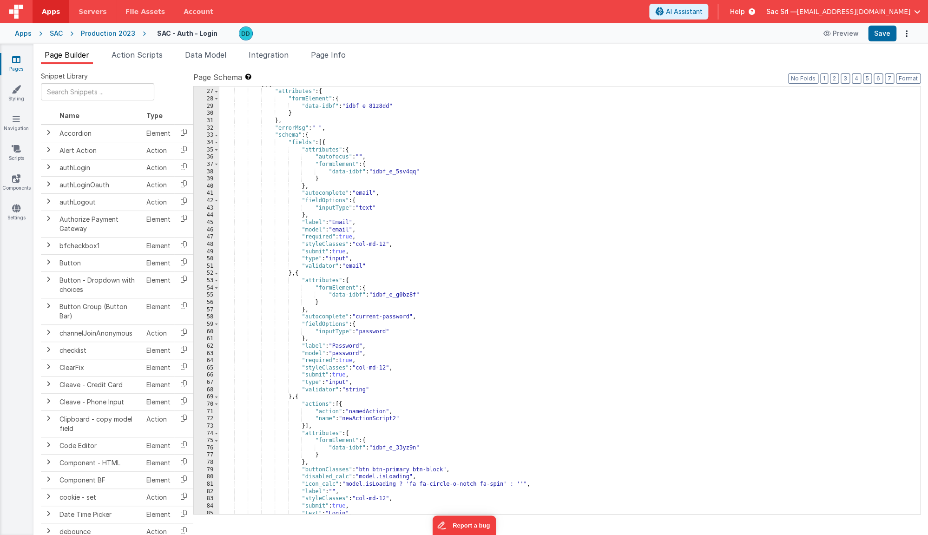
scroll to position [187, 0]
click at [845, 35] on button "Preview" at bounding box center [841, 33] width 46 height 15
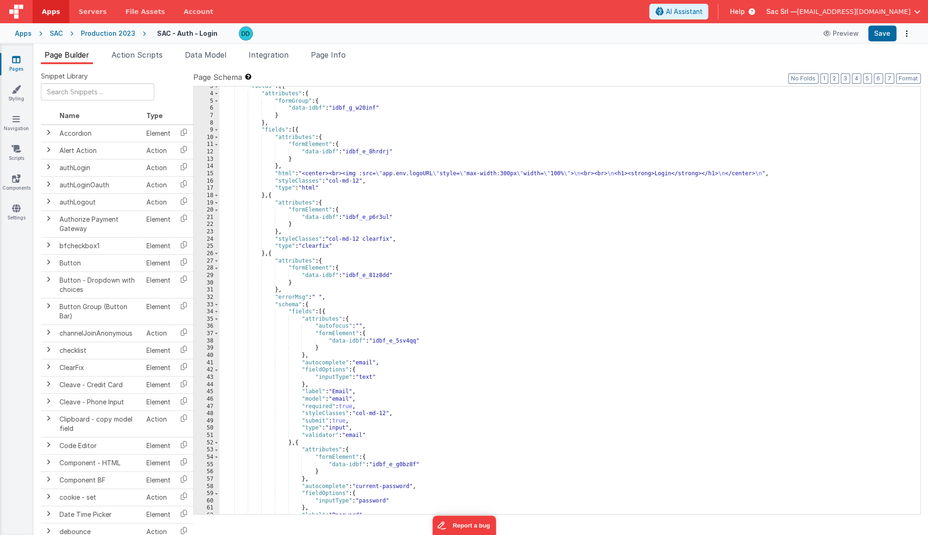
scroll to position [0, 0]
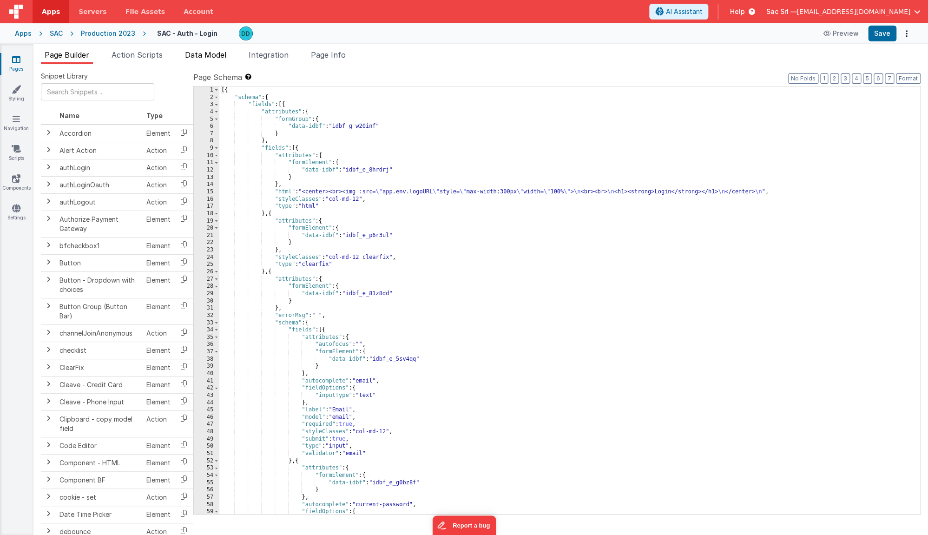
click at [224, 56] on span "Data Model" at bounding box center [205, 54] width 41 height 9
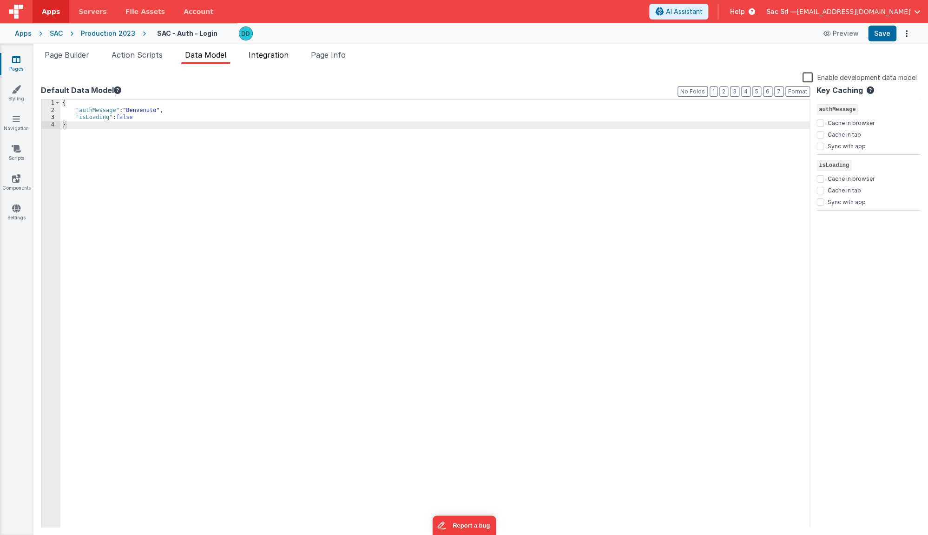
click at [265, 56] on span "Integration" at bounding box center [269, 54] width 40 height 9
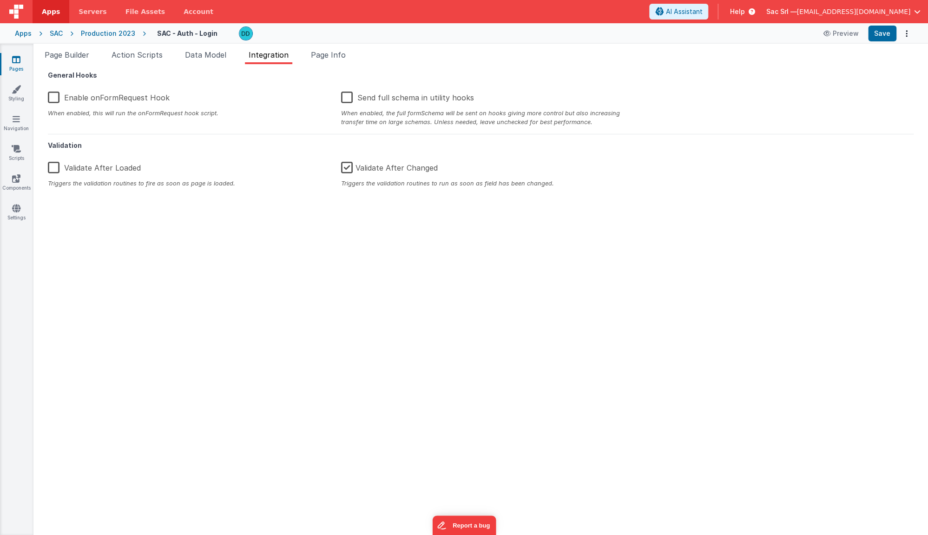
click at [133, 96] on label "Enable onFormRequest Hook" at bounding box center [109, 96] width 122 height 20
click at [0, 0] on input "Enable onFormRequest Hook" at bounding box center [0, 0] width 0 height 0
click at [125, 96] on label "Enable onFormRequest Hook" at bounding box center [108, 96] width 120 height 20
click at [0, 0] on input "Enable onFormRequest Hook" at bounding box center [0, 0] width 0 height 0
type textarea "Login, sign in, form Needs a nav slug of `login` Authentication must be OFF"
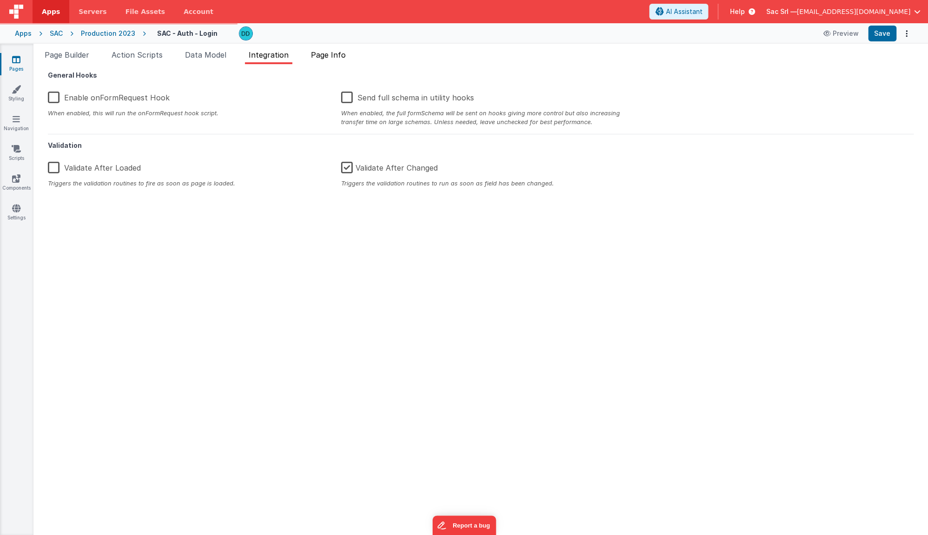
click at [331, 58] on span "Page Info" at bounding box center [328, 54] width 35 height 9
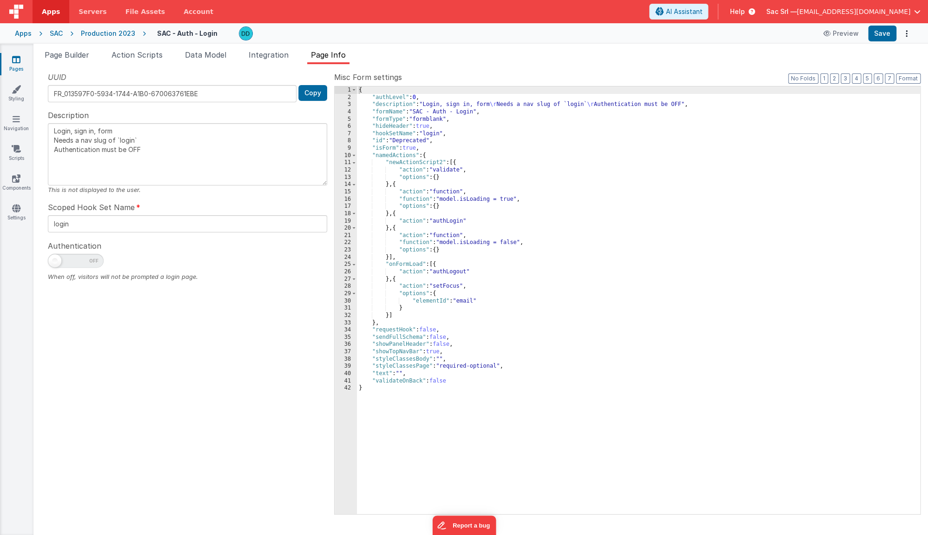
click at [469, 160] on div "{ "authLevel" : 0 , "description" : "Login, sign in, form \r Needs a nav slug o…" at bounding box center [638, 307] width 563 height 442
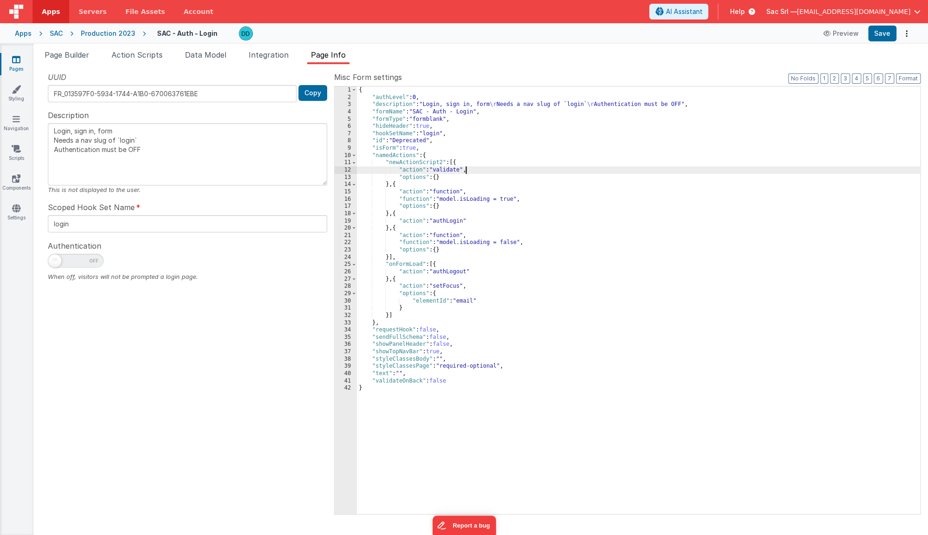
drag, startPoint x: 467, startPoint y: 170, endPoint x: 458, endPoint y: 178, distance: 12.5
click at [467, 170] on div "{ "authLevel" : 0 , "description" : "Login, sign in, form \r Needs a nav slug o…" at bounding box center [638, 307] width 563 height 442
click at [458, 179] on div "{ "authLevel" : 0 , "description" : "Login, sign in, form \r Needs a nav slug o…" at bounding box center [638, 307] width 563 height 442
drag, startPoint x: 145, startPoint y: 55, endPoint x: 119, endPoint y: 56, distance: 26.5
click at [119, 56] on span "Action Scripts" at bounding box center [137, 54] width 51 height 9
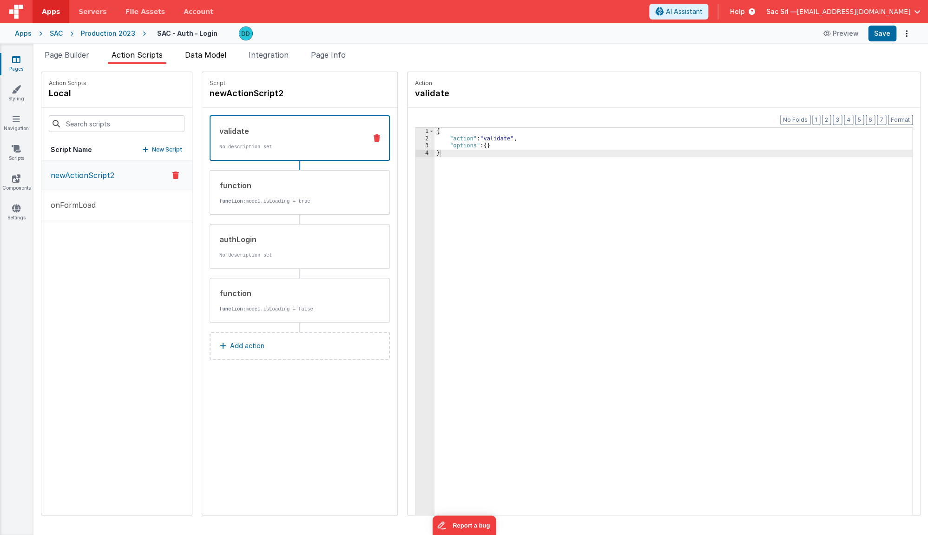
click at [230, 55] on li "Data Model" at bounding box center [205, 56] width 49 height 15
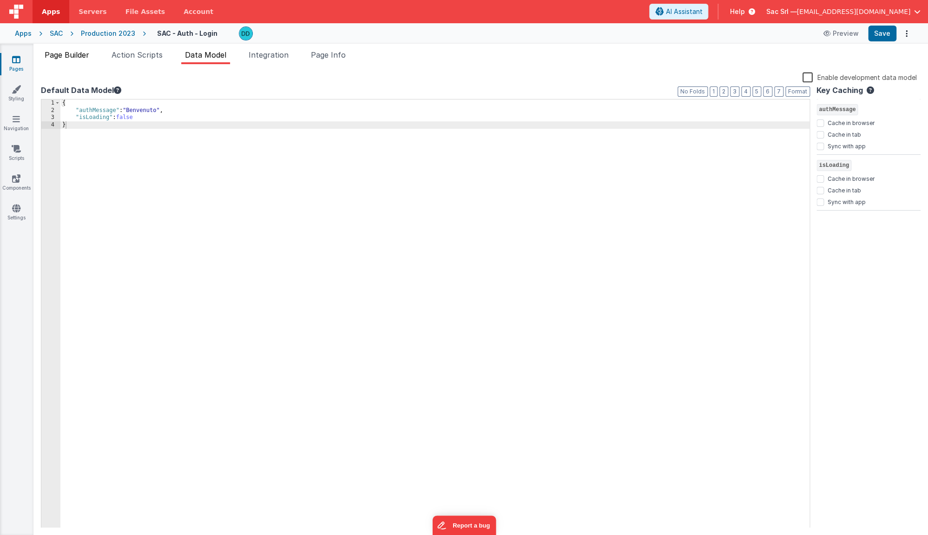
click at [76, 53] on span "Page Builder" at bounding box center [67, 54] width 45 height 9
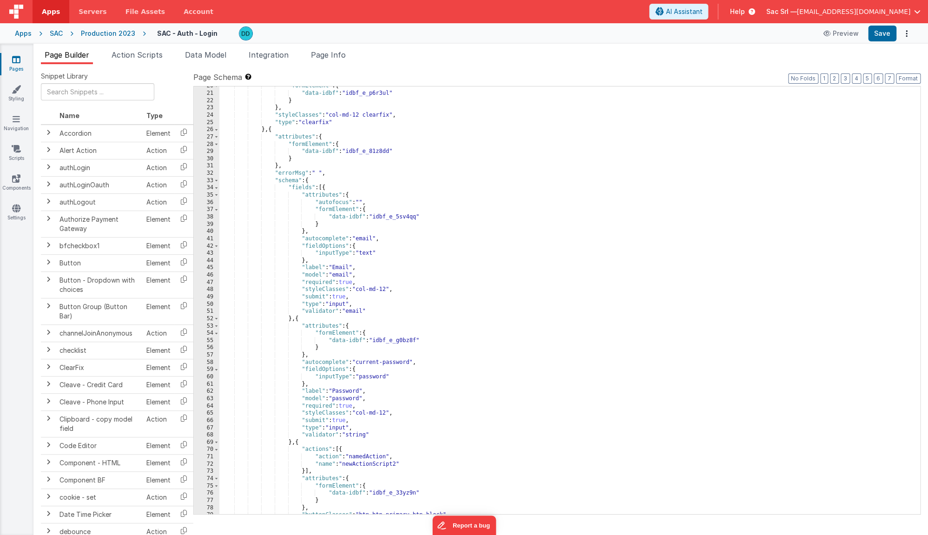
scroll to position [142, 0]
click at [912, 79] on button "Format" at bounding box center [908, 78] width 25 height 10
click at [19, 59] on icon at bounding box center [16, 59] width 8 height 9
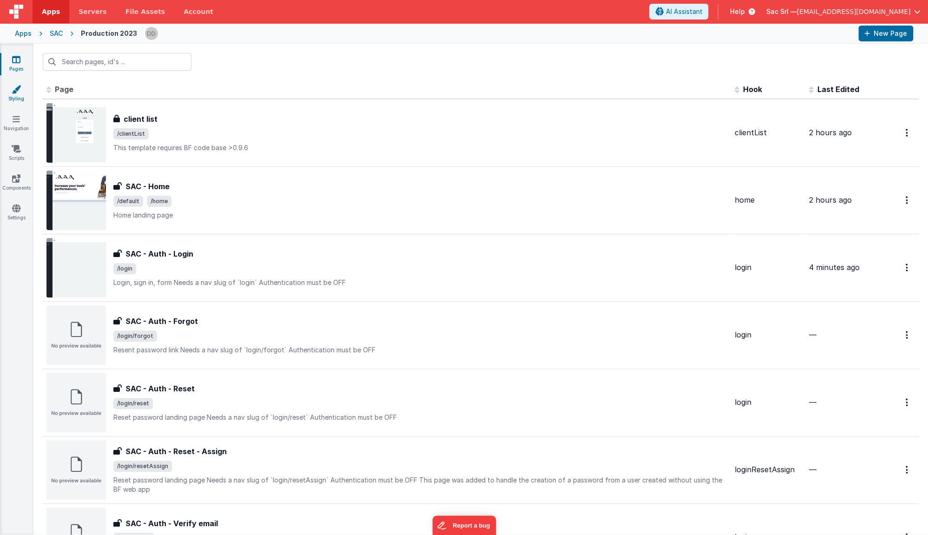
click at [18, 96] on link "Styling" at bounding box center [16, 94] width 33 height 19
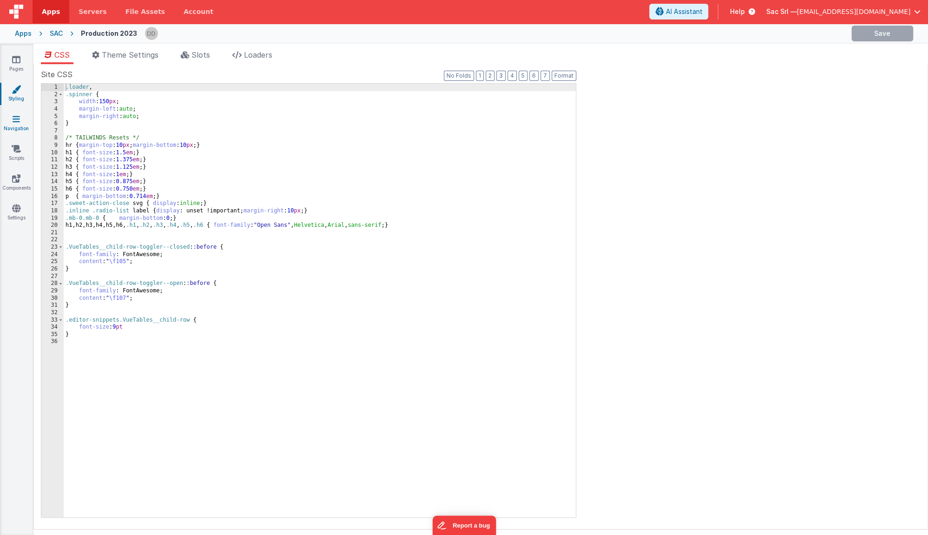
click at [16, 122] on icon at bounding box center [16, 118] width 7 height 9
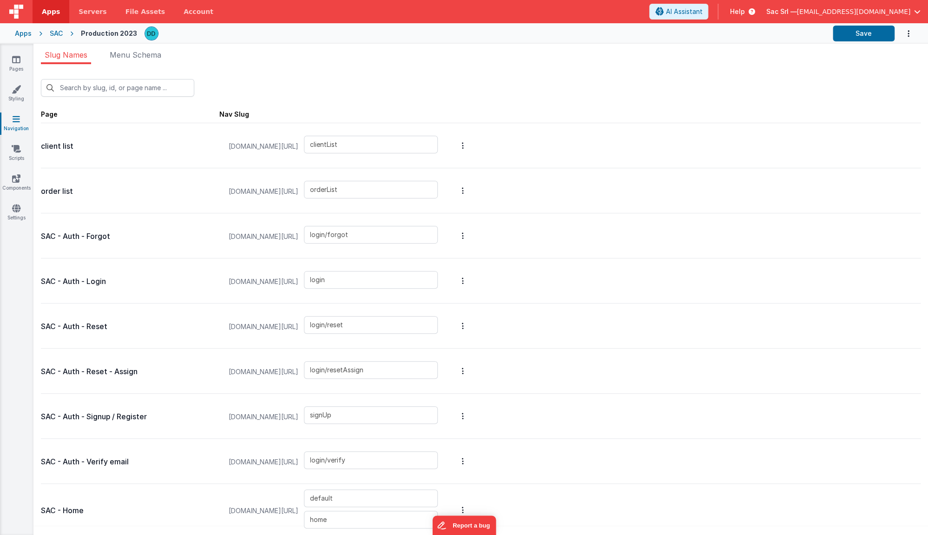
click at [464, 279] on icon "Options" at bounding box center [463, 280] width 2 height 7
click at [432, 209] on link "Edit Page" at bounding box center [413, 213] width 81 height 17
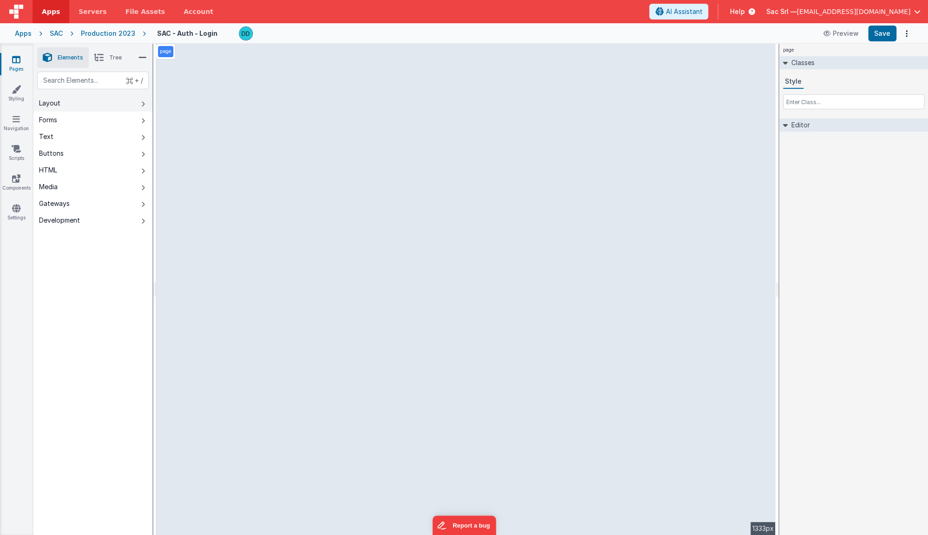
click at [109, 99] on button "Layout" at bounding box center [92, 103] width 119 height 17
click at [103, 112] on button "Forms" at bounding box center [92, 120] width 119 height 17
click at [93, 135] on button "Text" at bounding box center [92, 136] width 119 height 17
click at [90, 145] on button "Buttons" at bounding box center [92, 153] width 119 height 17
click at [91, 162] on button "HTML" at bounding box center [92, 170] width 119 height 17
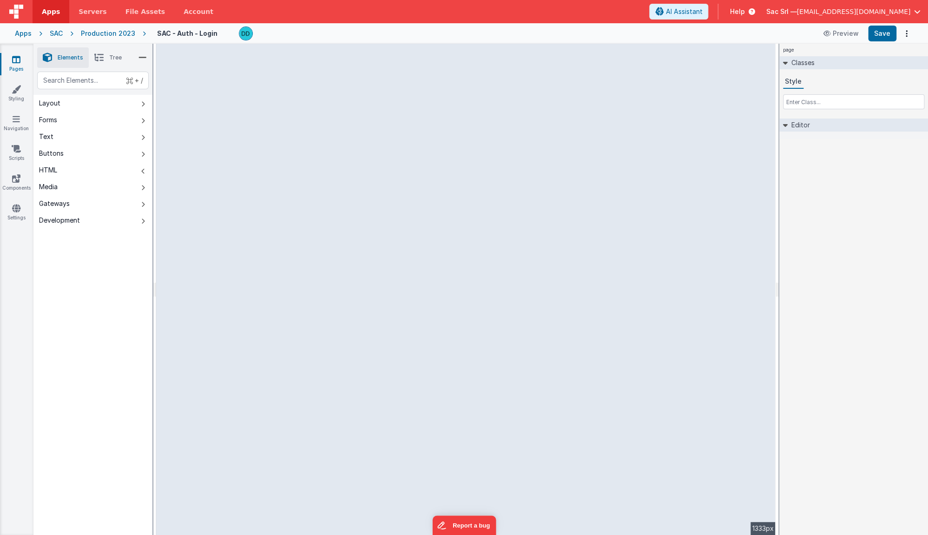
click at [105, 59] on li "Tree" at bounding box center [108, 57] width 39 height 20
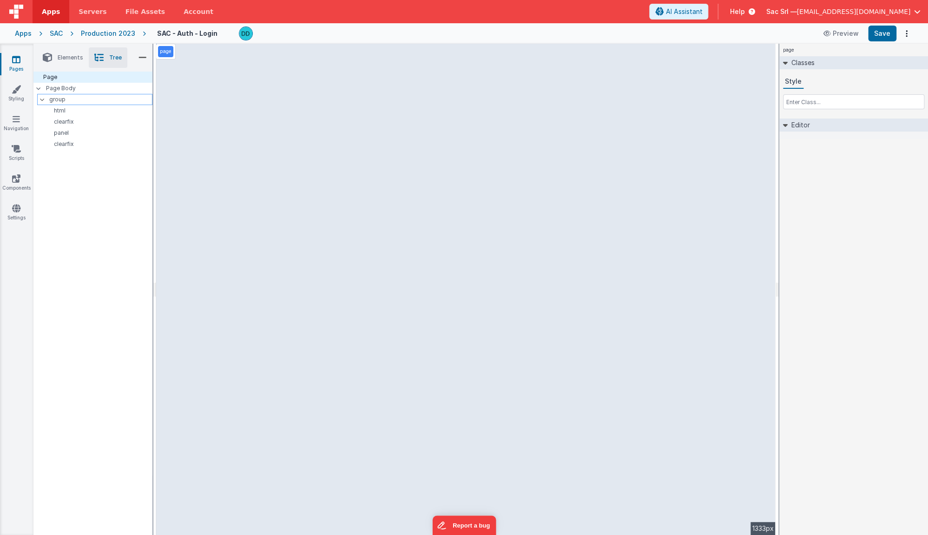
click at [42, 99] on icon at bounding box center [42, 99] width 7 height 3
click at [40, 88] on icon at bounding box center [38, 88] width 5 height 3
click at [48, 77] on div "Page" at bounding box center [92, 77] width 119 height 11
click at [56, 85] on p "Page Body" at bounding box center [99, 88] width 106 height 7
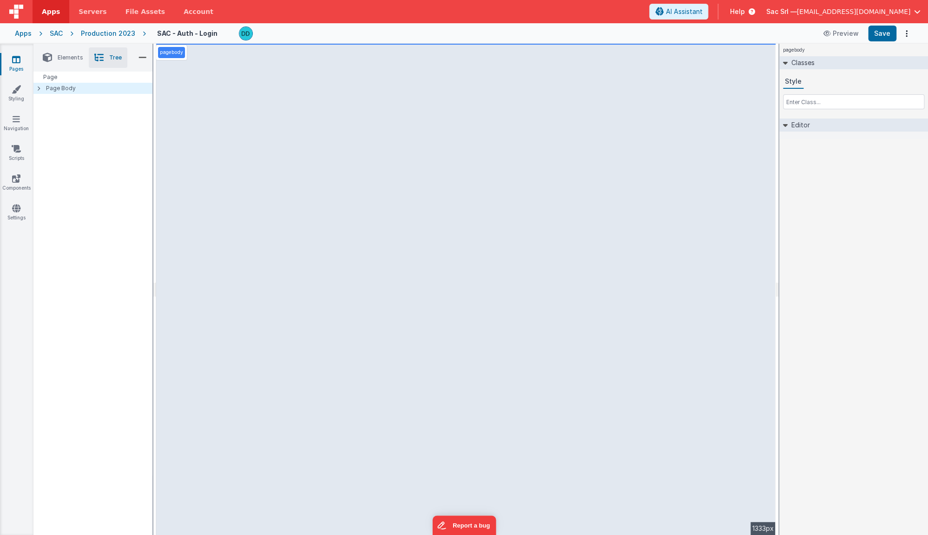
click at [63, 60] on span "Elements" at bounding box center [71, 57] width 26 height 7
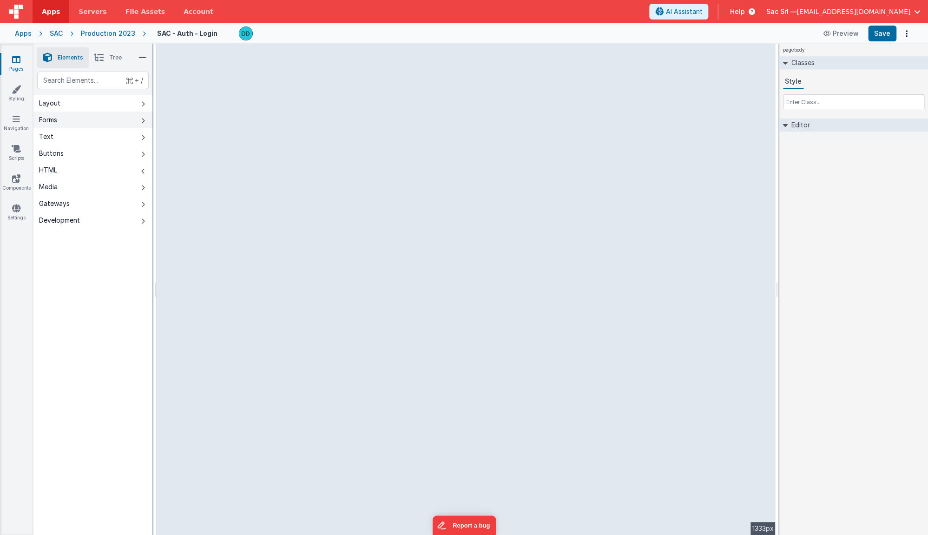
click at [83, 118] on button "Forms" at bounding box center [92, 120] width 119 height 17
click at [60, 98] on button "Layout" at bounding box center [92, 103] width 119 height 17
click at [100, 62] on icon at bounding box center [98, 57] width 9 height 13
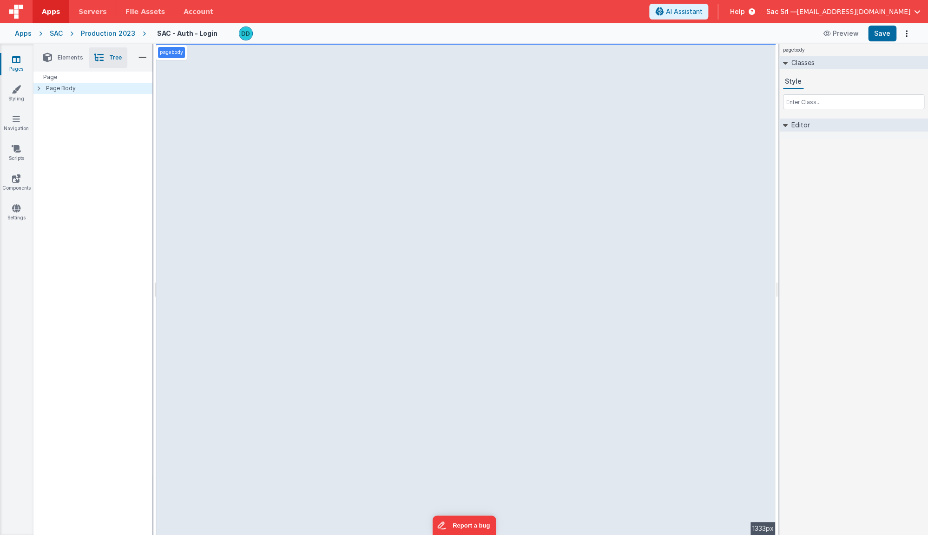
click at [142, 57] on icon at bounding box center [143, 57] width 8 height 13
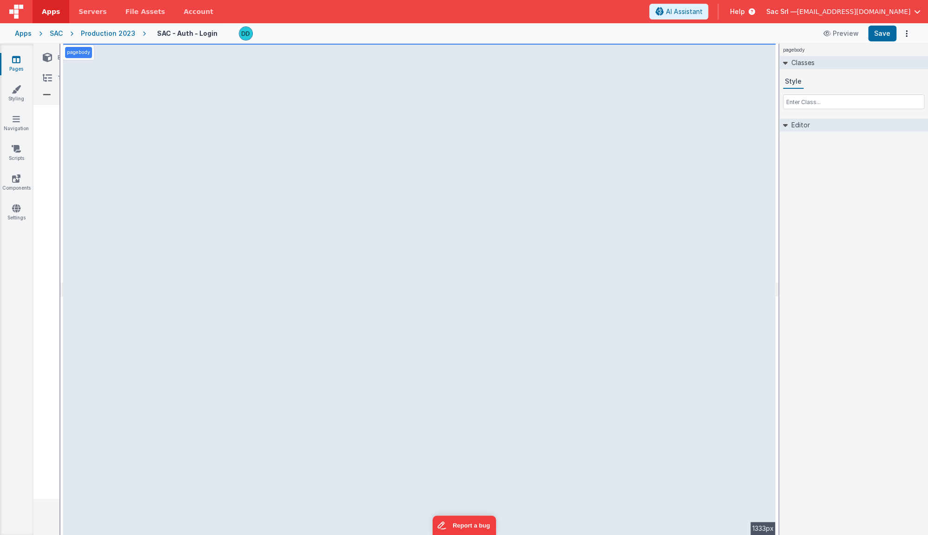
click at [44, 93] on icon at bounding box center [47, 94] width 8 height 13
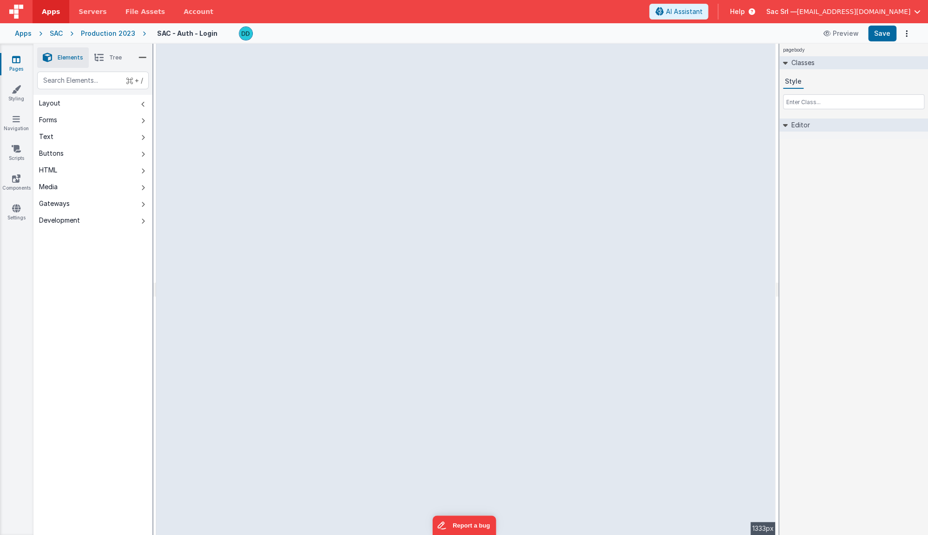
click at [119, 59] on span "Tree" at bounding box center [115, 57] width 13 height 7
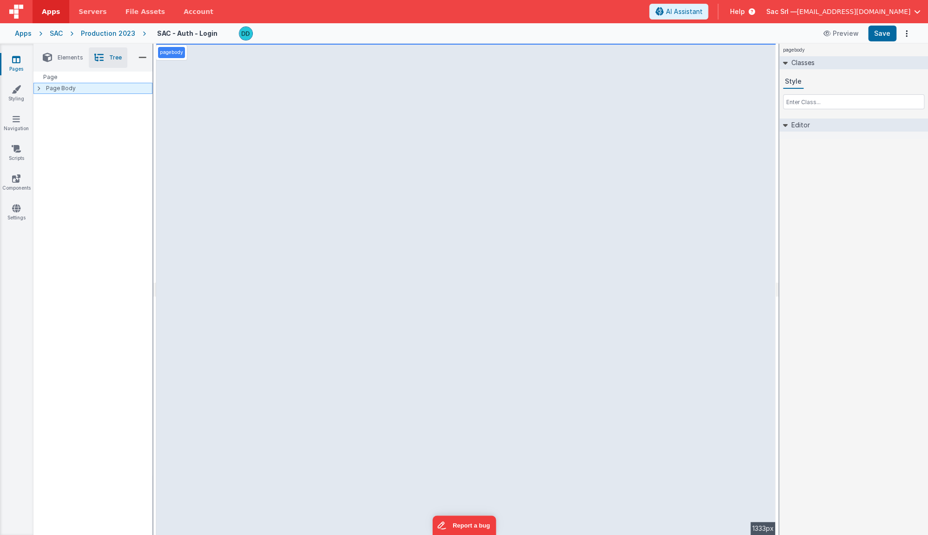
click at [40, 88] on icon at bounding box center [38, 88] width 3 height 5
click at [54, 99] on p "group" at bounding box center [100, 99] width 103 height 10
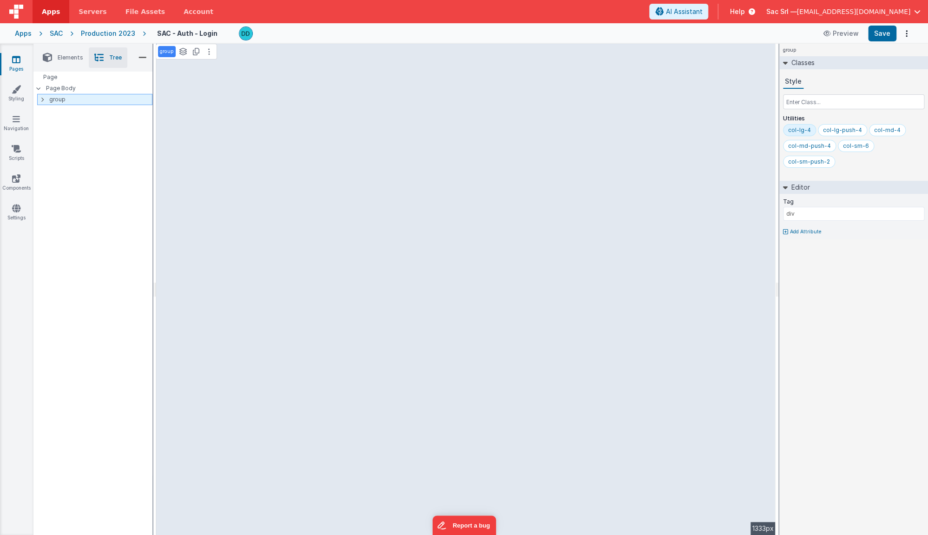
click at [43, 99] on icon at bounding box center [42, 99] width 3 height 7
click at [65, 109] on p "html" at bounding box center [98, 110] width 107 height 7
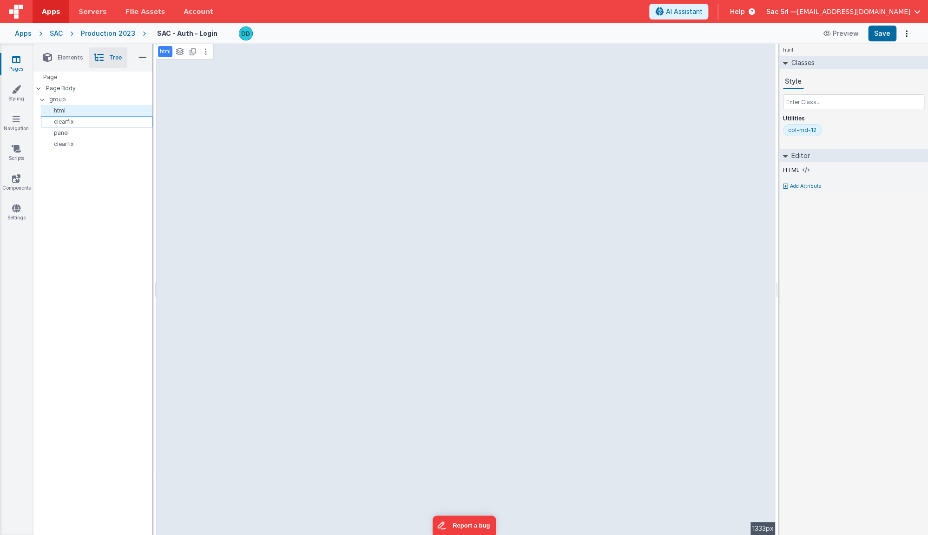
click at [64, 116] on div "clearfix" at bounding box center [97, 121] width 112 height 11
click at [65, 111] on p "html" at bounding box center [98, 110] width 107 height 7
click at [793, 167] on label "HTML" at bounding box center [791, 169] width 17 height 7
click at [795, 154] on h2 "Editor" at bounding box center [799, 155] width 22 height 13
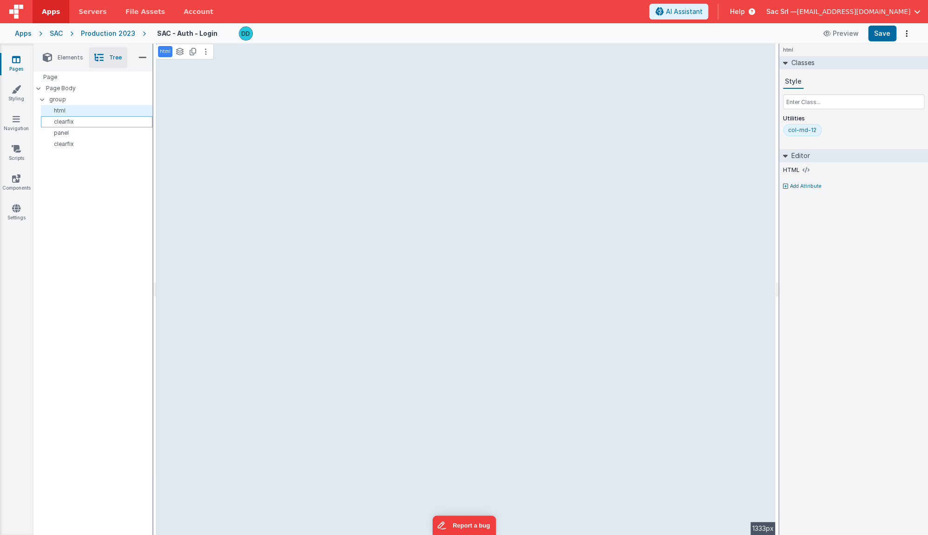
click at [84, 121] on p "clearfix" at bounding box center [98, 121] width 107 height 7
click at [111, 110] on p "html" at bounding box center [98, 110] width 107 height 7
click at [178, 52] on icon at bounding box center [180, 51] width 8 height 7
click at [181, 52] on icon at bounding box center [180, 51] width 8 height 7
click at [190, 51] on icon at bounding box center [193, 51] width 7 height 7
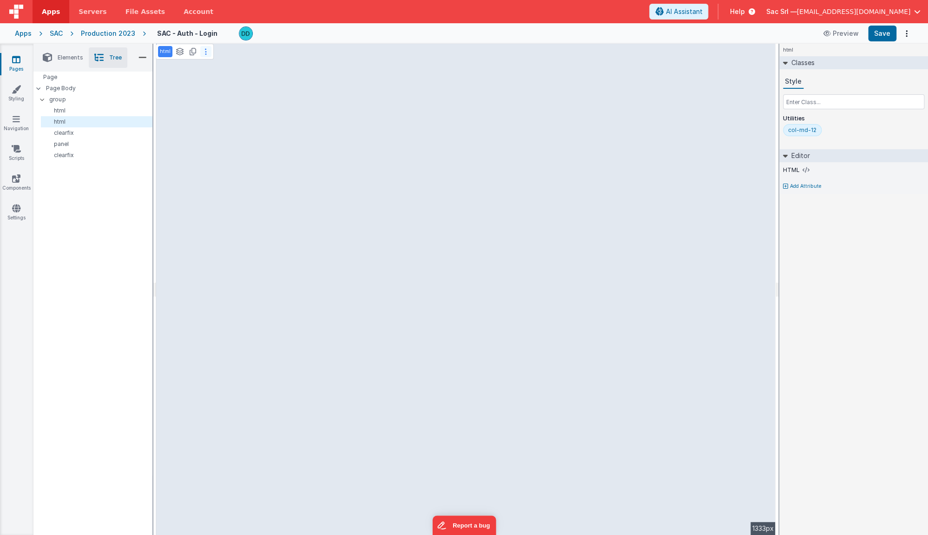
click at [205, 50] on icon at bounding box center [206, 51] width 2 height 7
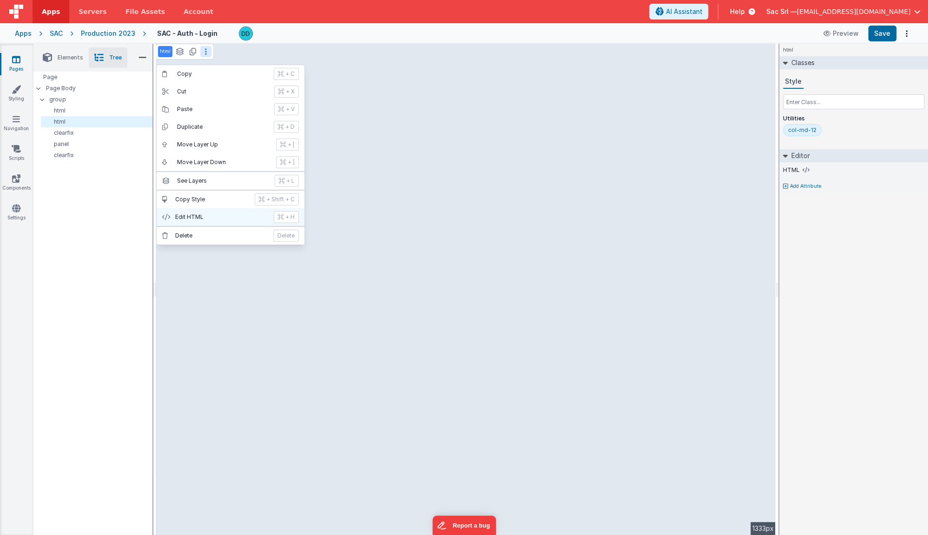
click at [191, 213] on p "Edit HTML" at bounding box center [221, 216] width 93 height 7
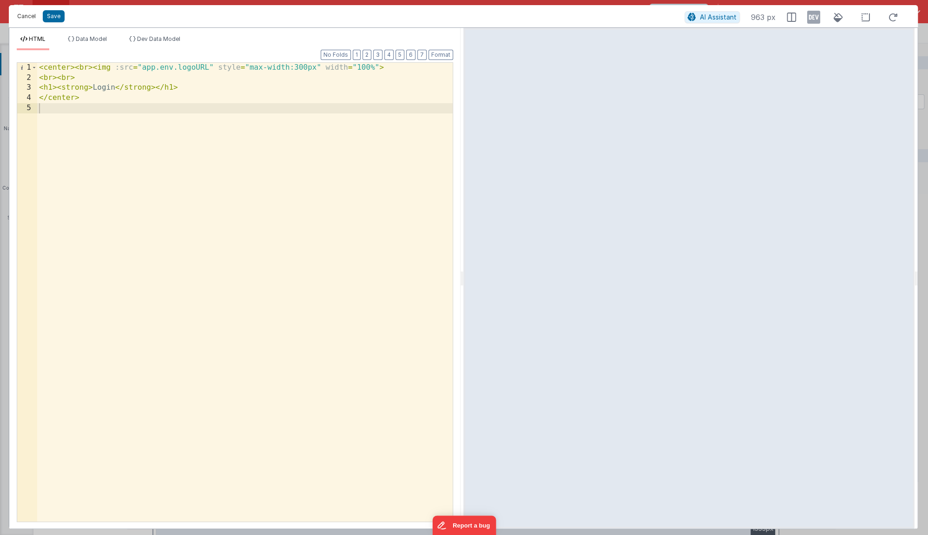
click at [28, 19] on button "Cancel" at bounding box center [27, 16] width 28 height 13
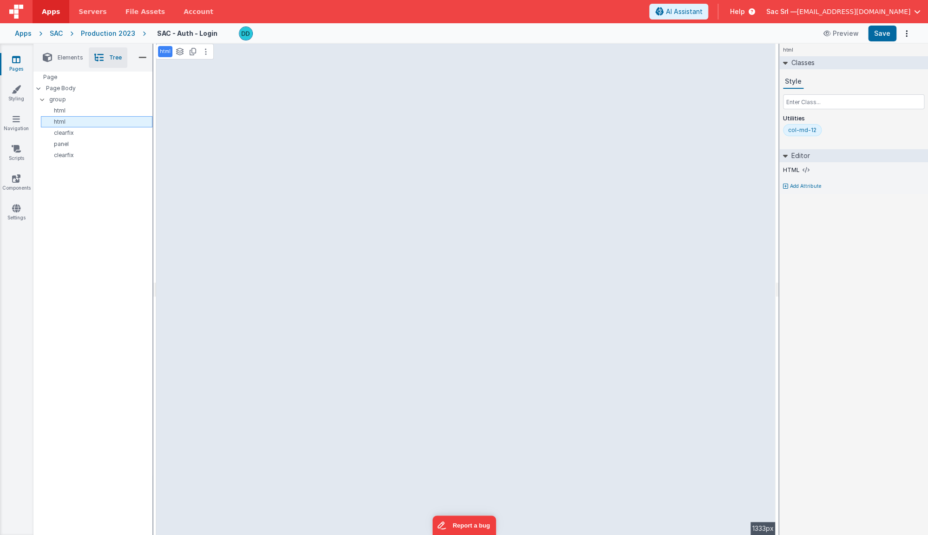
click at [65, 121] on p "html" at bounding box center [98, 121] width 107 height 7
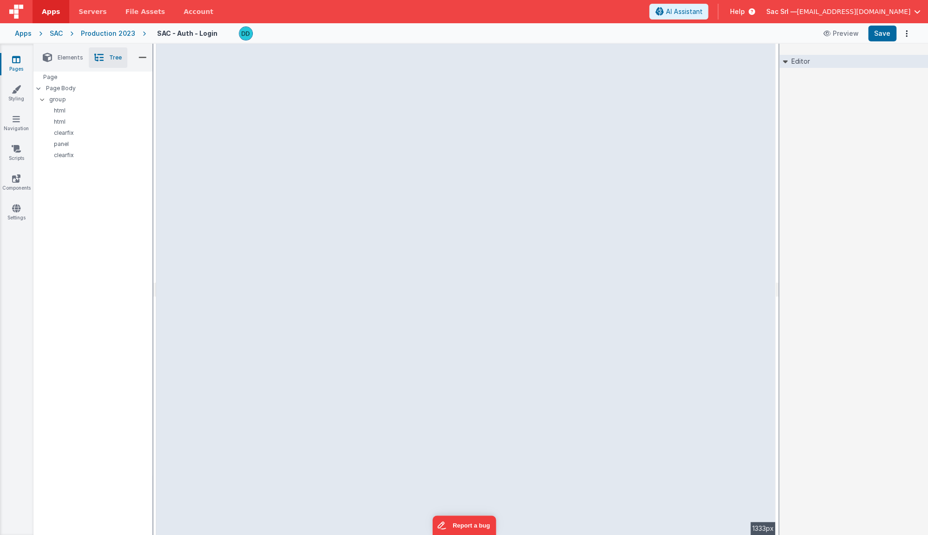
click at [787, 60] on icon at bounding box center [785, 61] width 5 height 7
click at [790, 62] on h2 "Editor" at bounding box center [799, 61] width 22 height 13
click at [905, 28] on button "Options" at bounding box center [906, 33] width 13 height 13
click at [684, 100] on button at bounding box center [464, 267] width 928 height 535
click at [95, 33] on div "Production 2023" at bounding box center [108, 33] width 54 height 9
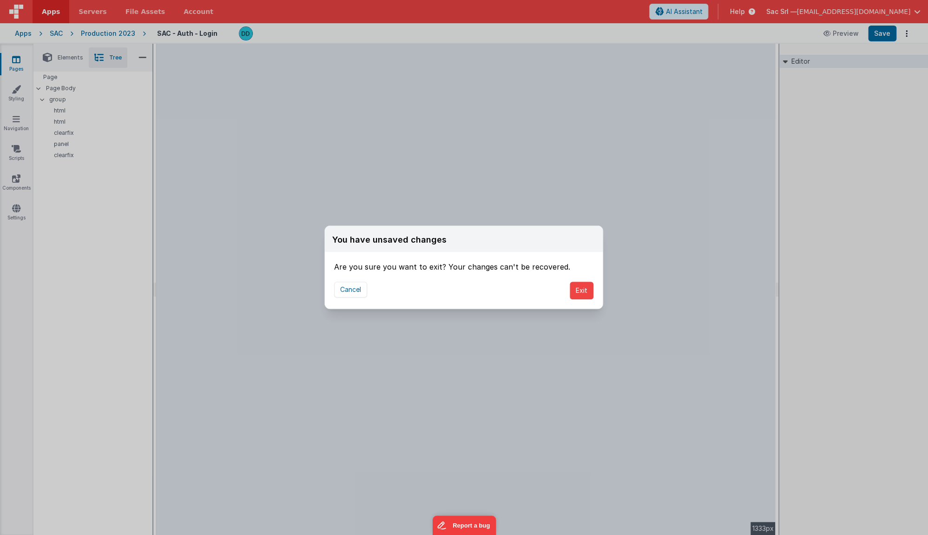
click at [594, 291] on div "Cancel Exit" at bounding box center [464, 290] width 278 height 36
click at [586, 292] on button "Exit" at bounding box center [582, 291] width 24 height 18
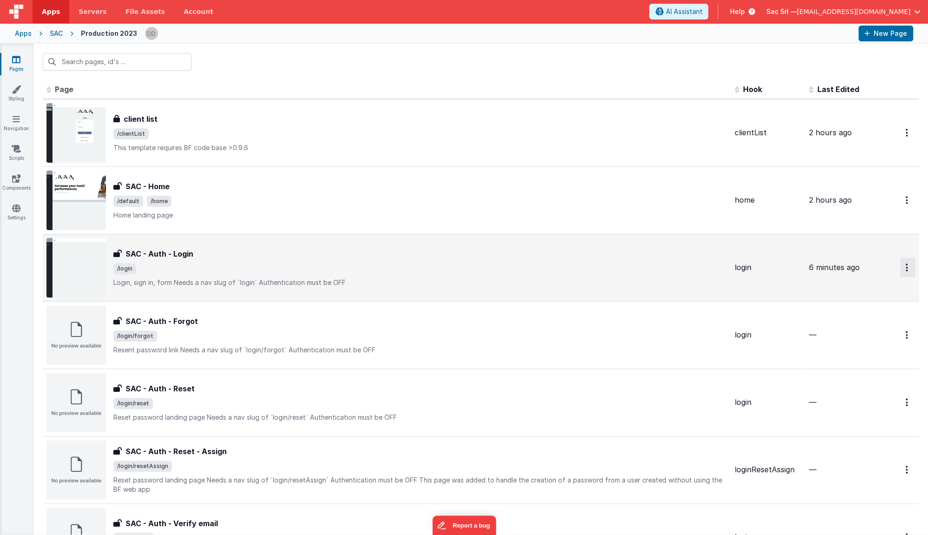
click at [909, 267] on button "Options" at bounding box center [907, 267] width 15 height 19
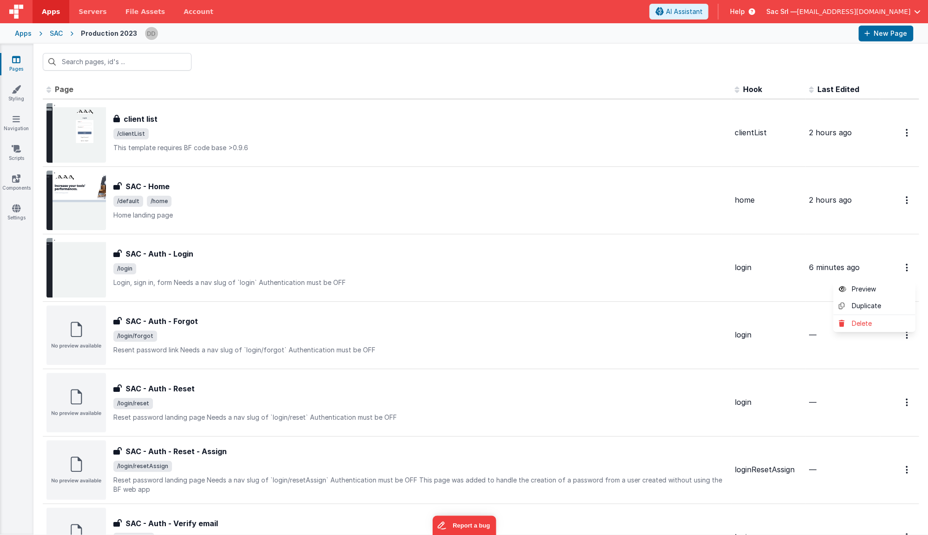
click at [610, 262] on button at bounding box center [464, 267] width 928 height 535
click at [56, 34] on div "SAC" at bounding box center [56, 33] width 13 height 9
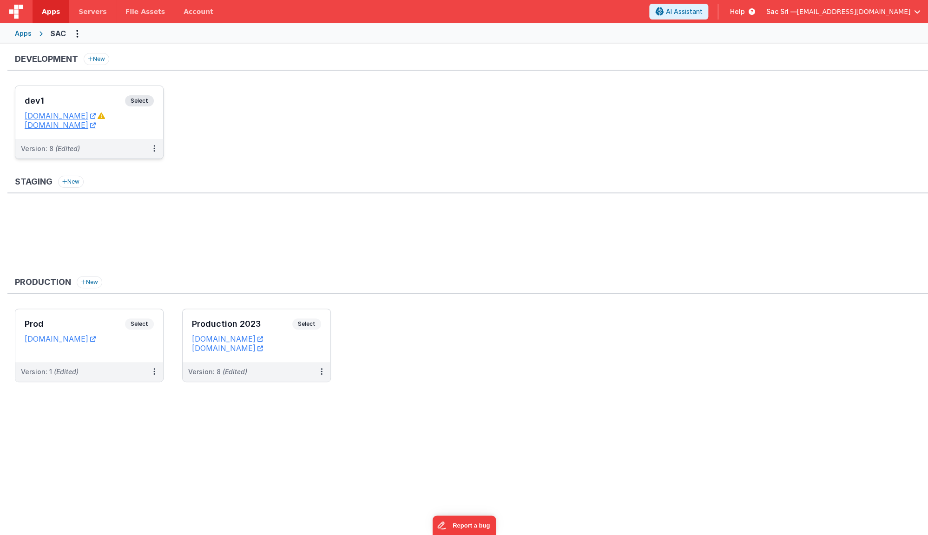
click at [148, 120] on dd "[DOMAIN_NAME]" at bounding box center [89, 124] width 129 height 9
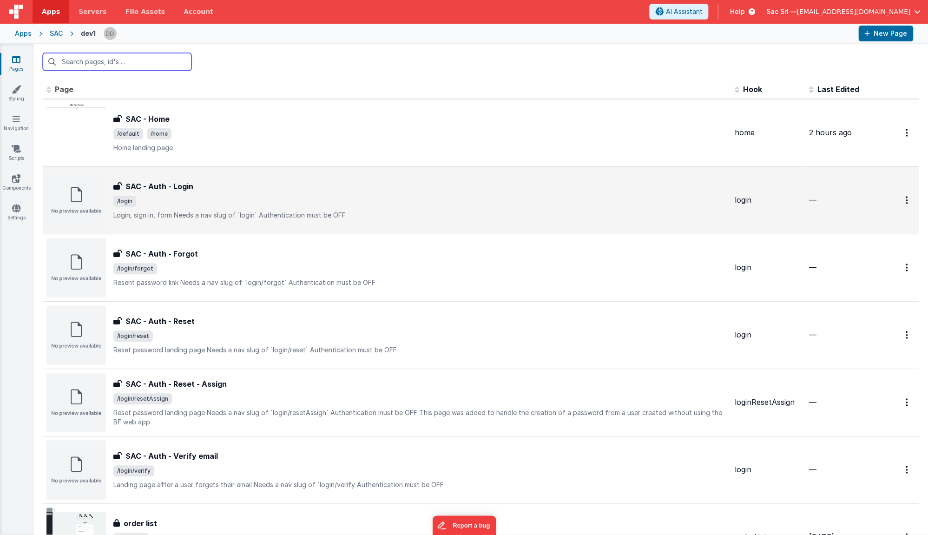
scroll to position [4, 0]
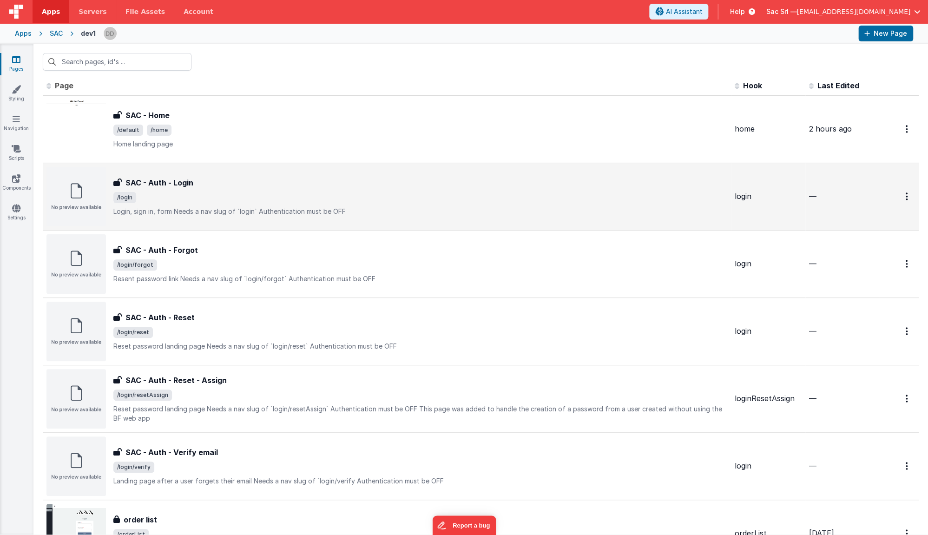
click at [449, 198] on span "/login" at bounding box center [420, 197] width 614 height 11
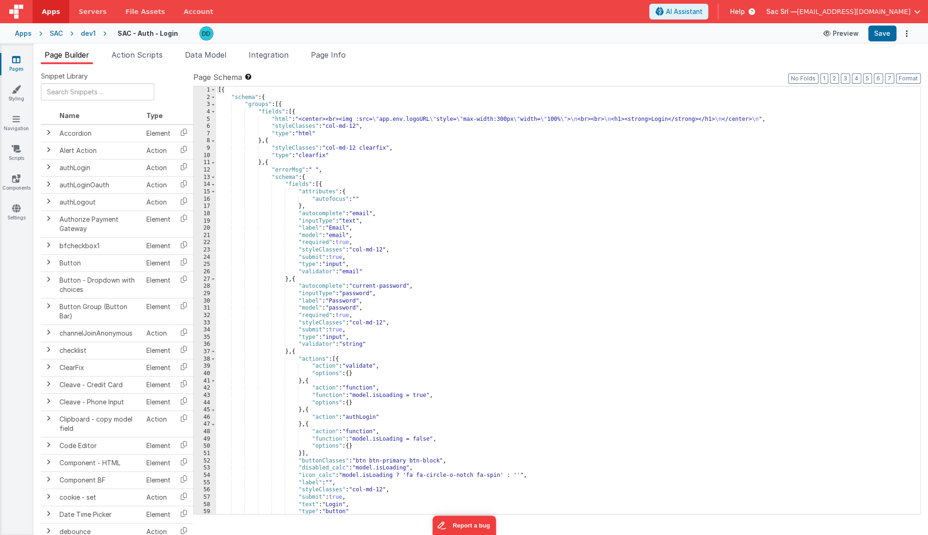
click at [845, 29] on button "Preview" at bounding box center [841, 33] width 46 height 15
click at [83, 33] on div "dev1" at bounding box center [88, 33] width 15 height 9
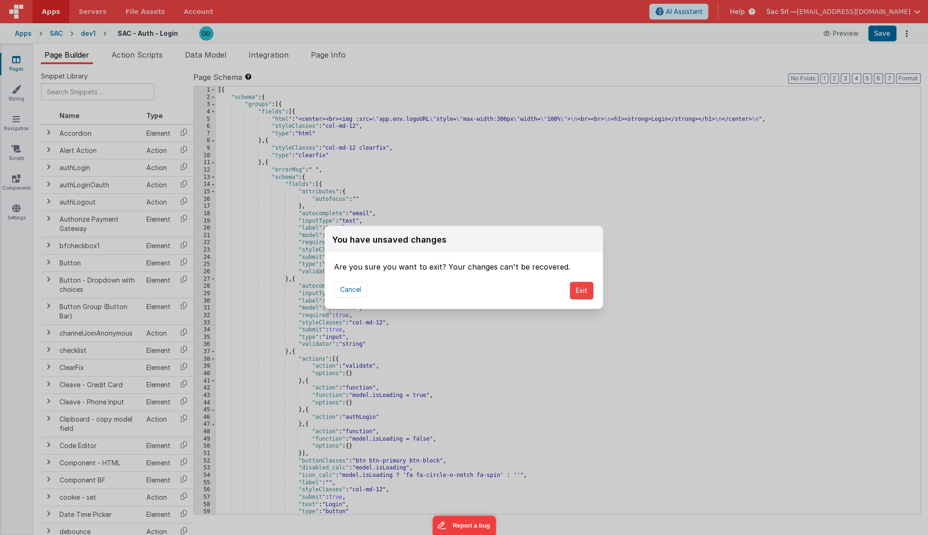
drag, startPoint x: 586, startPoint y: 293, endPoint x: 471, endPoint y: 295, distance: 115.3
click at [477, 295] on div "Cancel Exit" at bounding box center [464, 290] width 278 height 36
click at [363, 291] on button "Cancel" at bounding box center [350, 290] width 33 height 16
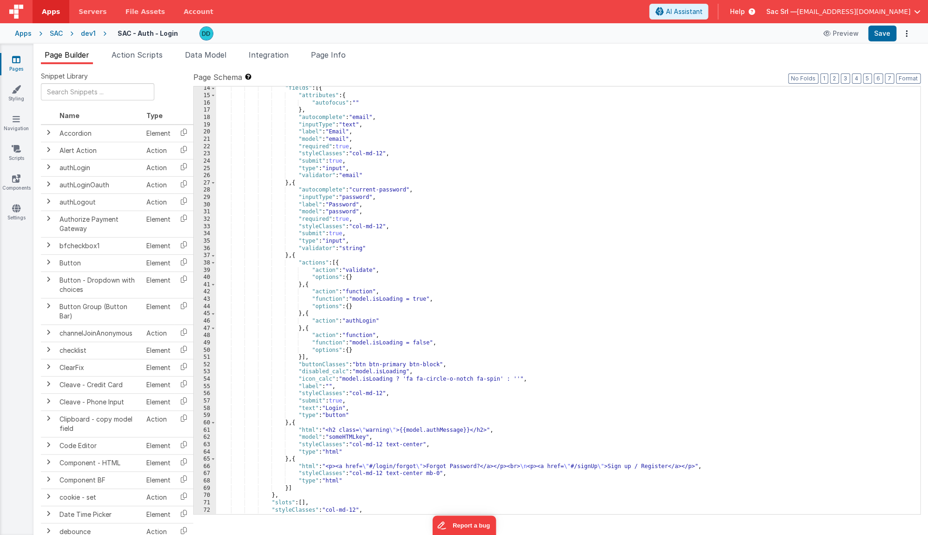
scroll to position [96, 0]
click at [468, 239] on div ""fields" : [{ "attributes" : { "autofocus" : "" } , "autocomplete" : "email" , …" at bounding box center [568, 306] width 704 height 442
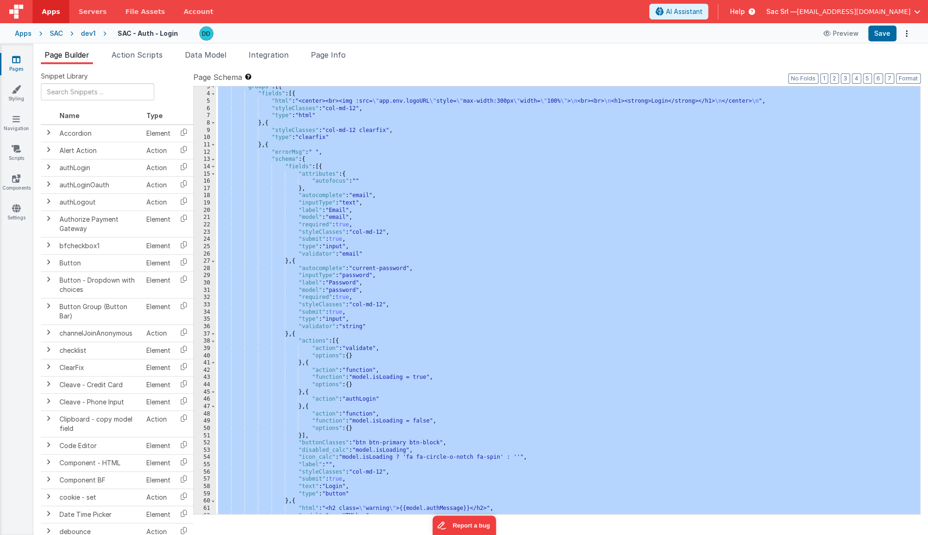
click at [65, 37] on icon at bounding box center [72, 33] width 18 height 9
click at [330, 55] on span "Page Info" at bounding box center [328, 54] width 35 height 9
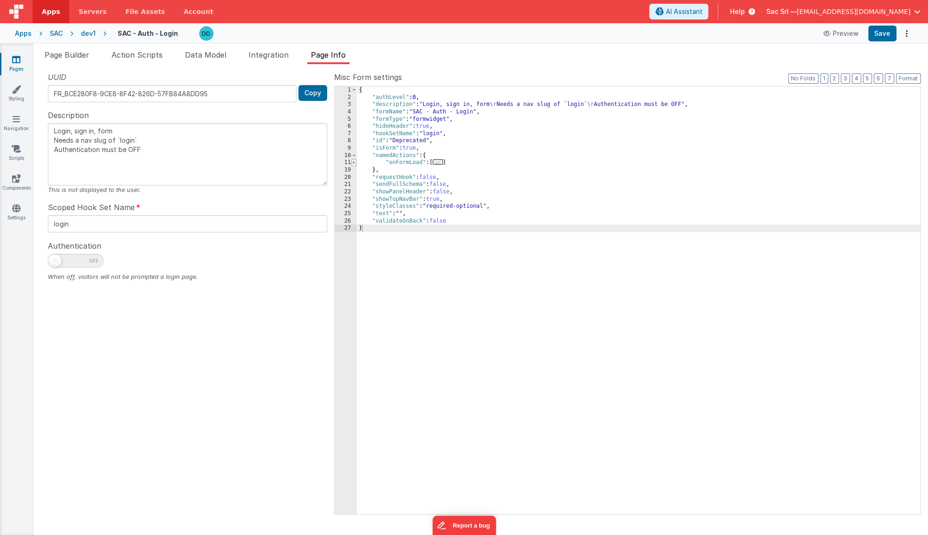
click at [354, 161] on span at bounding box center [353, 162] width 5 height 7
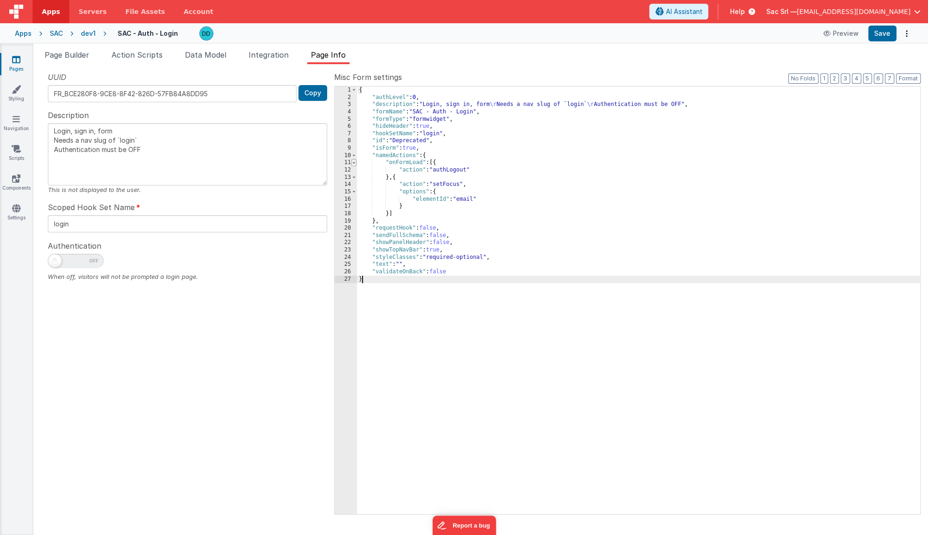
click at [354, 161] on span at bounding box center [353, 162] width 5 height 7
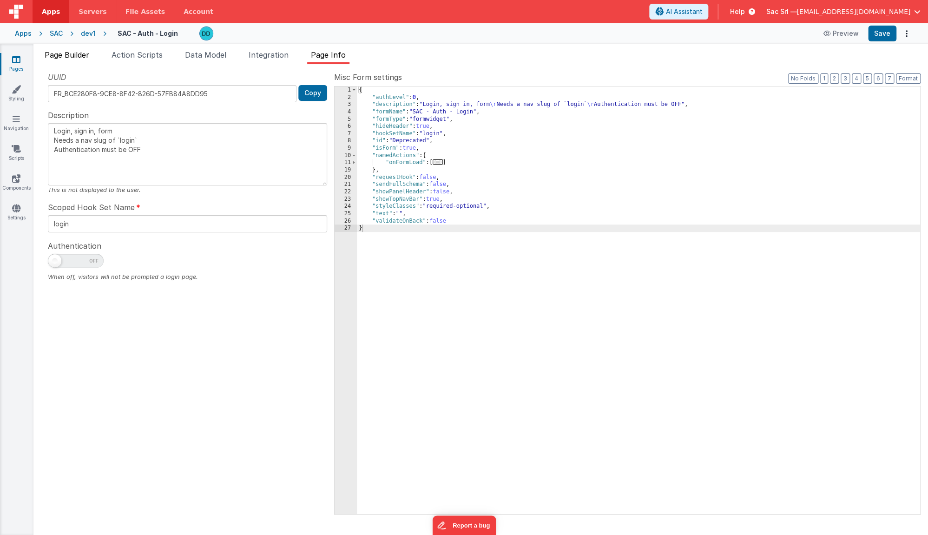
click at [63, 55] on span "Page Builder" at bounding box center [67, 54] width 45 height 9
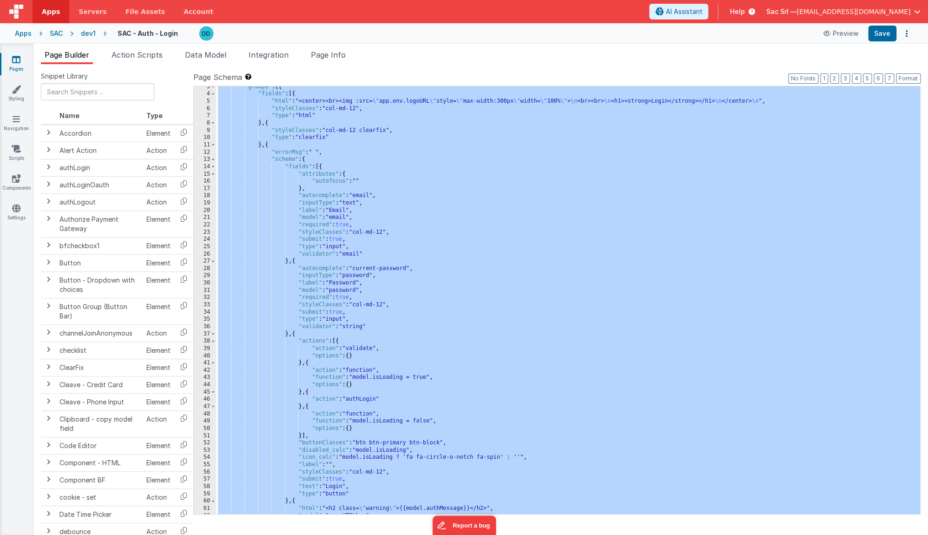
click at [58, 36] on div "SAC" at bounding box center [56, 33] width 13 height 9
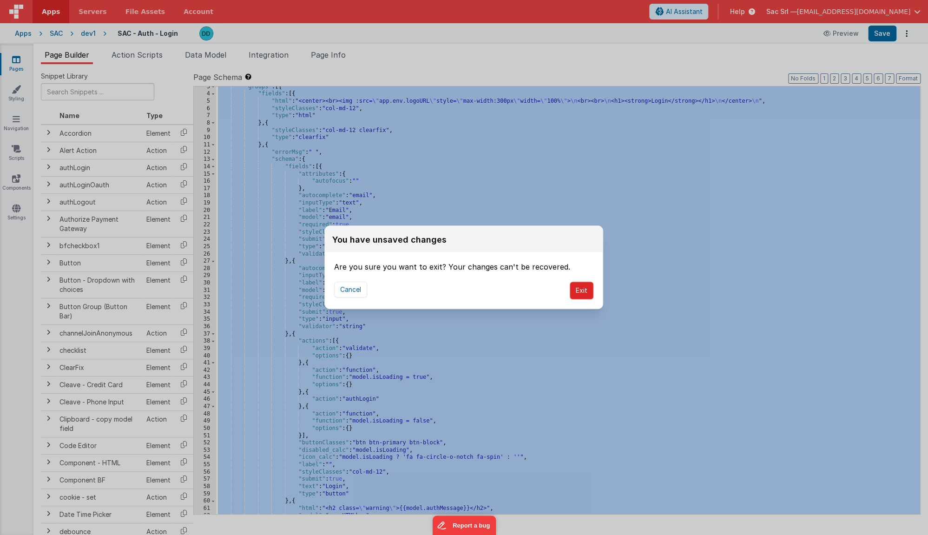
click at [586, 289] on button "Exit" at bounding box center [582, 291] width 24 height 18
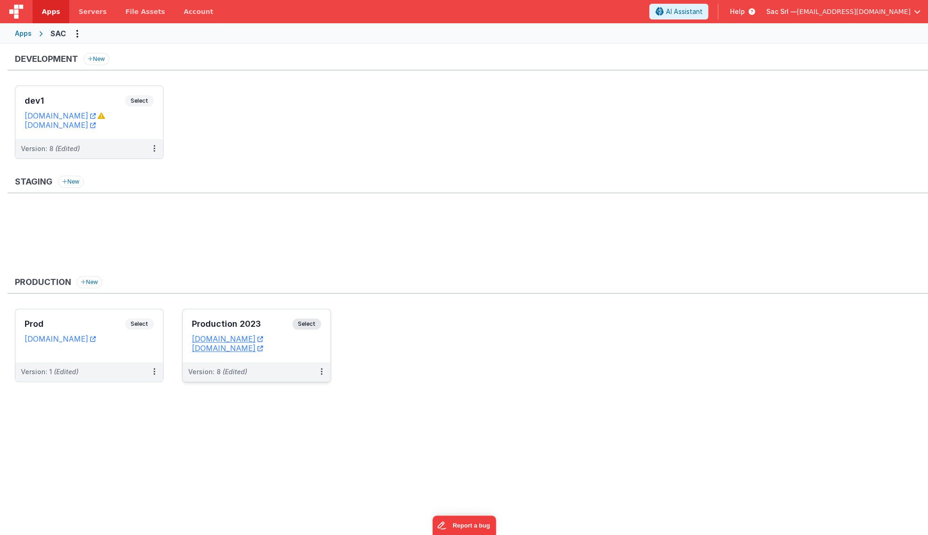
click at [310, 347] on dd "[DOMAIN_NAME]" at bounding box center [256, 347] width 129 height 9
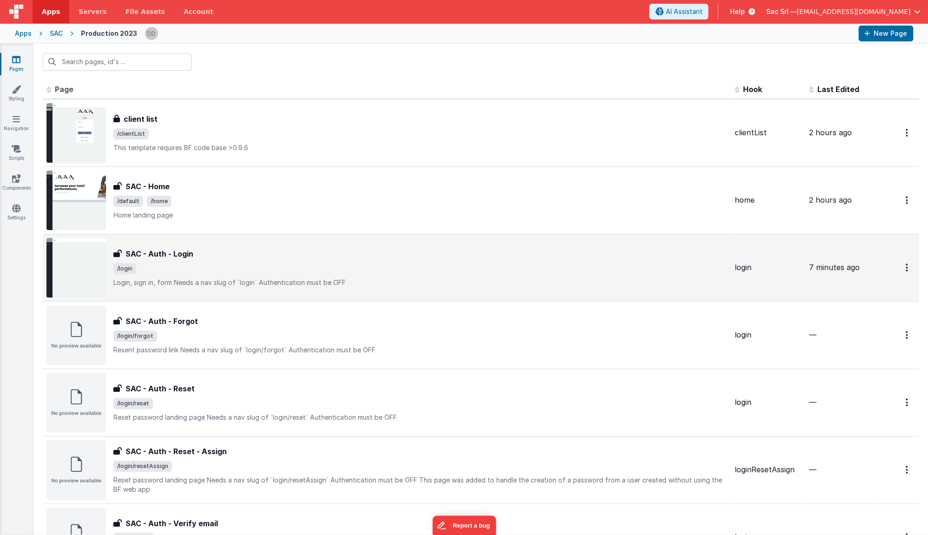
click at [424, 261] on div "SAC - Auth - Login SAC - Auth - Login /login Login, sign in, formNeeds a nav s…" at bounding box center [420, 267] width 614 height 39
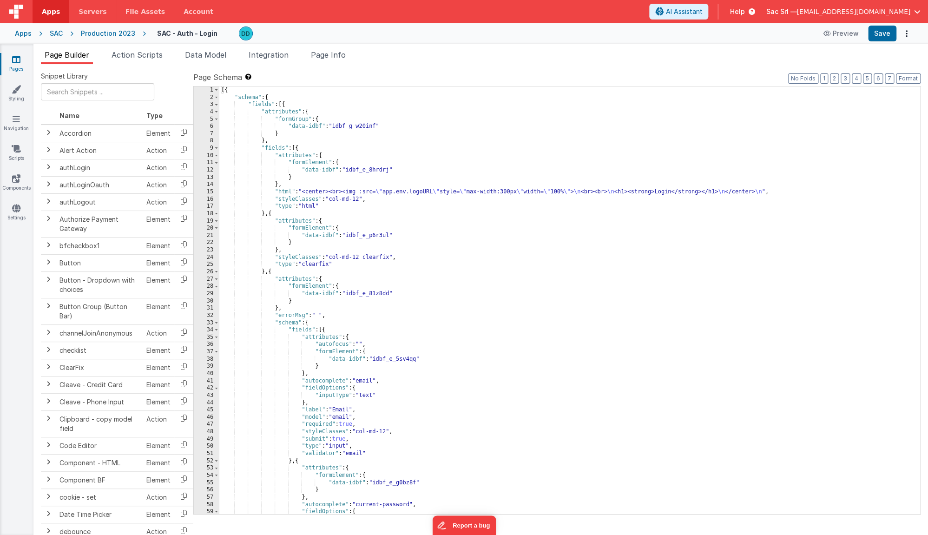
click at [416, 134] on div "[{ "schema" : { "fields" : [{ "attributes" : { "formGroup" : { "data-idbf" : "i…" at bounding box center [569, 307] width 701 height 442
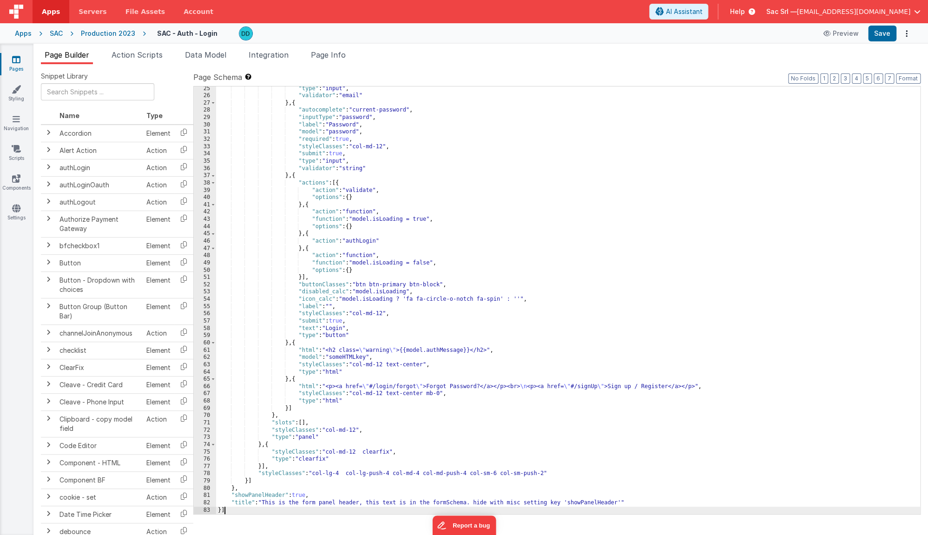
scroll to position [176, 0]
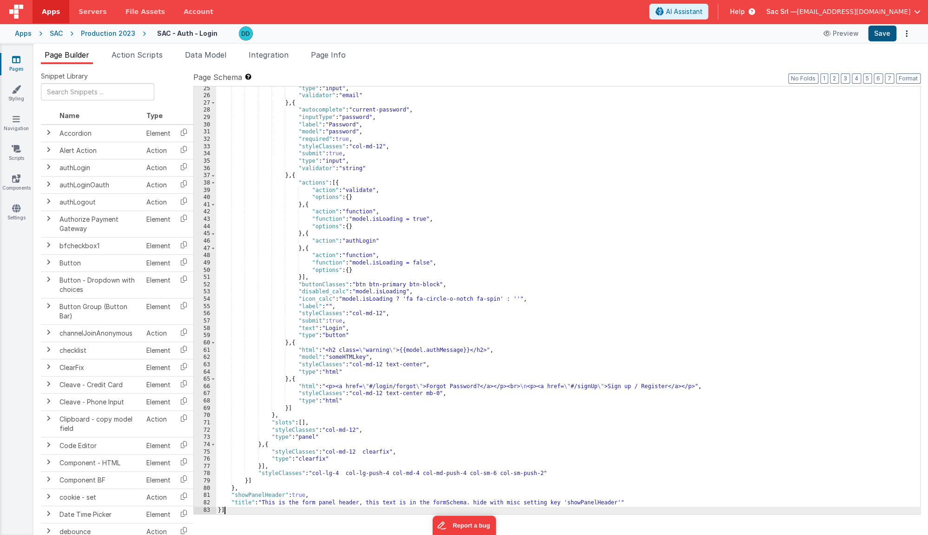
click at [878, 33] on button "Save" at bounding box center [882, 34] width 28 height 16
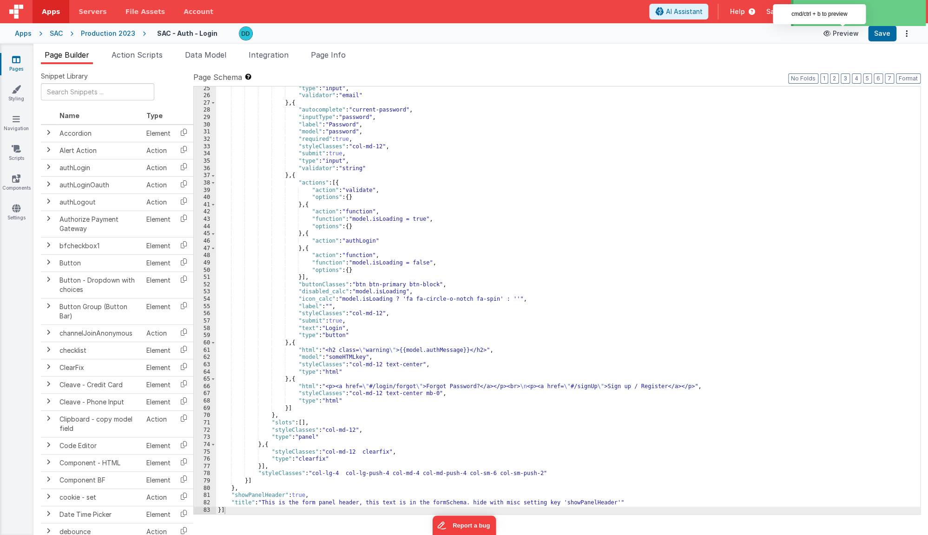
click at [833, 32] on icon at bounding box center [828, 33] width 9 height 7
click at [505, 324] on div ""type" : "input" , "validator" : "email" } , { "autocomplete" : "current-passwo…" at bounding box center [568, 307] width 704 height 442
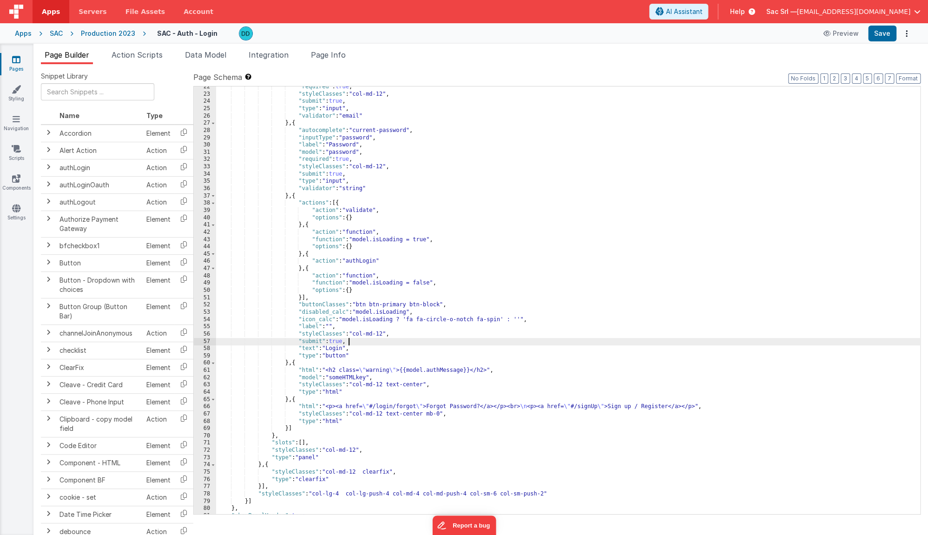
scroll to position [145, 0]
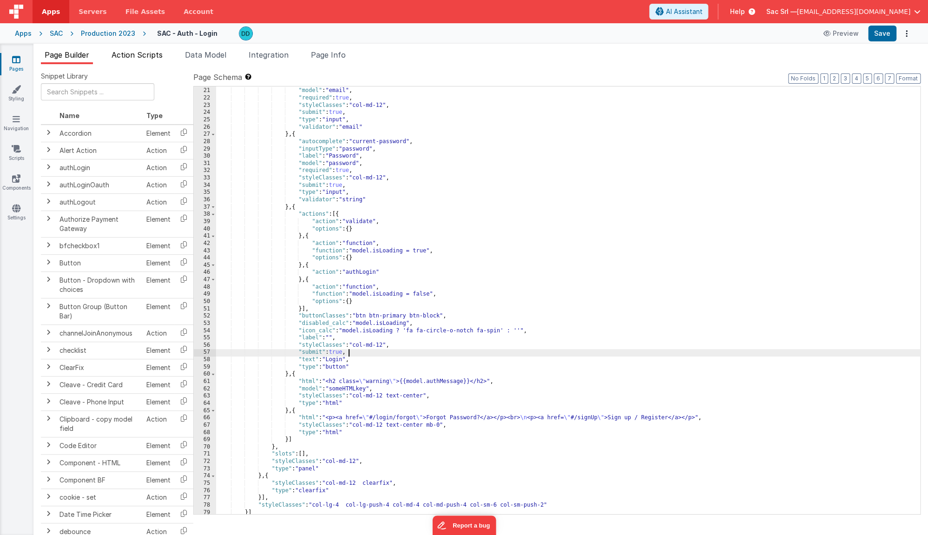
click at [143, 51] on span "Action Scripts" at bounding box center [137, 54] width 51 height 9
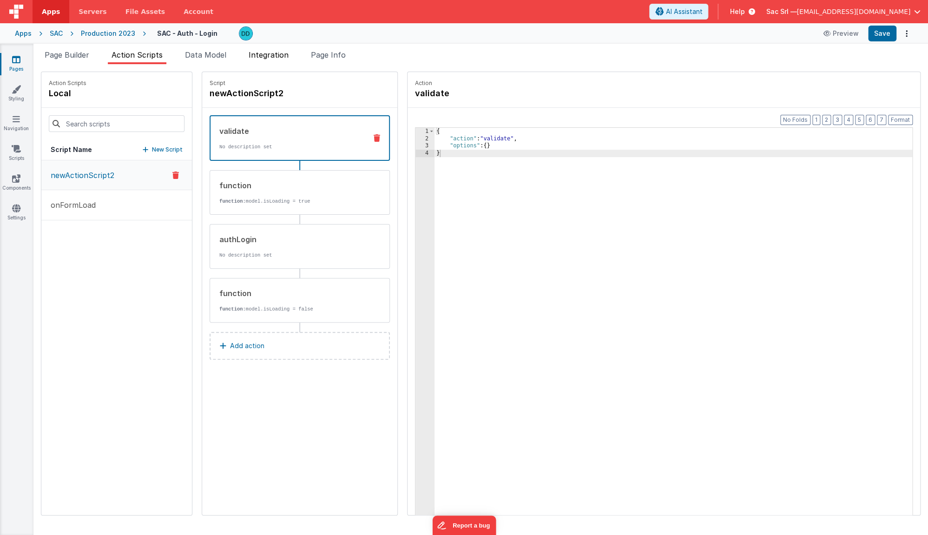
click at [280, 60] on li "Integration" at bounding box center [268, 56] width 47 height 15
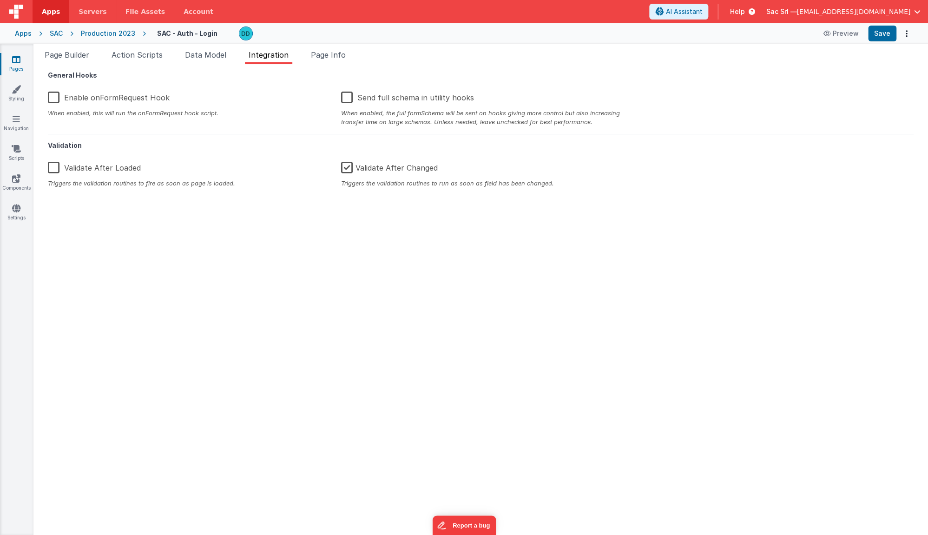
click at [347, 170] on label "Validate After Changed" at bounding box center [389, 166] width 97 height 20
click at [0, 0] on input "Validate After Changed" at bounding box center [0, 0] width 0 height 0
click at [884, 34] on button "Save" at bounding box center [882, 34] width 28 height 16
click at [845, 33] on button "Preview" at bounding box center [841, 33] width 46 height 15
click at [207, 58] on span "Data Model" at bounding box center [205, 54] width 41 height 9
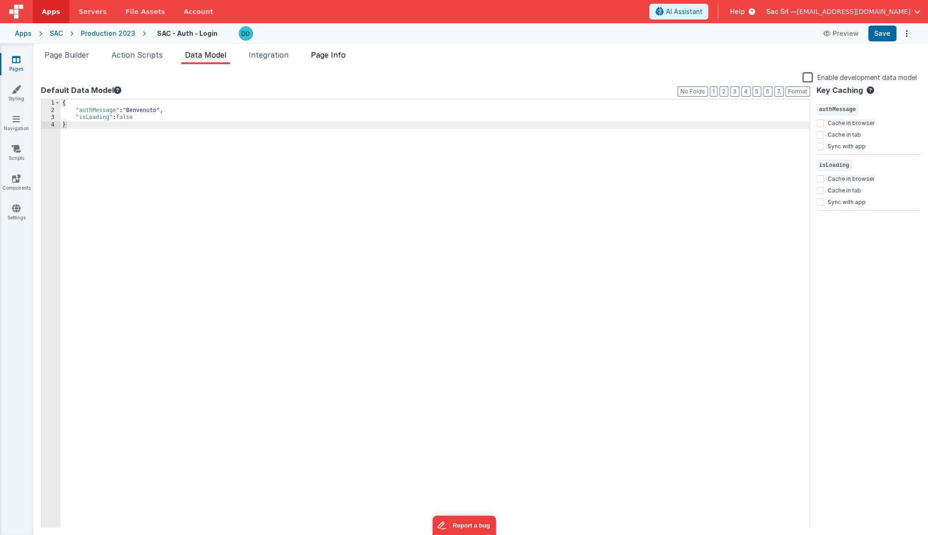
click at [322, 61] on li "Page Info" at bounding box center [328, 56] width 42 height 15
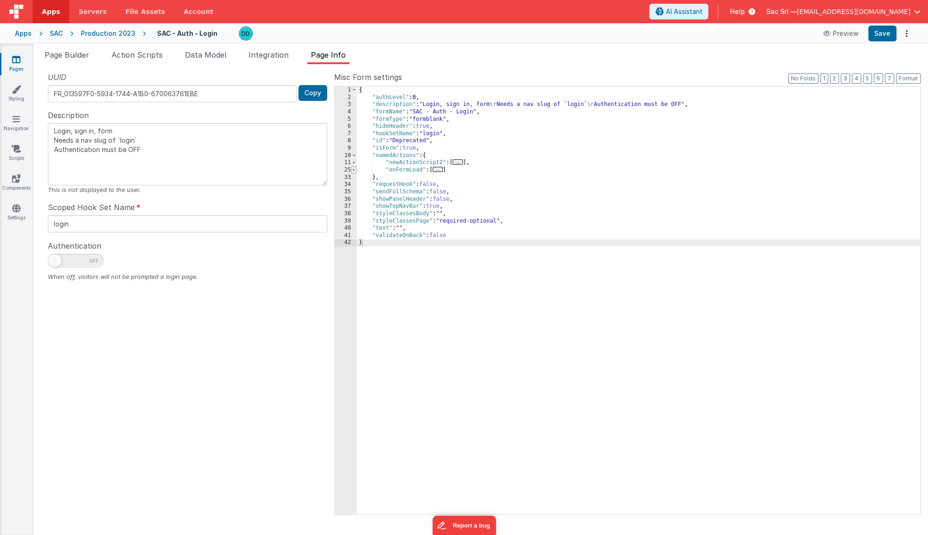
click at [355, 170] on span at bounding box center [353, 169] width 5 height 7
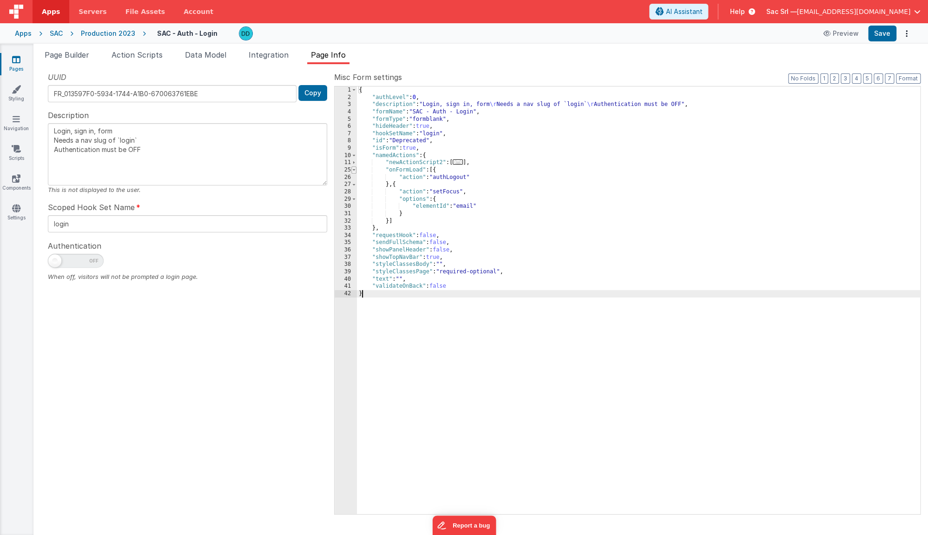
click at [355, 170] on span at bounding box center [353, 169] width 5 height 7
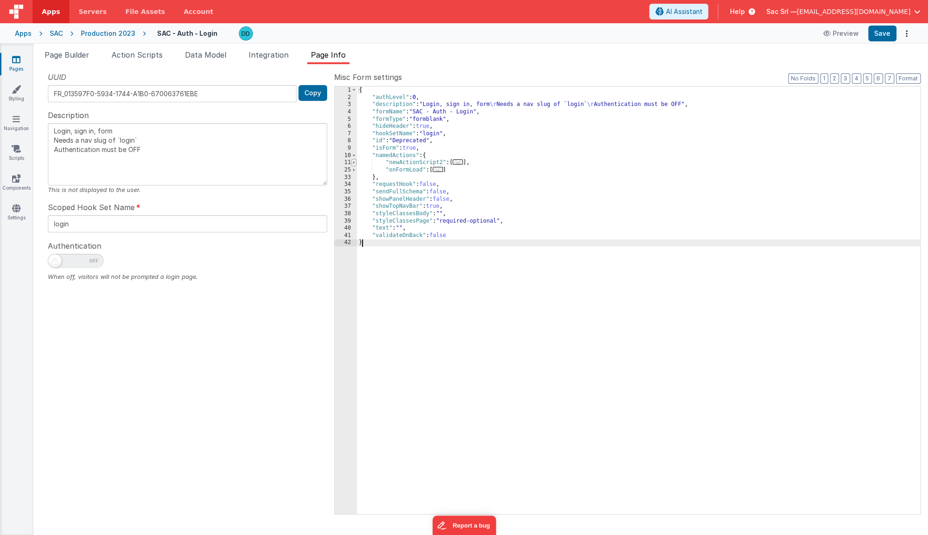
click at [355, 162] on span at bounding box center [353, 162] width 5 height 7
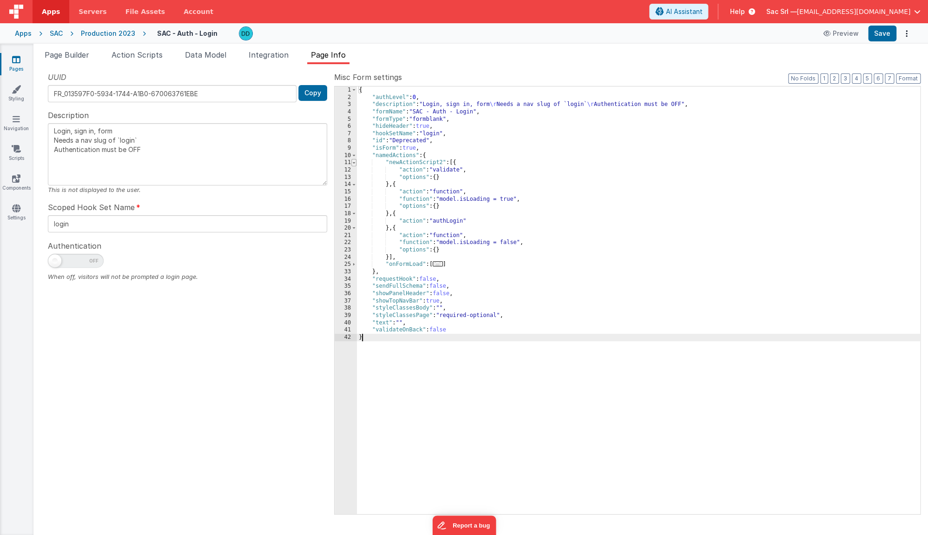
click at [355, 162] on span at bounding box center [353, 162] width 5 height 7
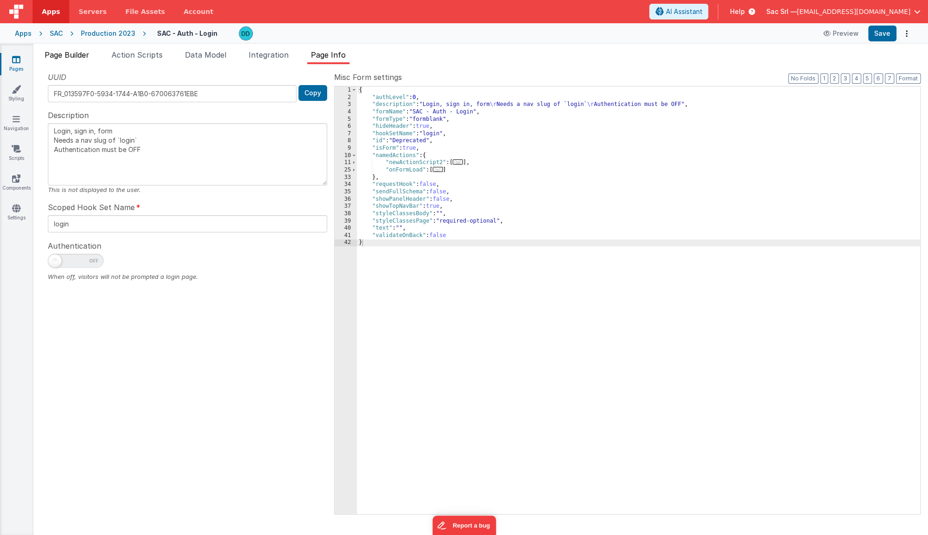
click at [71, 53] on span "Page Builder" at bounding box center [67, 54] width 45 height 9
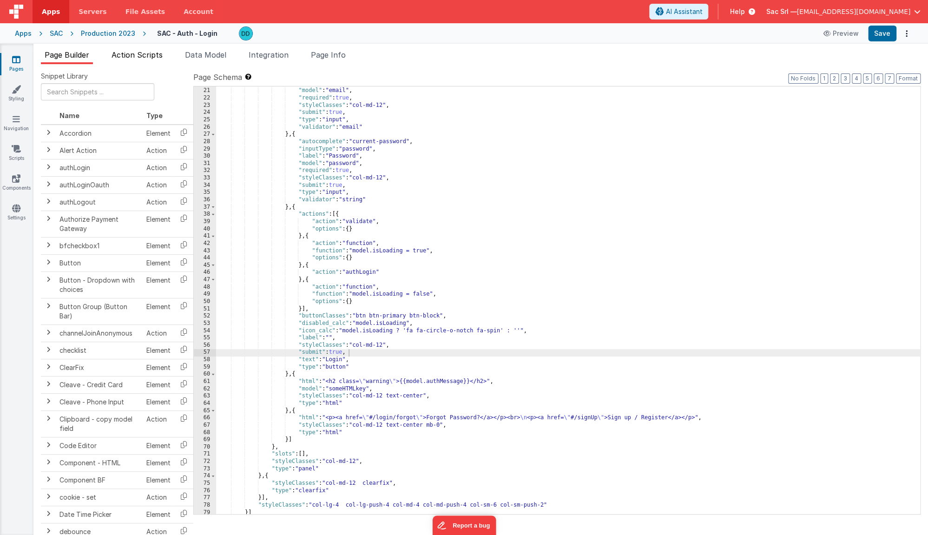
click at [153, 58] on span "Action Scripts" at bounding box center [137, 54] width 51 height 9
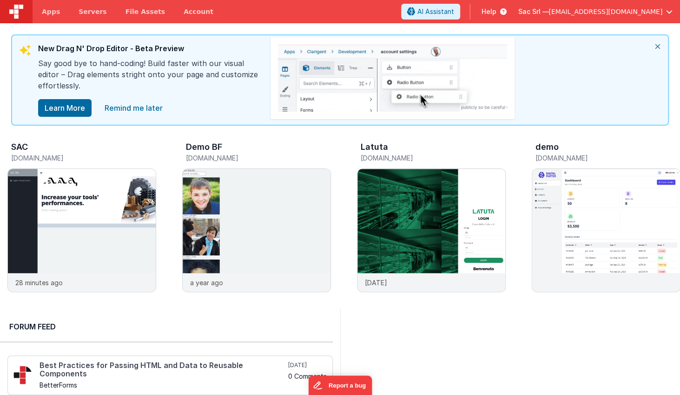
click at [622, 14] on span "[EMAIL_ADDRESS][DOMAIN_NAME]" at bounding box center [605, 11] width 114 height 9
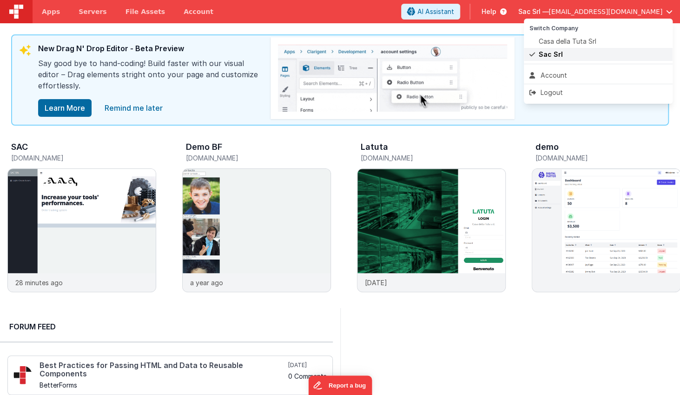
click at [594, 57] on div "Sac Srl" at bounding box center [598, 54] width 138 height 9
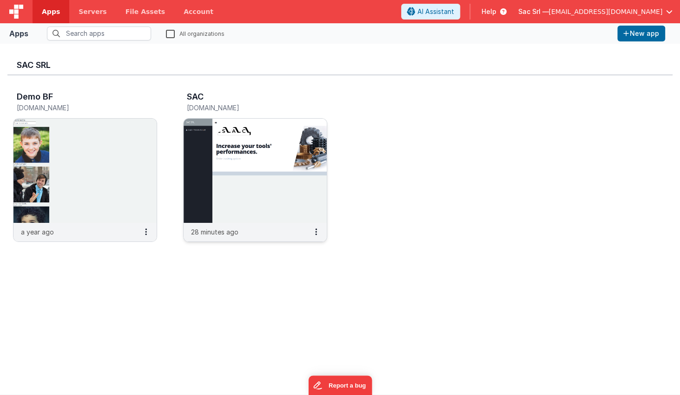
click at [283, 172] on img at bounding box center [255, 171] width 143 height 104
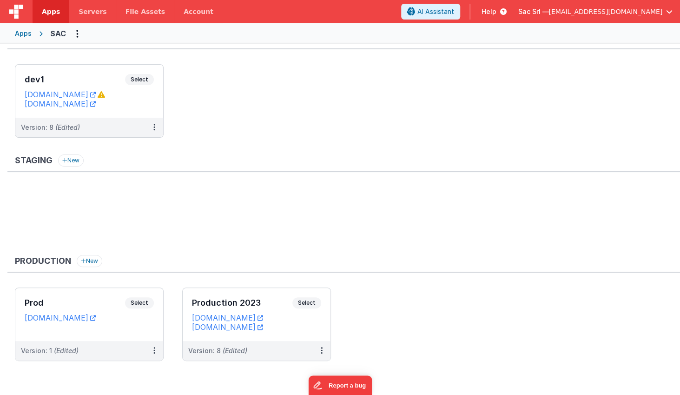
scroll to position [20, 0]
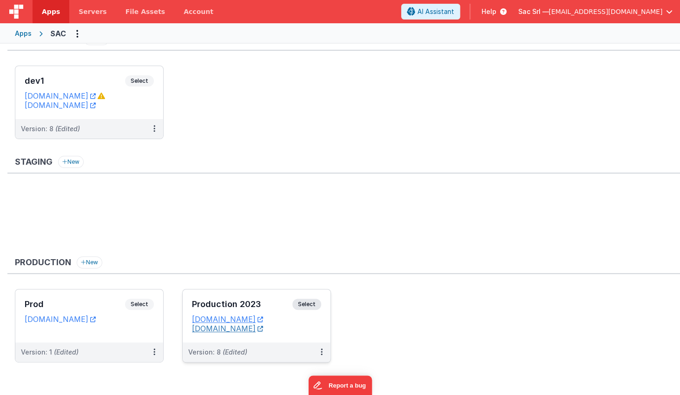
click at [240, 326] on link "[DOMAIN_NAME]" at bounding box center [227, 328] width 71 height 9
click at [103, 8] on link "Servers" at bounding box center [92, 11] width 46 height 23
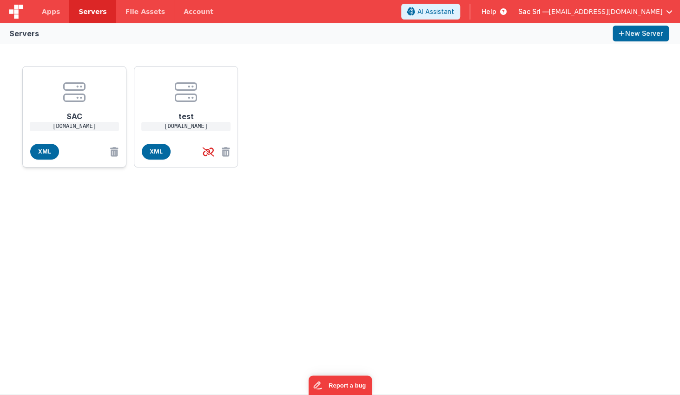
click at [71, 114] on h1 "SAC" at bounding box center [74, 112] width 74 height 19
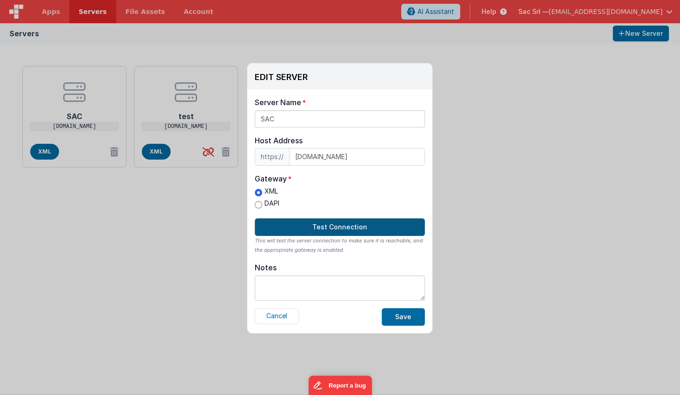
click at [316, 226] on button "Test Connection" at bounding box center [340, 227] width 170 height 18
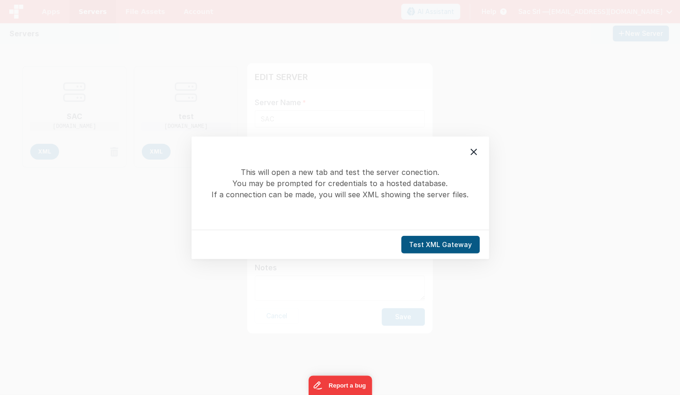
click at [431, 245] on button "Test XML Gateway" at bounding box center [440, 244] width 79 height 18
click at [443, 244] on button "Test XML Gateway" at bounding box center [440, 244] width 79 height 18
click at [528, 175] on div "This will open a new tab and test the server conection. You may be prompted for…" at bounding box center [340, 197] width 680 height 395
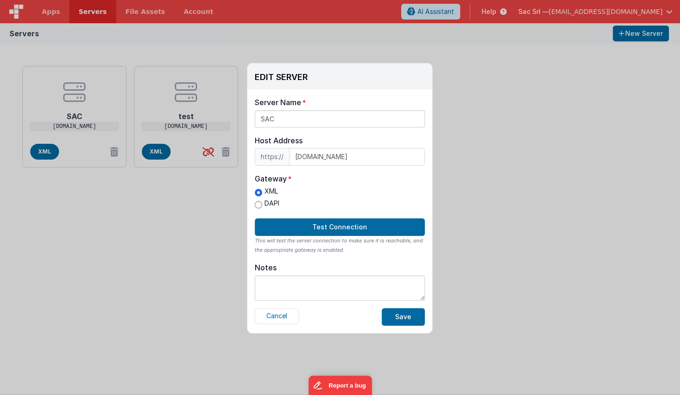
click at [517, 173] on div "EDIT SERVER Delete Server Delete Server Name SAC Host Address https:// [DOMAIN_…" at bounding box center [340, 197] width 680 height 395
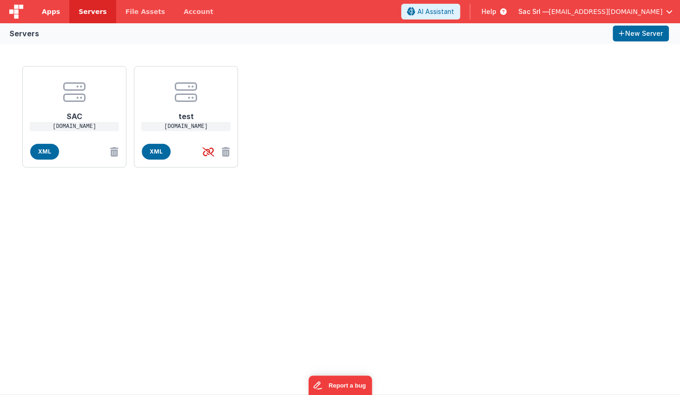
click at [53, 9] on span "Apps" at bounding box center [51, 11] width 18 height 9
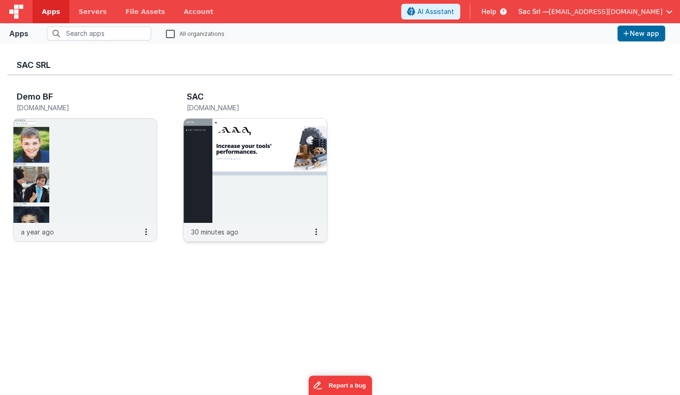
click at [271, 198] on img at bounding box center [255, 171] width 143 height 104
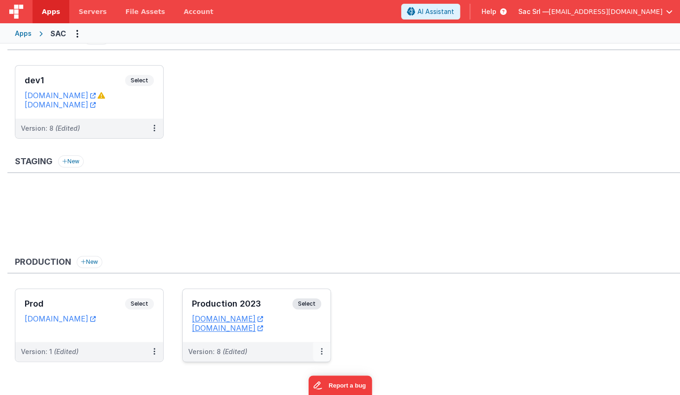
scroll to position [20, 0]
click at [322, 352] on icon at bounding box center [322, 351] width 2 height 0
click at [294, 300] on span "Open Helper" at bounding box center [287, 300] width 41 height 8
click at [286, 277] on link "Edit" at bounding box center [290, 283] width 82 height 17
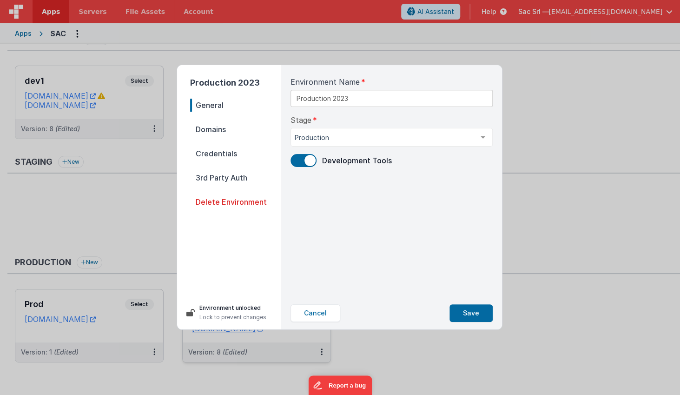
click at [232, 131] on span "Domains" at bounding box center [235, 129] width 91 height 13
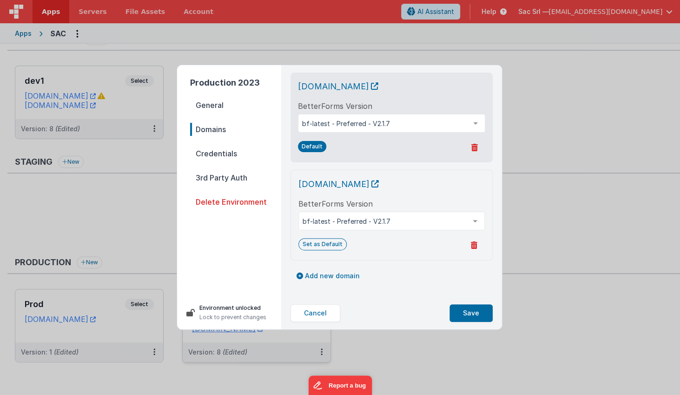
click at [210, 151] on span "Credentials" at bounding box center [235, 153] width 91 height 13
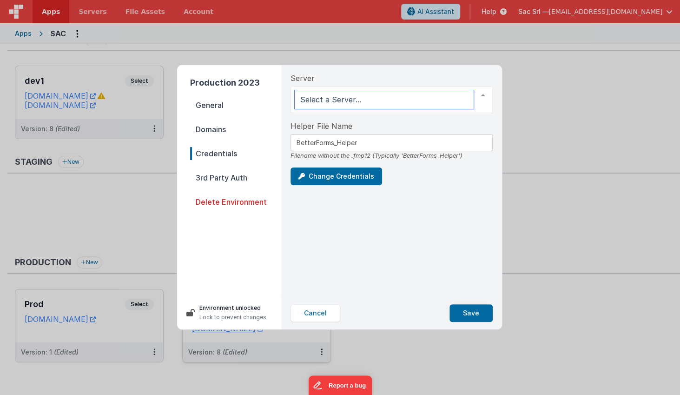
click at [474, 96] on div at bounding box center [483, 95] width 19 height 18
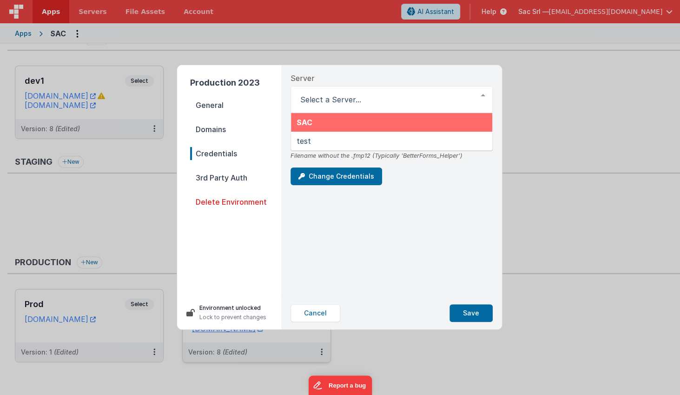
click at [353, 71] on div "Server SAC test List is empty. Helper File Name BetterForms_Helper Filename wit…" at bounding box center [391, 180] width 217 height 231
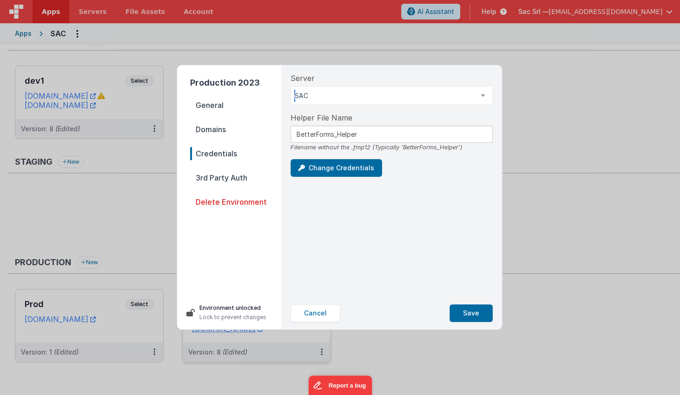
click at [480, 96] on div at bounding box center [483, 95] width 19 height 18
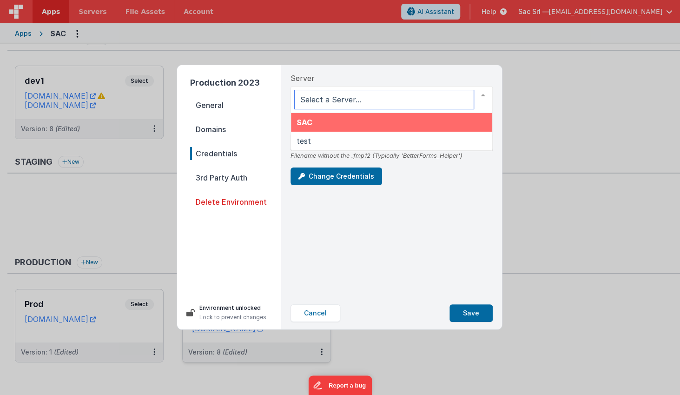
click at [396, 119] on span "SAC" at bounding box center [391, 122] width 201 height 19
drag, startPoint x: 421, startPoint y: 96, endPoint x: 407, endPoint y: 117, distance: 25.4
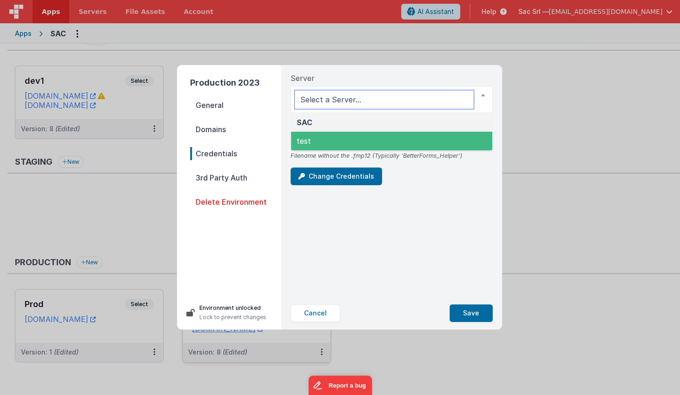
click at [377, 137] on span "test" at bounding box center [391, 141] width 201 height 19
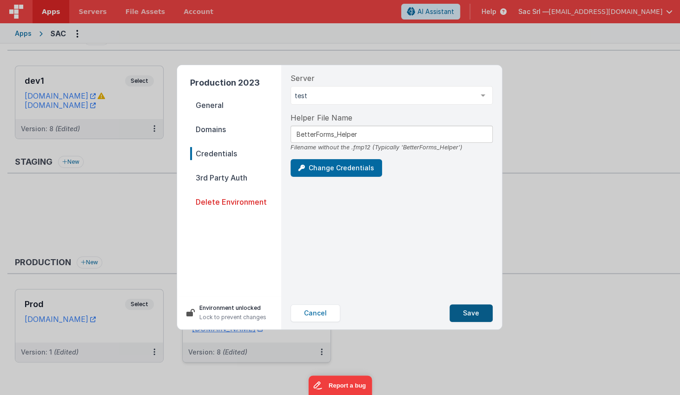
click at [474, 313] on button "Save" at bounding box center [470, 313] width 43 height 18
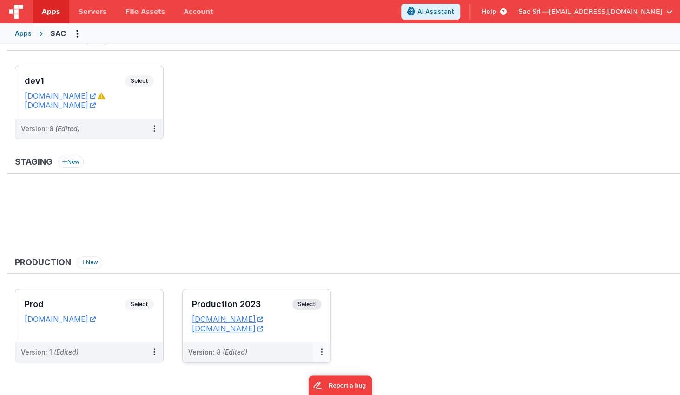
click at [322, 344] on button at bounding box center [322, 352] width 18 height 20
click at [295, 300] on link "Edit" at bounding box center [290, 300] width 82 height 17
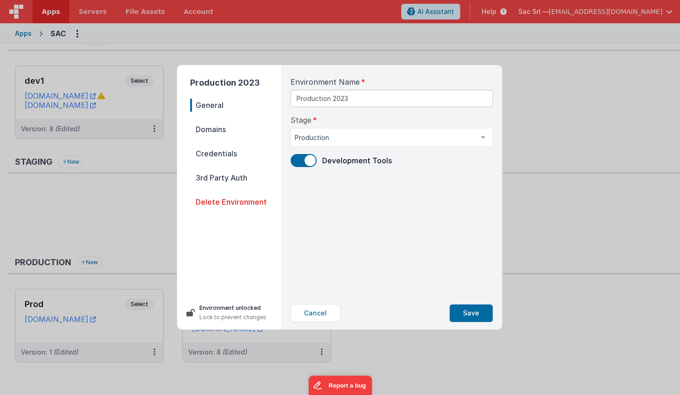
click at [227, 149] on span "Credentials" at bounding box center [235, 153] width 91 height 13
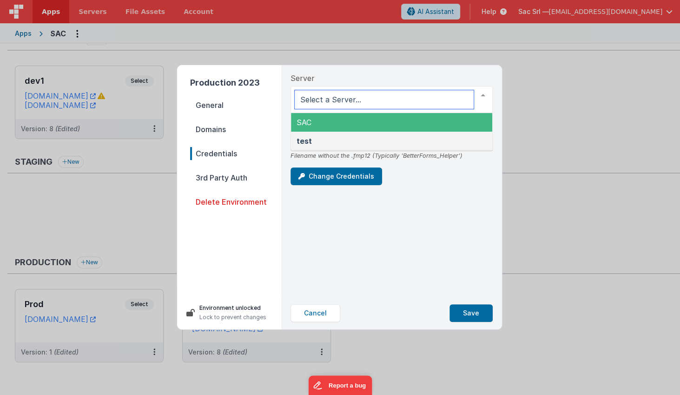
click at [337, 119] on span "SAC" at bounding box center [391, 122] width 201 height 19
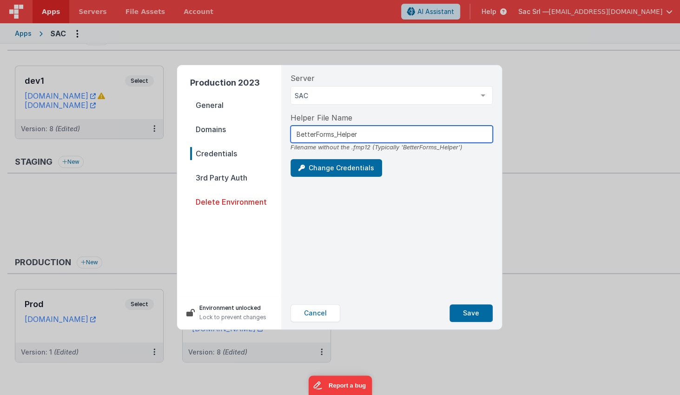
drag, startPoint x: 400, startPoint y: 134, endPoint x: 263, endPoint y: 126, distance: 137.4
click at [263, 126] on div "Production 2023 General Domains Credentials 3rd Party Auth Delete Environment E…" at bounding box center [339, 197] width 325 height 264
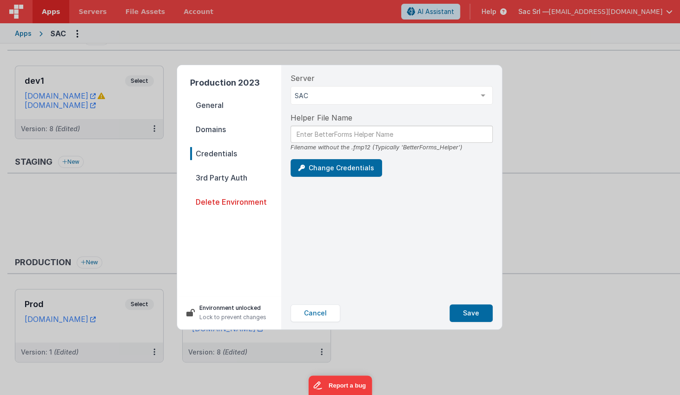
click at [425, 118] on div "Helper File Name Filename without the .fmp12 (Typically 'BetterForms_Helper')" at bounding box center [392, 132] width 202 height 40
click at [471, 311] on button "Save" at bounding box center [470, 313] width 43 height 18
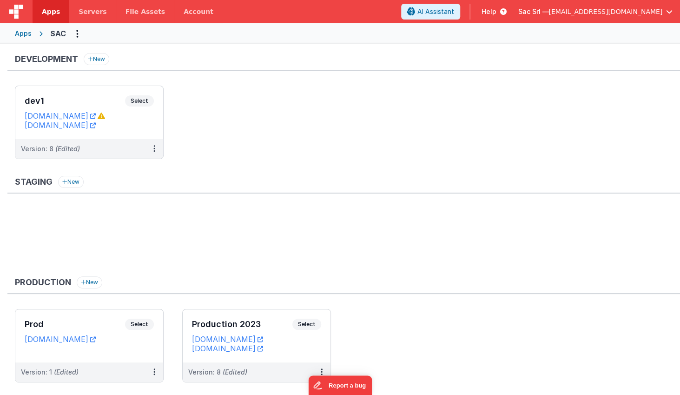
scroll to position [0, 0]
click at [325, 365] on button at bounding box center [322, 372] width 18 height 20
click at [310, 320] on link "Edit" at bounding box center [290, 320] width 82 height 17
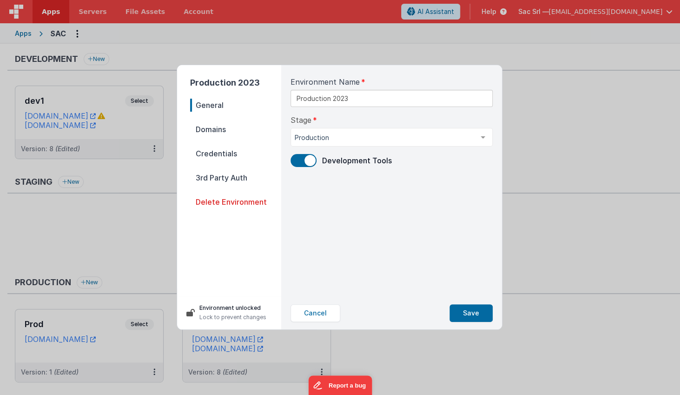
click at [216, 151] on span "Credentials" at bounding box center [235, 153] width 91 height 13
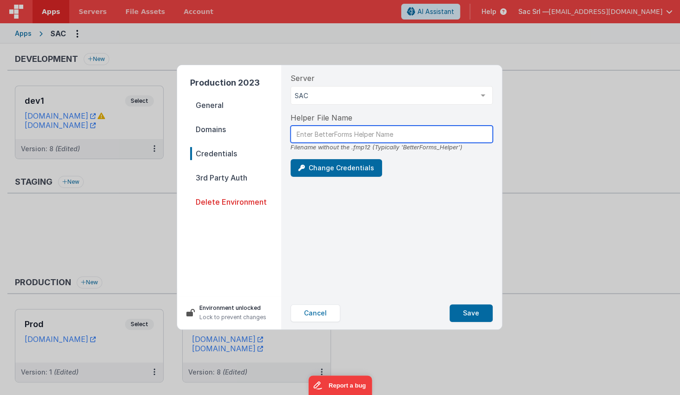
click at [375, 131] on input "text" at bounding box center [392, 133] width 202 height 17
paste input "BetterForms_Helper"
type input "BetterForms_Helper"
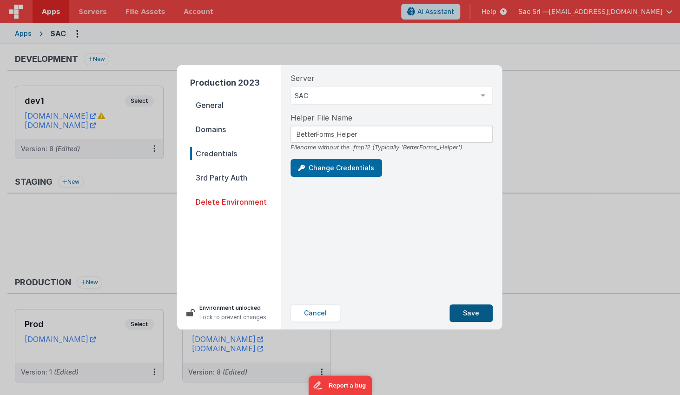
click at [474, 313] on button "Save" at bounding box center [470, 313] width 43 height 18
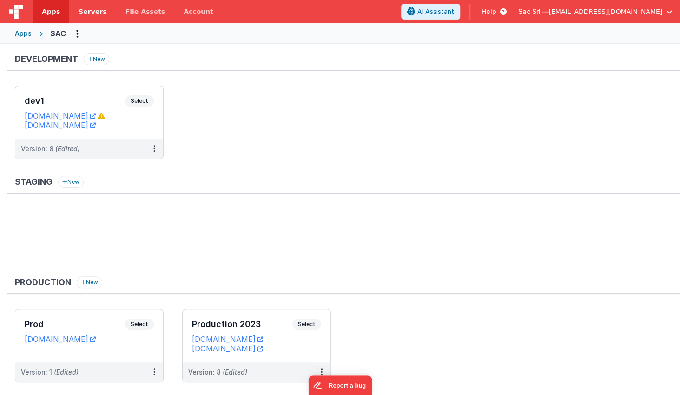
click at [88, 13] on span "Servers" at bounding box center [93, 11] width 28 height 9
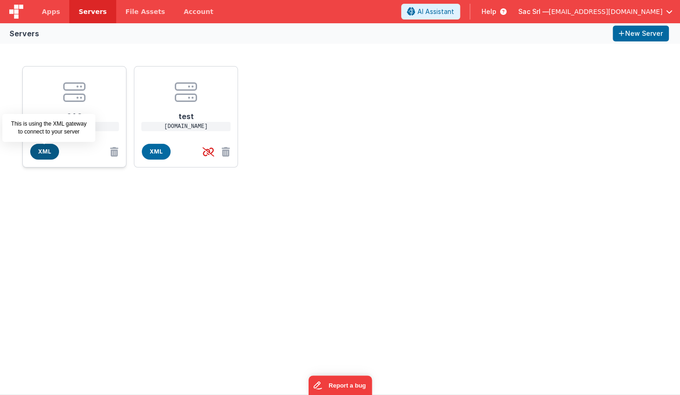
click at [37, 155] on span "XML" at bounding box center [44, 152] width 29 height 16
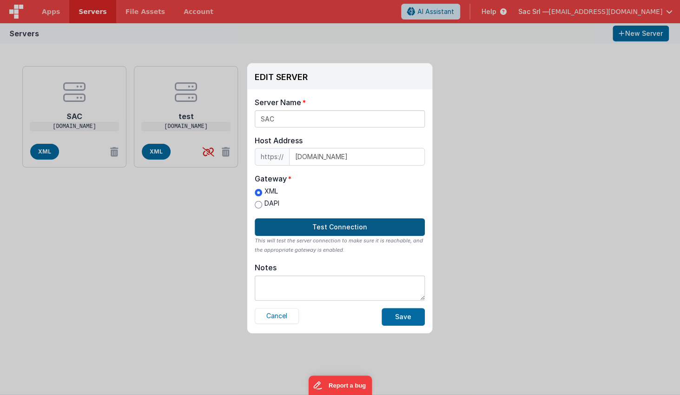
click at [343, 225] on button "Test Connection" at bounding box center [340, 227] width 170 height 18
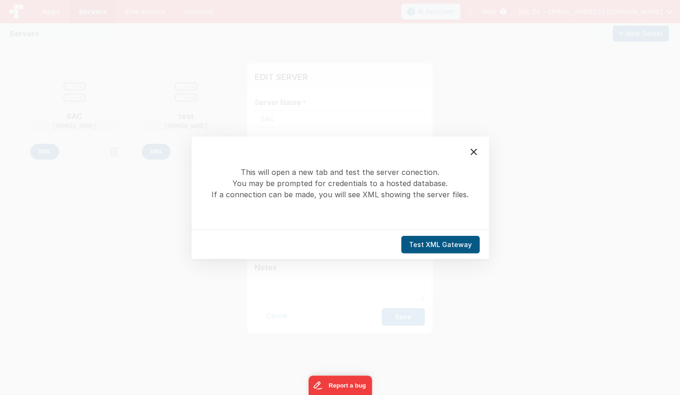
click at [428, 243] on button "Test XML Gateway" at bounding box center [440, 244] width 79 height 18
click at [474, 150] on icon at bounding box center [473, 151] width 11 height 11
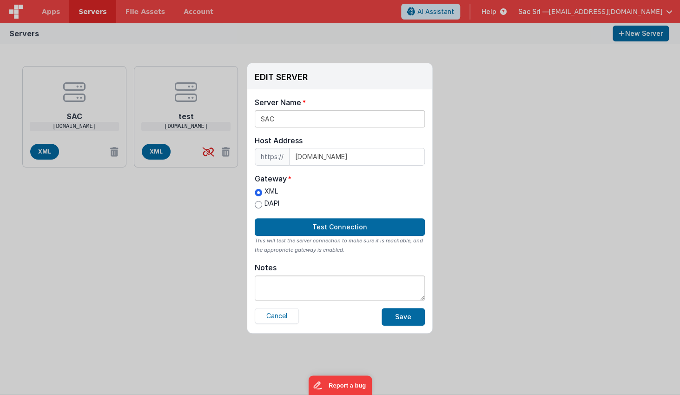
click at [453, 169] on div "EDIT SERVER Delete Server Delete Server Name SAC Host Address https:// [DOMAIN_…" at bounding box center [340, 197] width 680 height 395
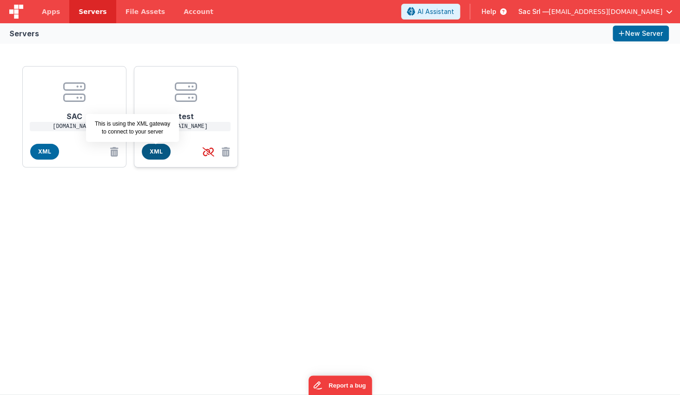
click at [158, 152] on span "XML" at bounding box center [156, 152] width 29 height 16
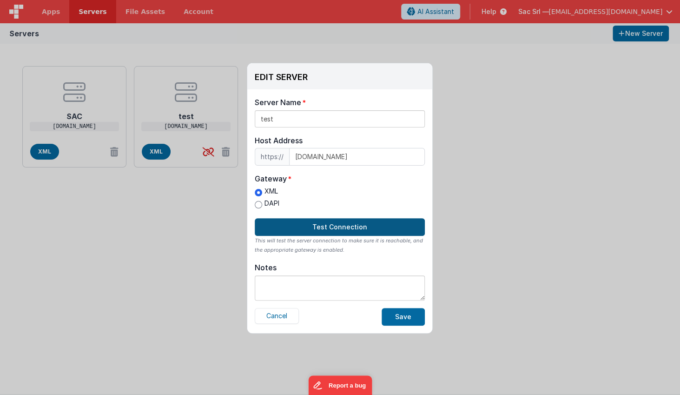
click at [330, 223] on button "Test Connection" at bounding box center [340, 227] width 170 height 18
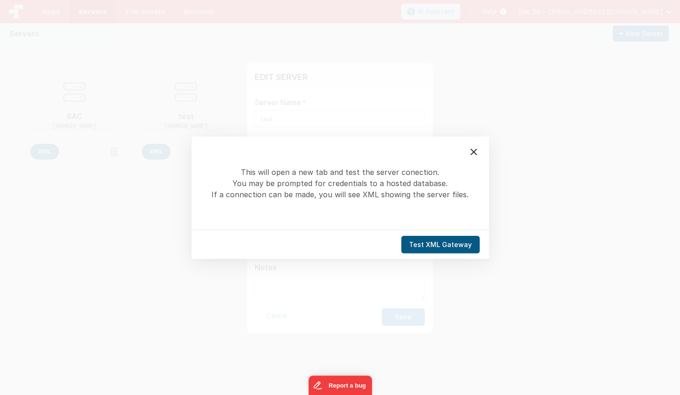
click at [448, 242] on button "Test XML Gateway" at bounding box center [440, 244] width 79 height 18
click at [516, 132] on div "This will open a new tab and test the server conection. You may be prompted for…" at bounding box center [340, 197] width 680 height 395
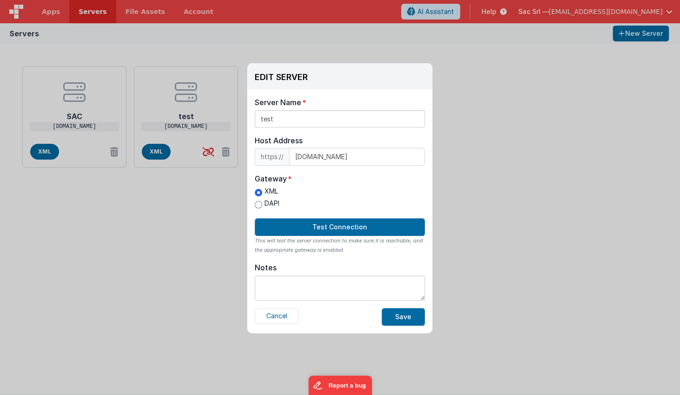
click at [504, 139] on div "EDIT SERVER Delete Server Delete Server Name test Host Address https:// [DOMAIN…" at bounding box center [340, 197] width 680 height 395
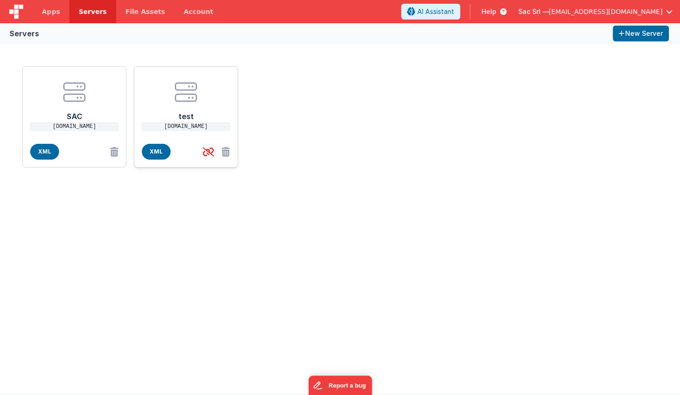
drag, startPoint x: 156, startPoint y: 153, endPoint x: 151, endPoint y: 165, distance: 12.5
click at [151, 165] on div "test [DOMAIN_NAME] XML" at bounding box center [186, 116] width 104 height 101
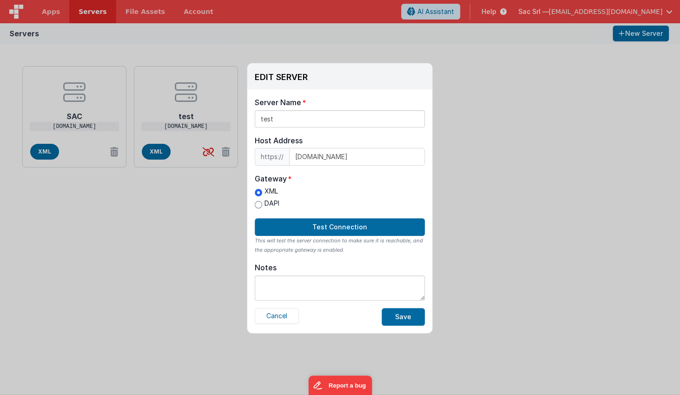
click at [189, 217] on div "EDIT SERVER Delete Server Delete Server Name test Host Address https:// [DOMAIN…" at bounding box center [340, 197] width 680 height 395
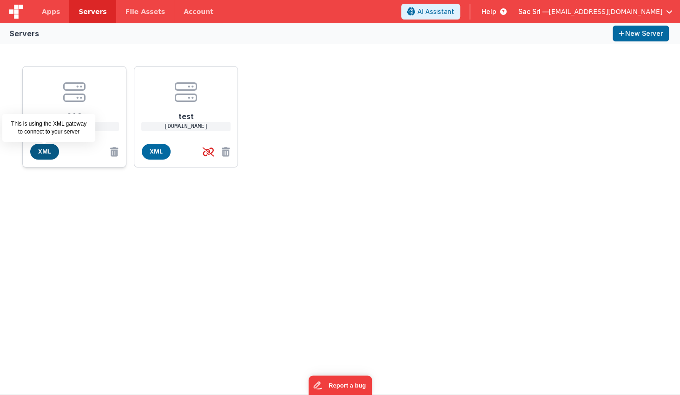
click at [40, 148] on span "XML" at bounding box center [44, 152] width 29 height 16
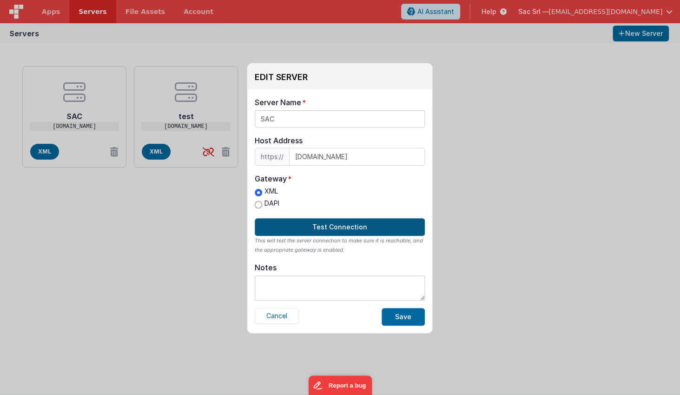
click at [328, 225] on button "Test Connection" at bounding box center [340, 227] width 170 height 18
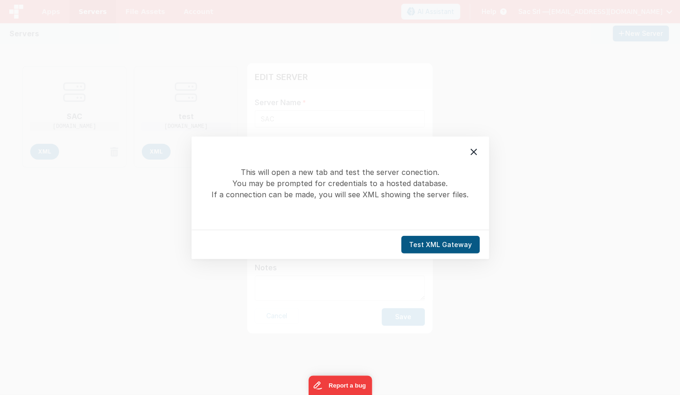
click at [439, 244] on button "Test XML Gateway" at bounding box center [440, 244] width 79 height 18
click at [495, 141] on div "This will open a new tab and test the server conection. You may be prompted for…" at bounding box center [340, 197] width 680 height 395
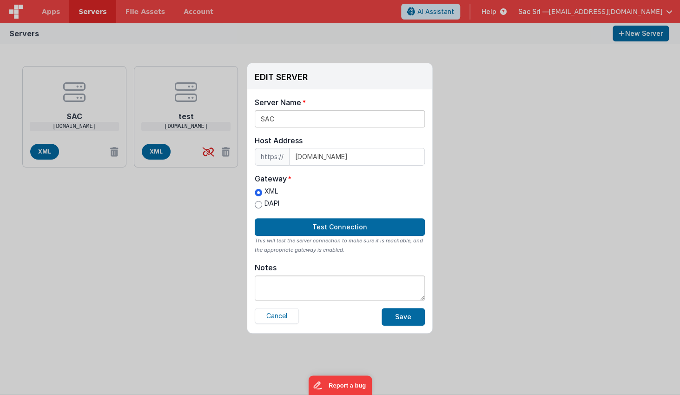
click at [464, 50] on div "EDIT SERVER Delete Server Delete Server Name SAC Host Address https:// [DOMAIN_…" at bounding box center [340, 197] width 680 height 395
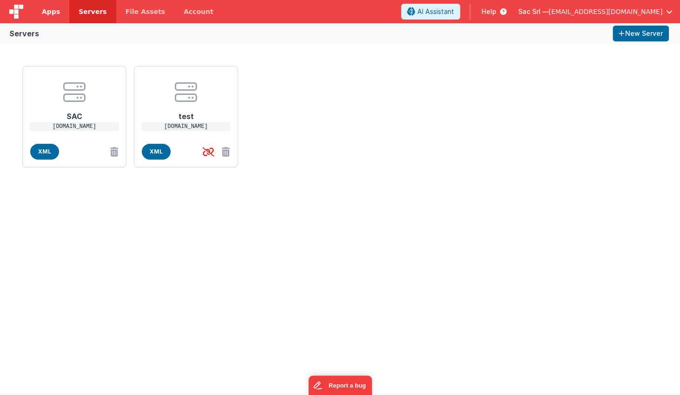
click at [49, 16] on link "Apps" at bounding box center [51, 11] width 37 height 23
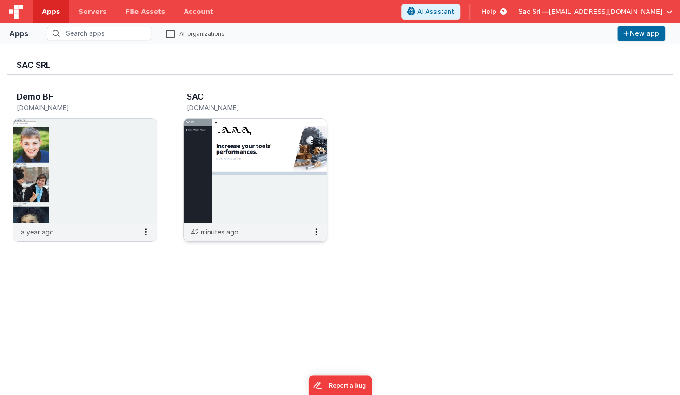
click at [282, 215] on img at bounding box center [255, 171] width 143 height 104
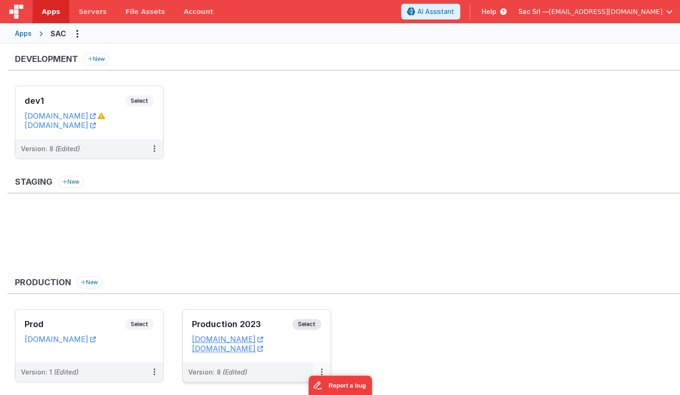
click at [320, 364] on button at bounding box center [322, 372] width 18 height 20
click at [278, 306] on link "Edit" at bounding box center [290, 303] width 82 height 17
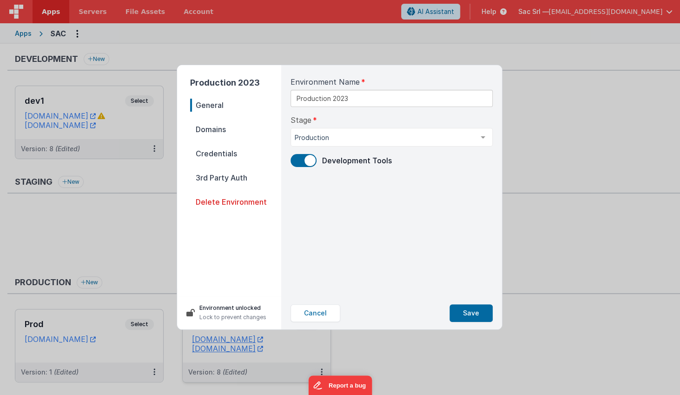
click at [233, 152] on span "Credentials" at bounding box center [235, 153] width 91 height 13
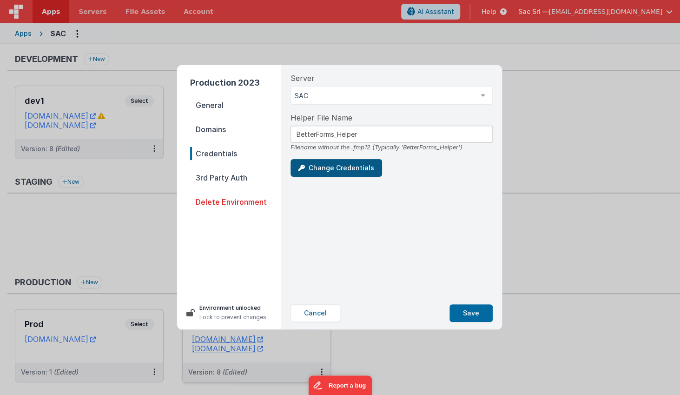
click at [340, 168] on button "Change Credentials" at bounding box center [337, 168] width 92 height 18
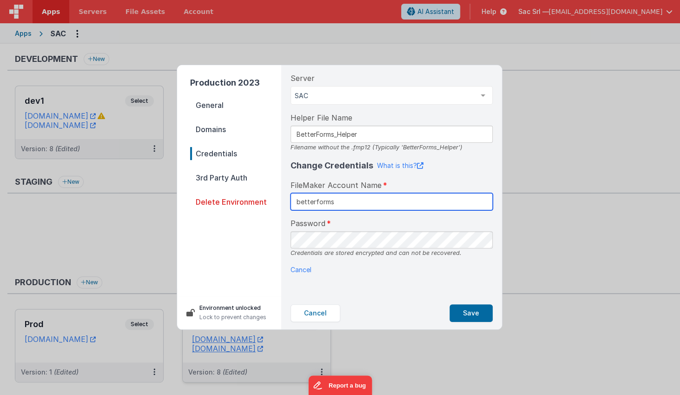
type input "betterforms"
click at [462, 274] on div "Server SAC SAC test List is empty. Helper File Name BetterForms_Helper Filename…" at bounding box center [391, 180] width 217 height 231
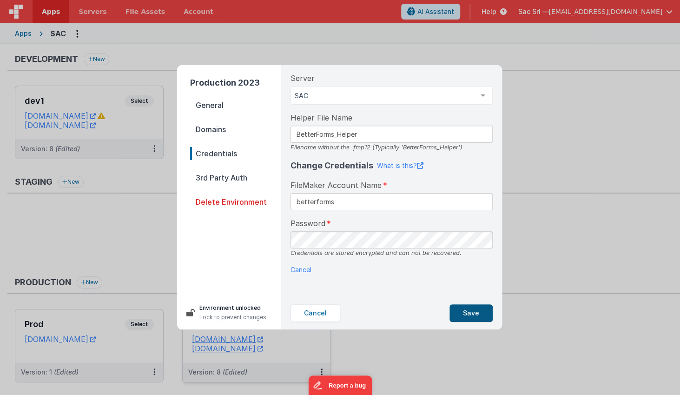
click at [474, 311] on button "Save" at bounding box center [470, 313] width 43 height 18
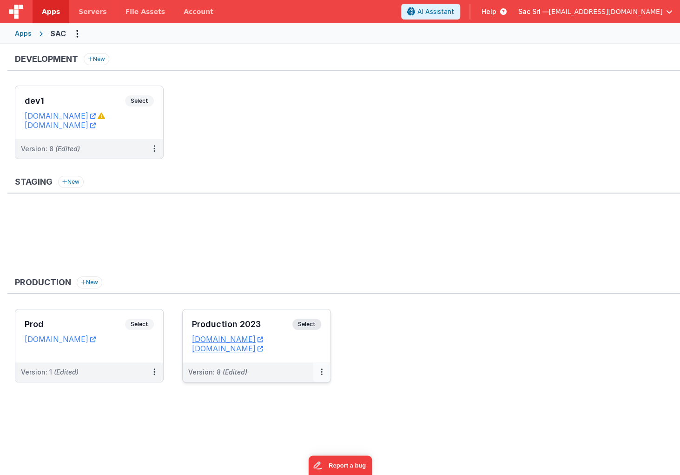
click at [321, 371] on icon at bounding box center [322, 371] width 2 height 0
click at [372, 394] on div at bounding box center [340, 237] width 680 height 475
click at [325, 365] on button at bounding box center [322, 372] width 18 height 20
click at [293, 390] on link "Edit" at bounding box center [290, 392] width 82 height 17
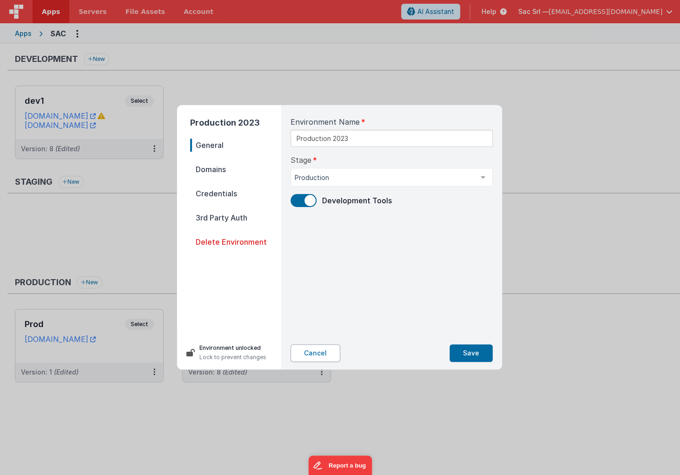
click at [309, 350] on button "Cancel" at bounding box center [316, 353] width 50 height 18
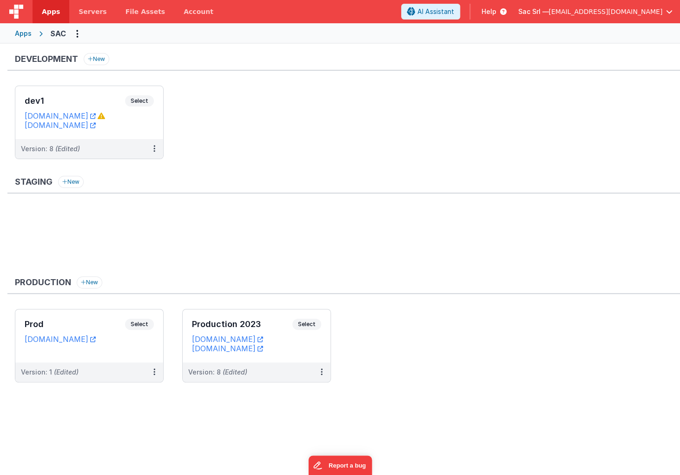
click at [369, 360] on ul "Prod Select URLs [DOMAIN_NAME] Version: 1 (Edited) Production 2023 Select URLs …" at bounding box center [347, 350] width 665 height 83
